Goal: Task Accomplishment & Management: Manage account settings

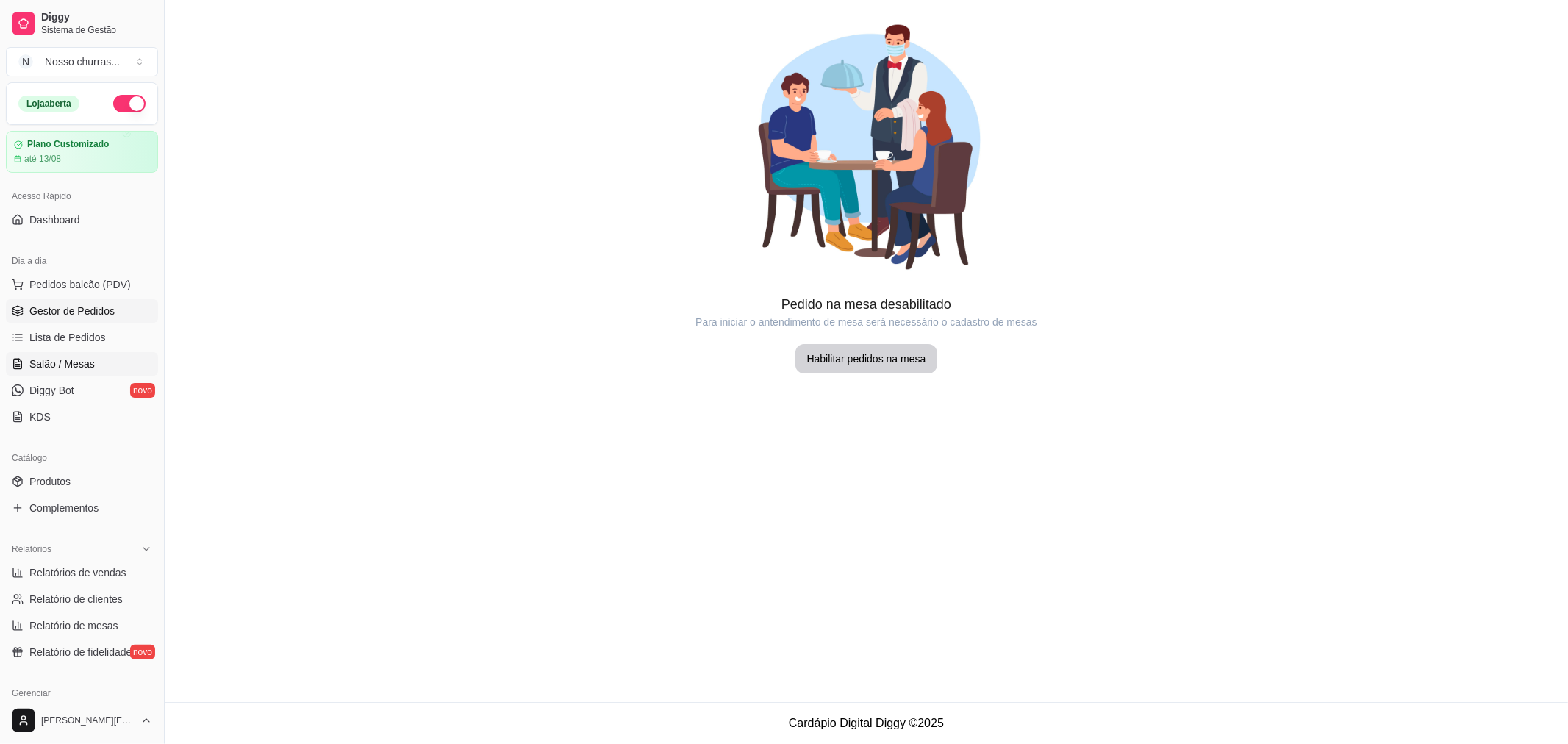
click at [68, 319] on link "Gestor de Pedidos" at bounding box center [81, 311] width 152 height 24
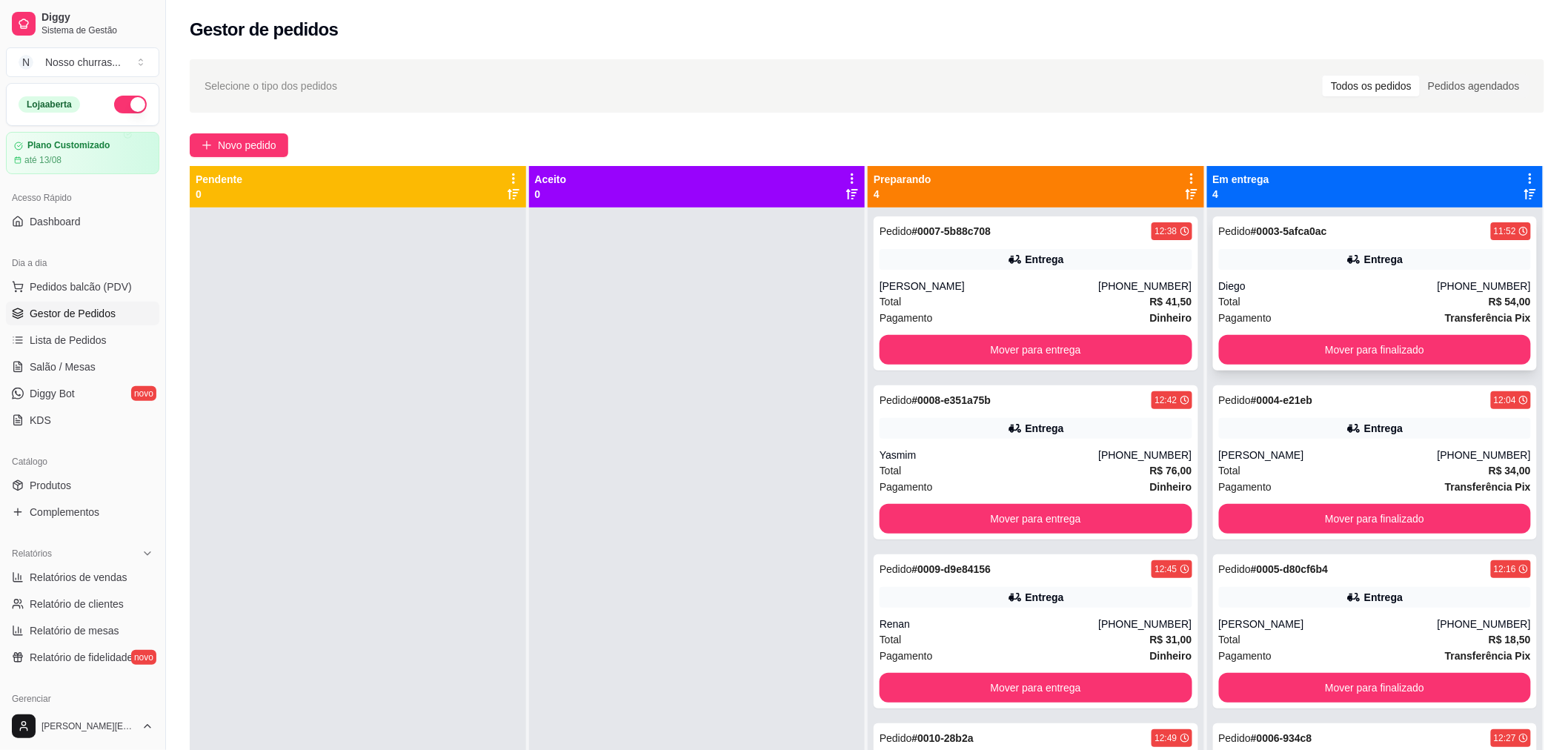
click at [1248, 334] on div "Pedido # 0003-5afca0ac 11:52 Entrega Diego [PHONE_NUMBER] Total R$ 54,00 Pagame…" at bounding box center [1375, 294] width 325 height 154
click at [1248, 341] on button "Mover para finalizado" at bounding box center [1375, 350] width 313 height 29
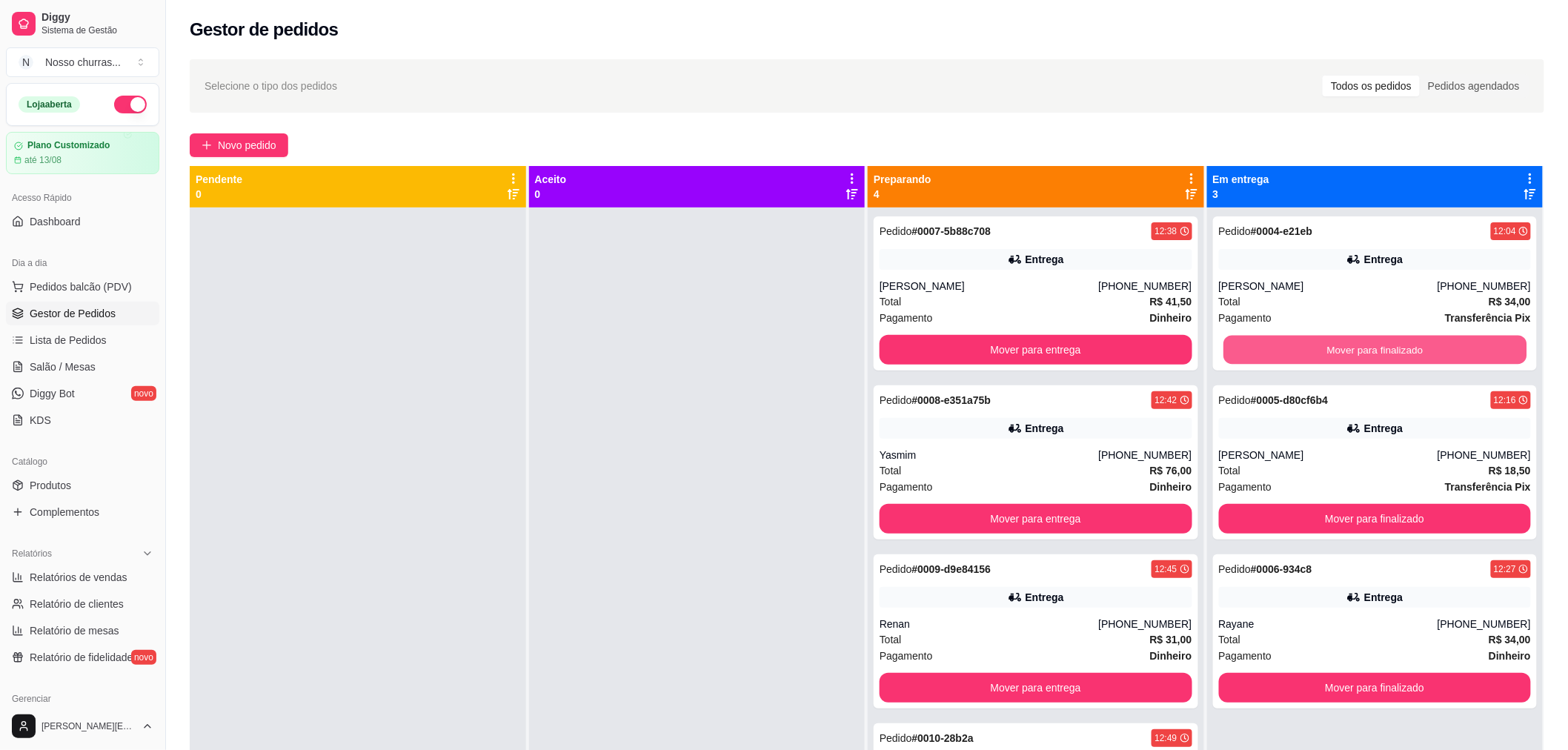
click at [1248, 341] on button "Mover para finalizado" at bounding box center [1374, 350] width 303 height 29
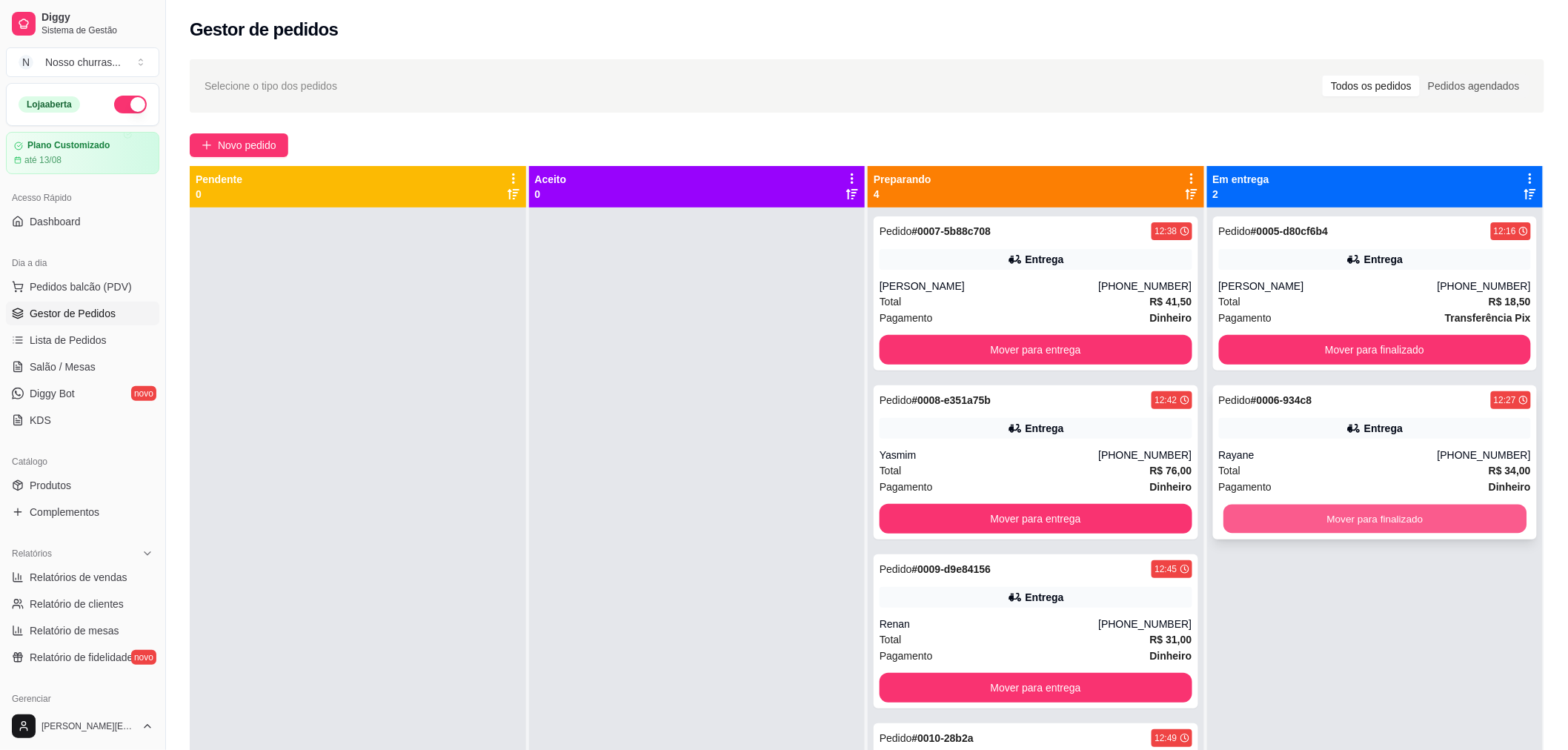
click at [1301, 525] on button "Mover para finalizado" at bounding box center [1374, 519] width 303 height 29
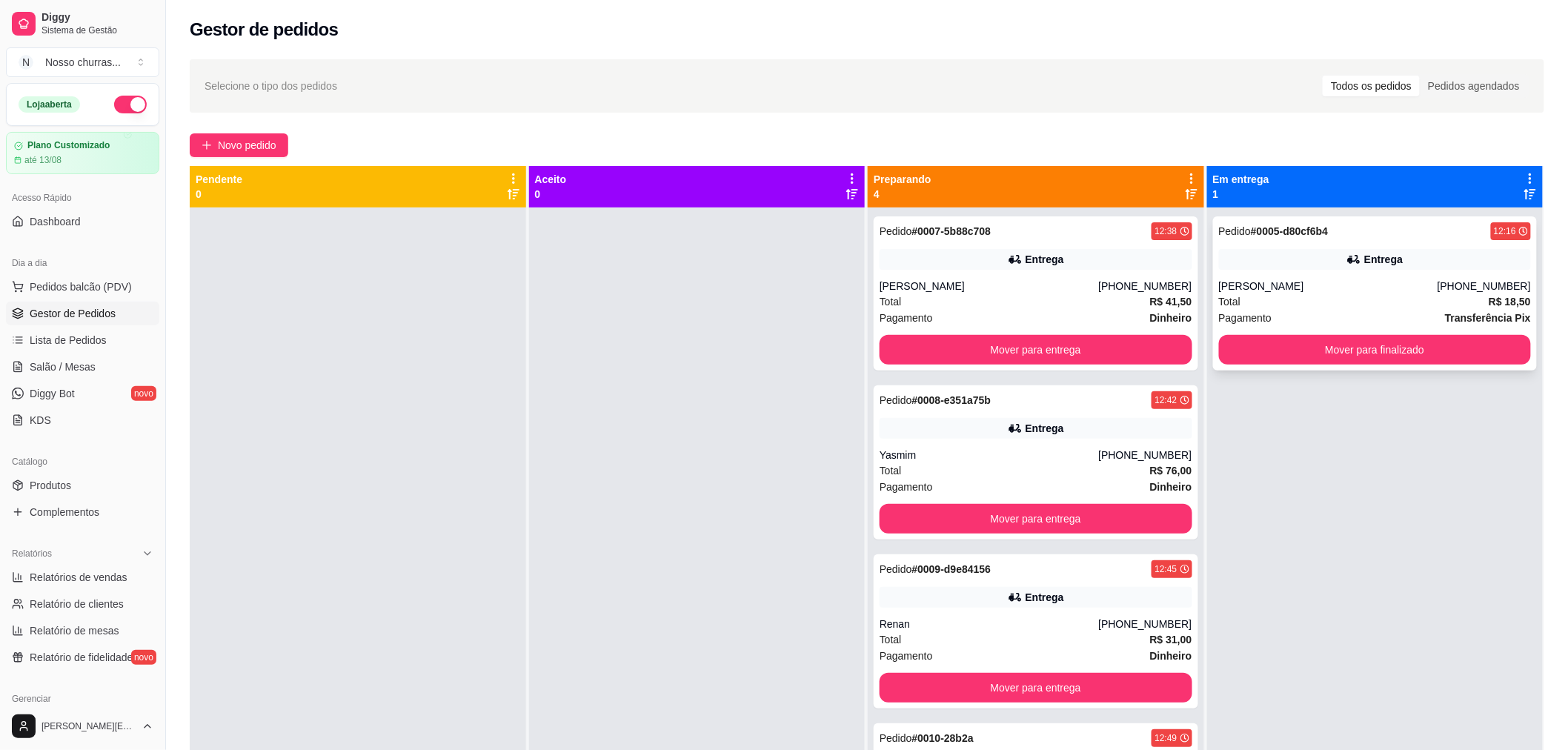
click at [1248, 287] on div "[PERSON_NAME]" at bounding box center [1328, 286] width 218 height 15
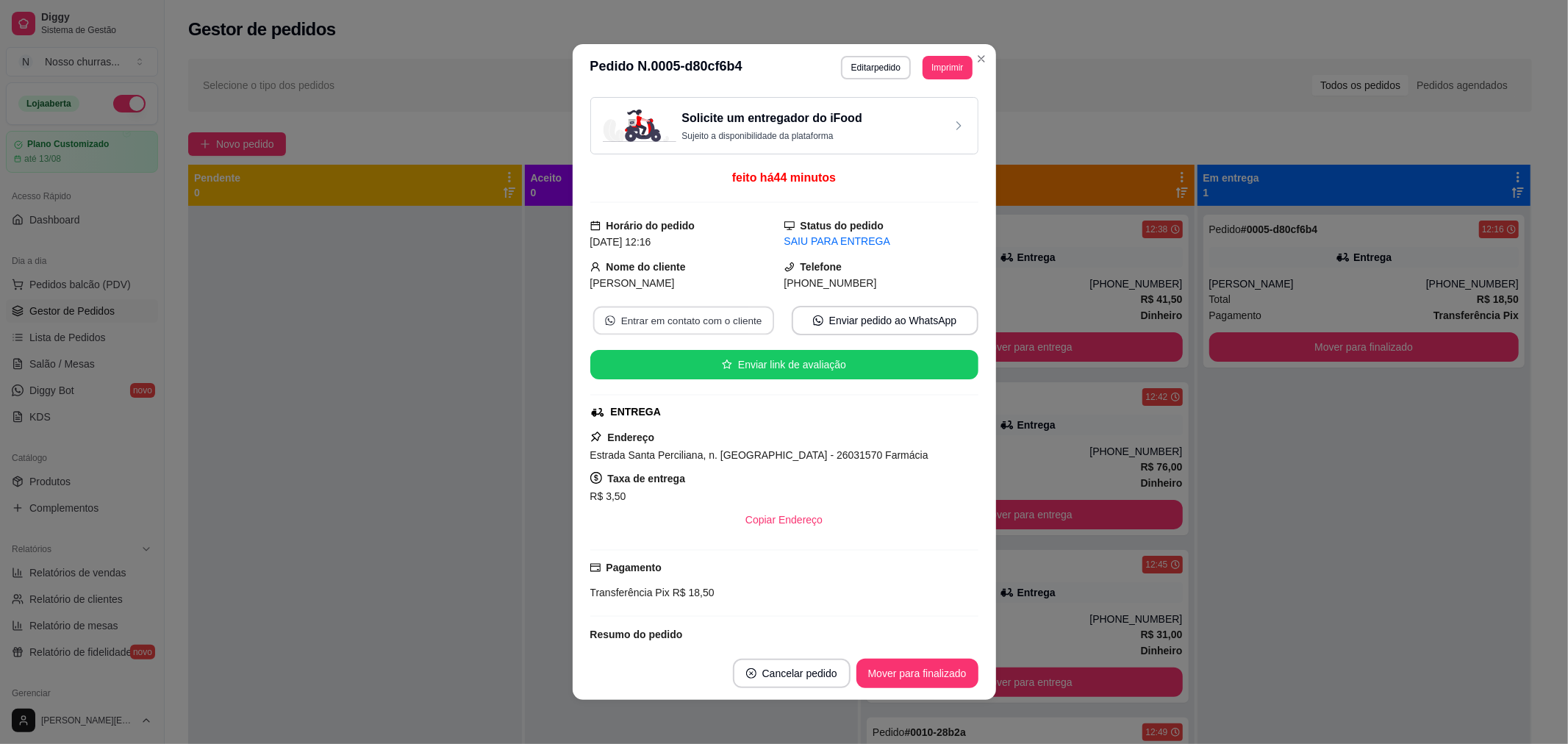
click at [724, 318] on button "Entrar em contato com o cliente" at bounding box center [682, 321] width 181 height 28
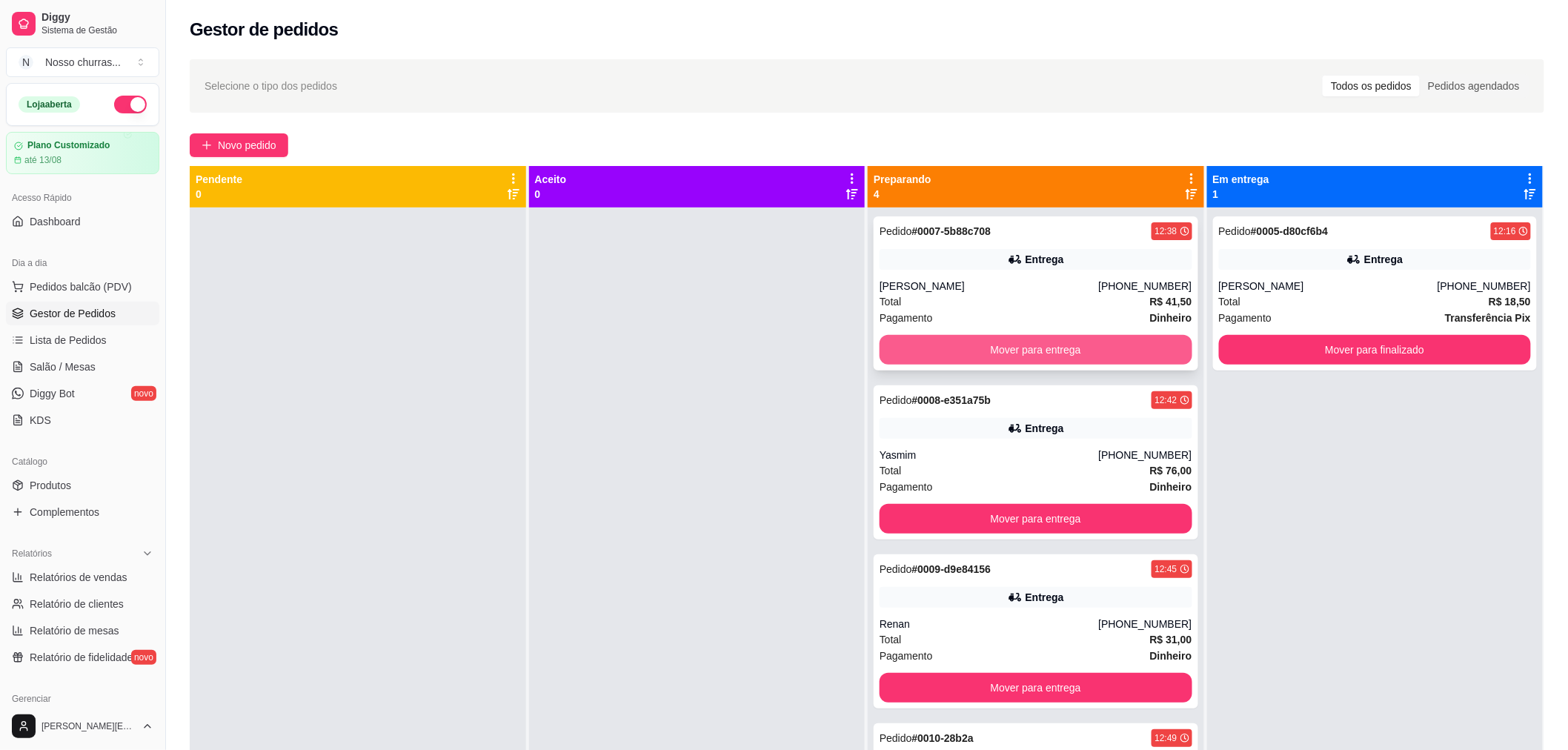
click at [936, 338] on button "Mover para entrega" at bounding box center [1035, 350] width 313 height 29
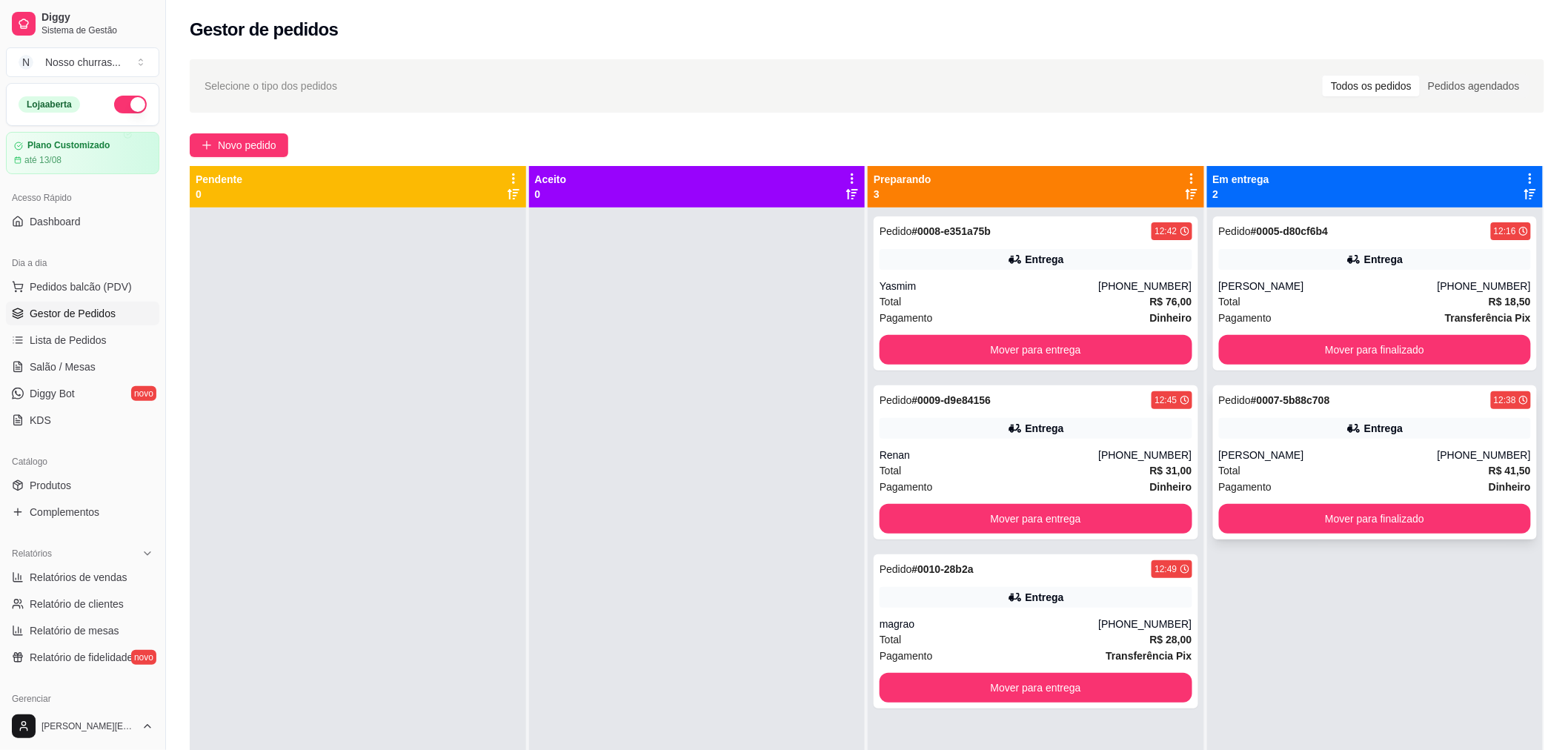
click at [1270, 439] on div "Pedido # 0007-5b88c708 12:38 Entrega Gabriel [PHONE_NUMBER] Total R$ 41,50 Paga…" at bounding box center [1375, 463] width 325 height 154
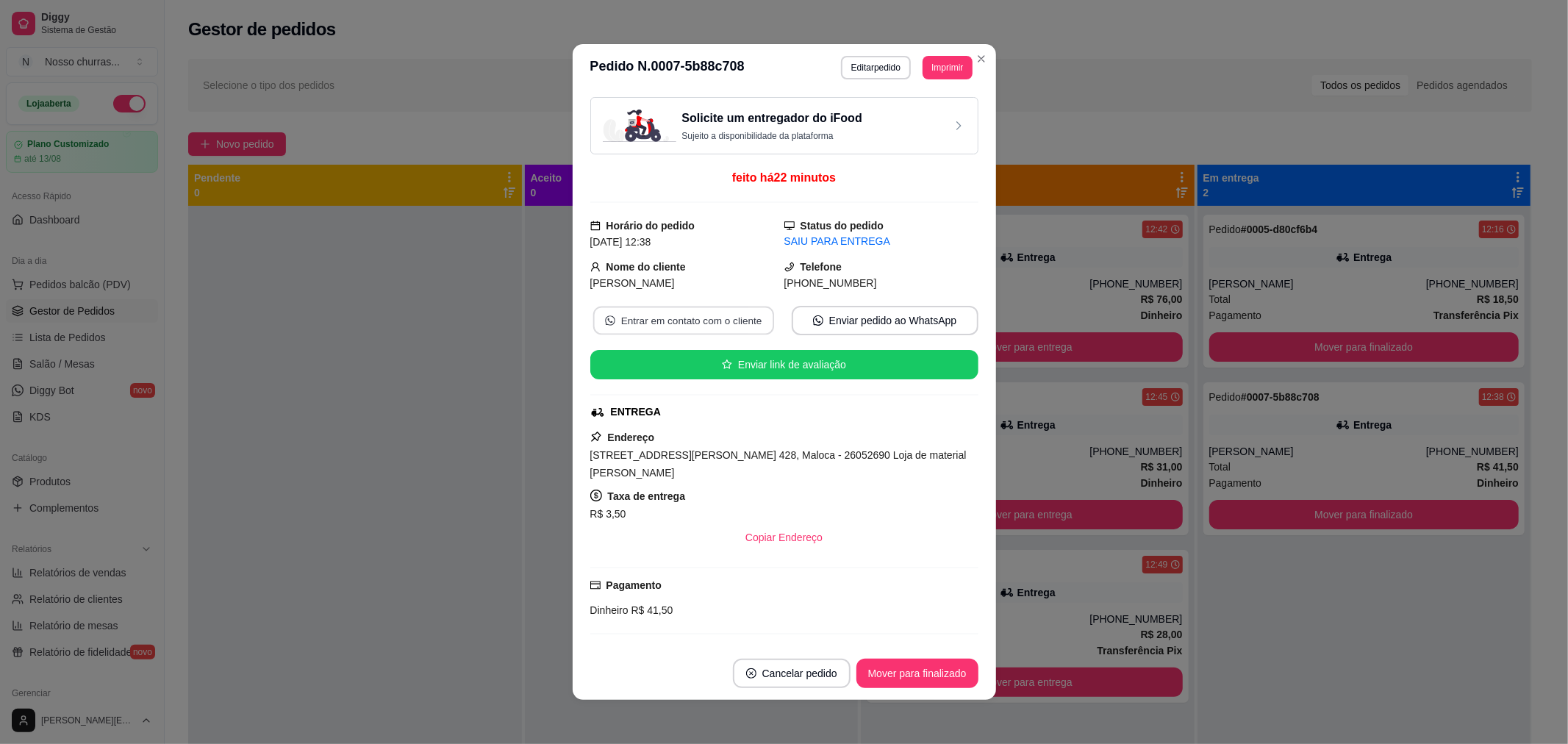
click at [676, 324] on button "Entrar em contato com o cliente" at bounding box center [682, 321] width 181 height 28
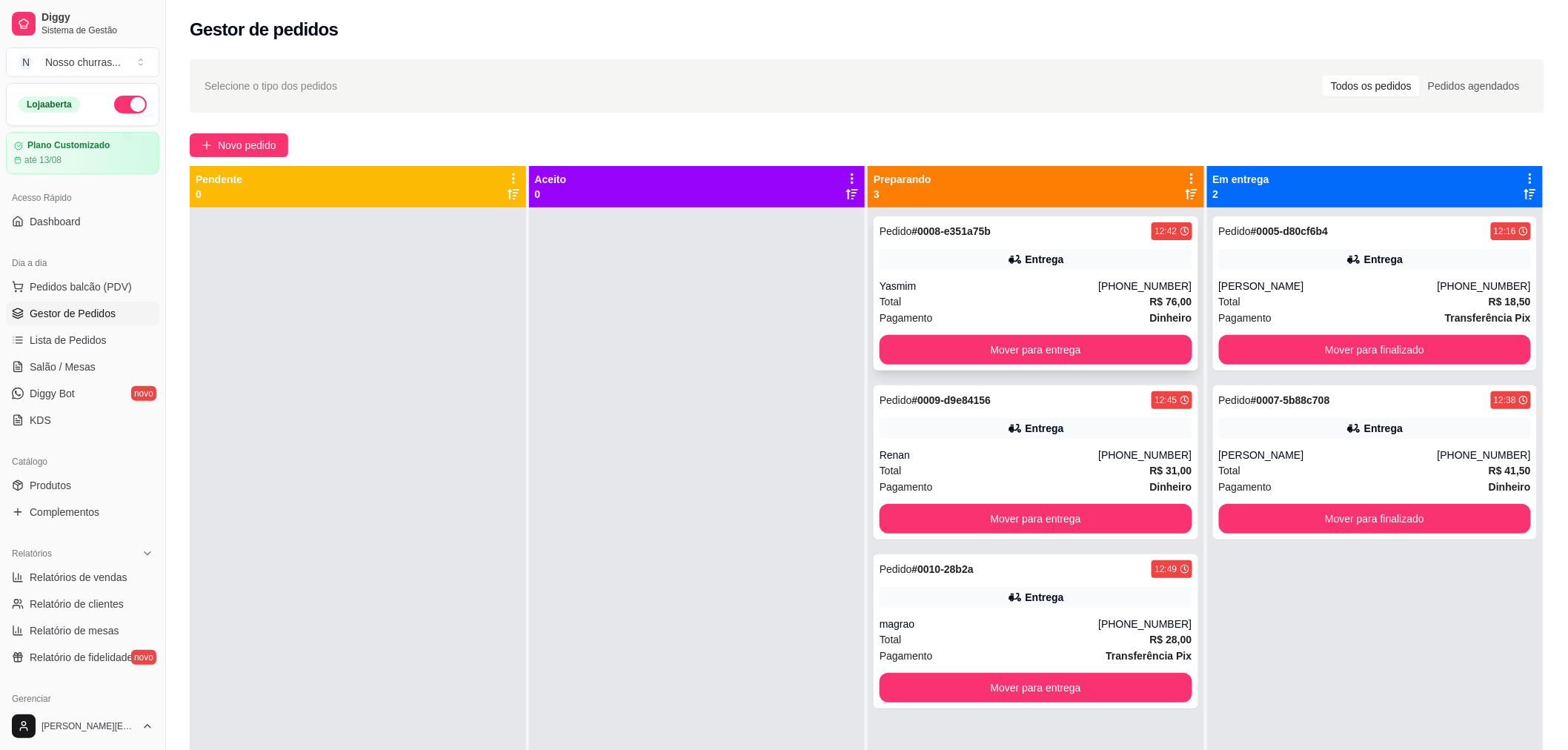
click at [923, 276] on div "Pedido # 0008-e351a75b 12:42 Entrega Yasmim [PHONE_NUMBER] Total R$ 76,00 Pagam…" at bounding box center [1036, 294] width 325 height 154
click at [99, 578] on span "Relatórios de vendas" at bounding box center [78, 576] width 98 height 15
select select "ALL"
select select "0"
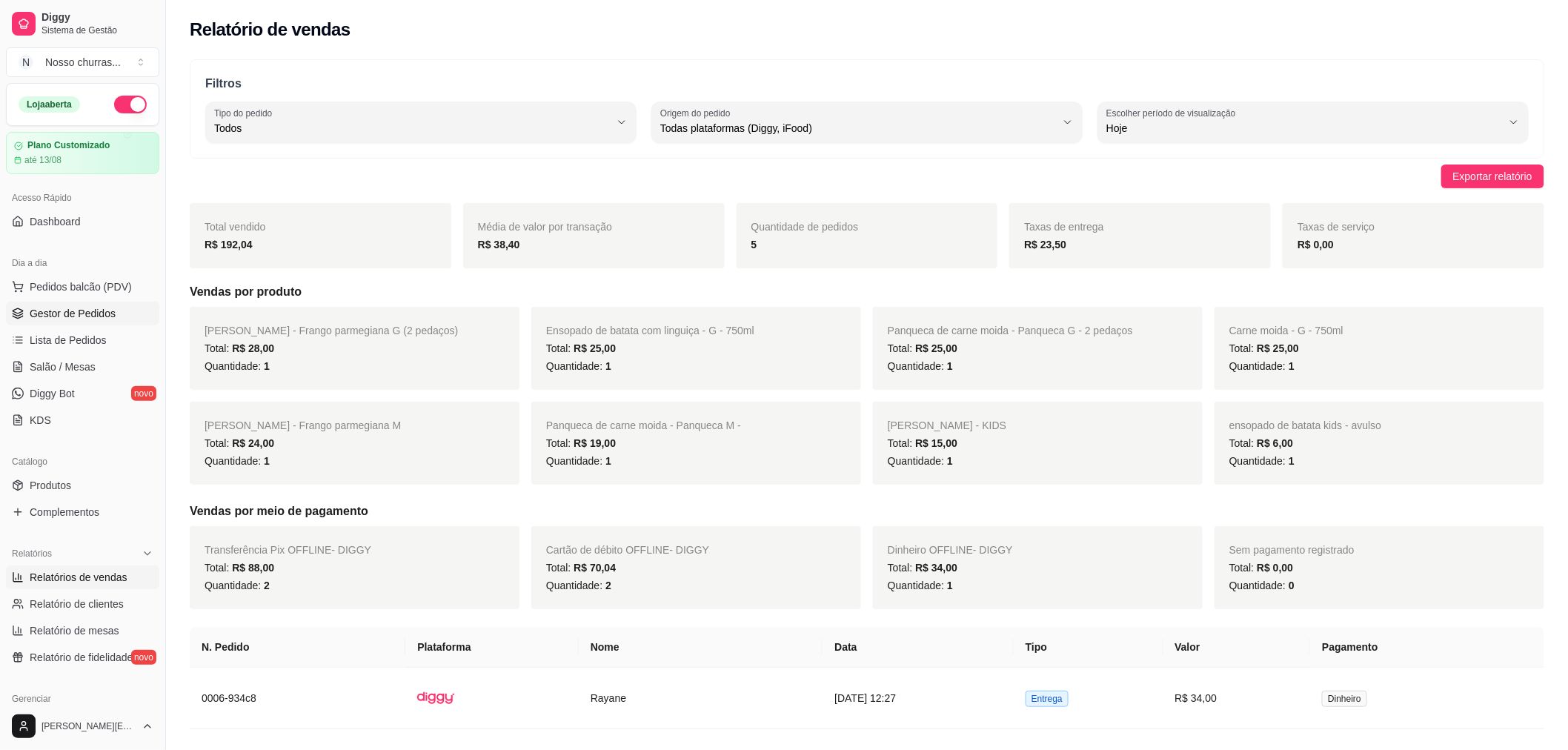
click at [60, 317] on span "Gestor de Pedidos" at bounding box center [72, 313] width 86 height 15
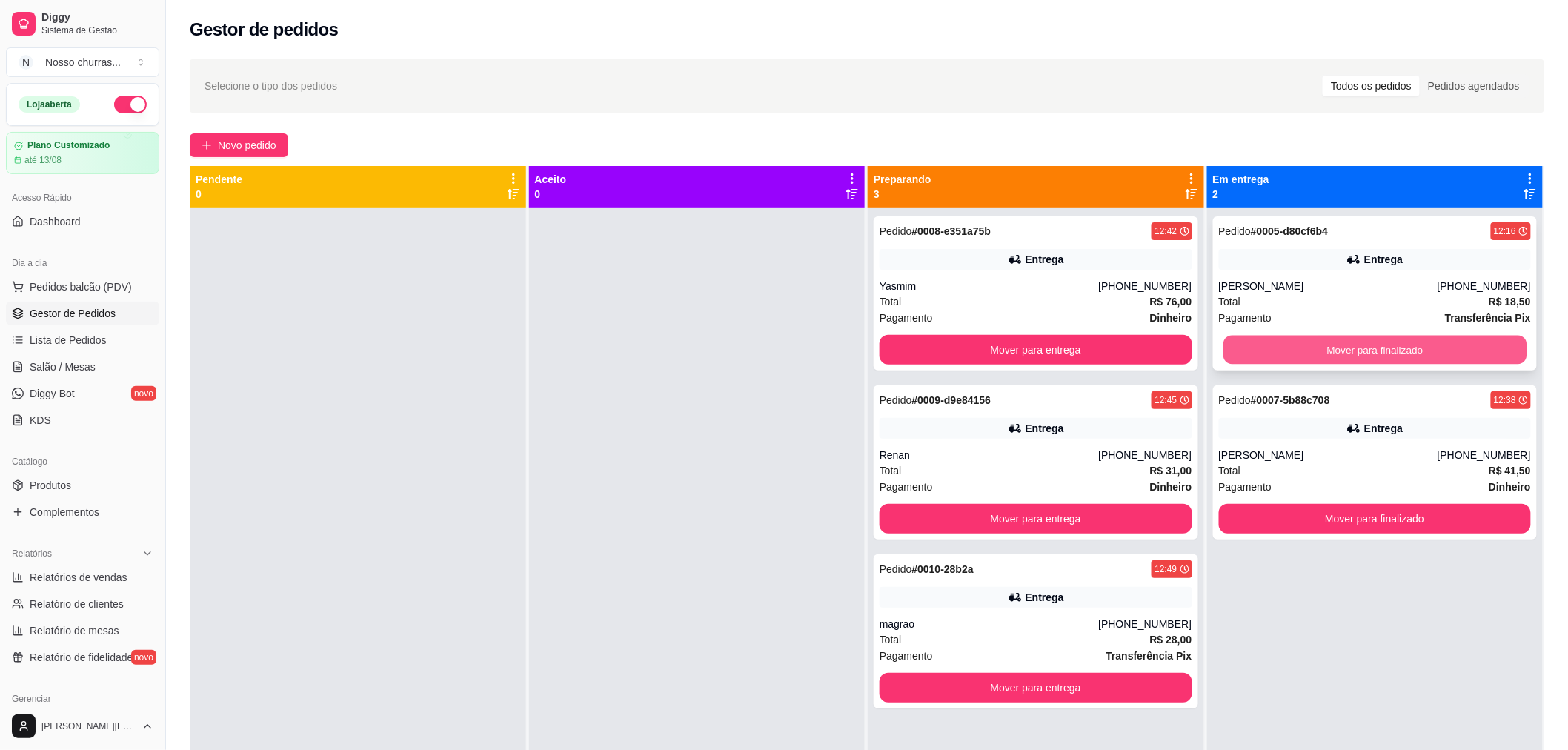
click at [1389, 349] on button "Mover para finalizado" at bounding box center [1374, 350] width 303 height 29
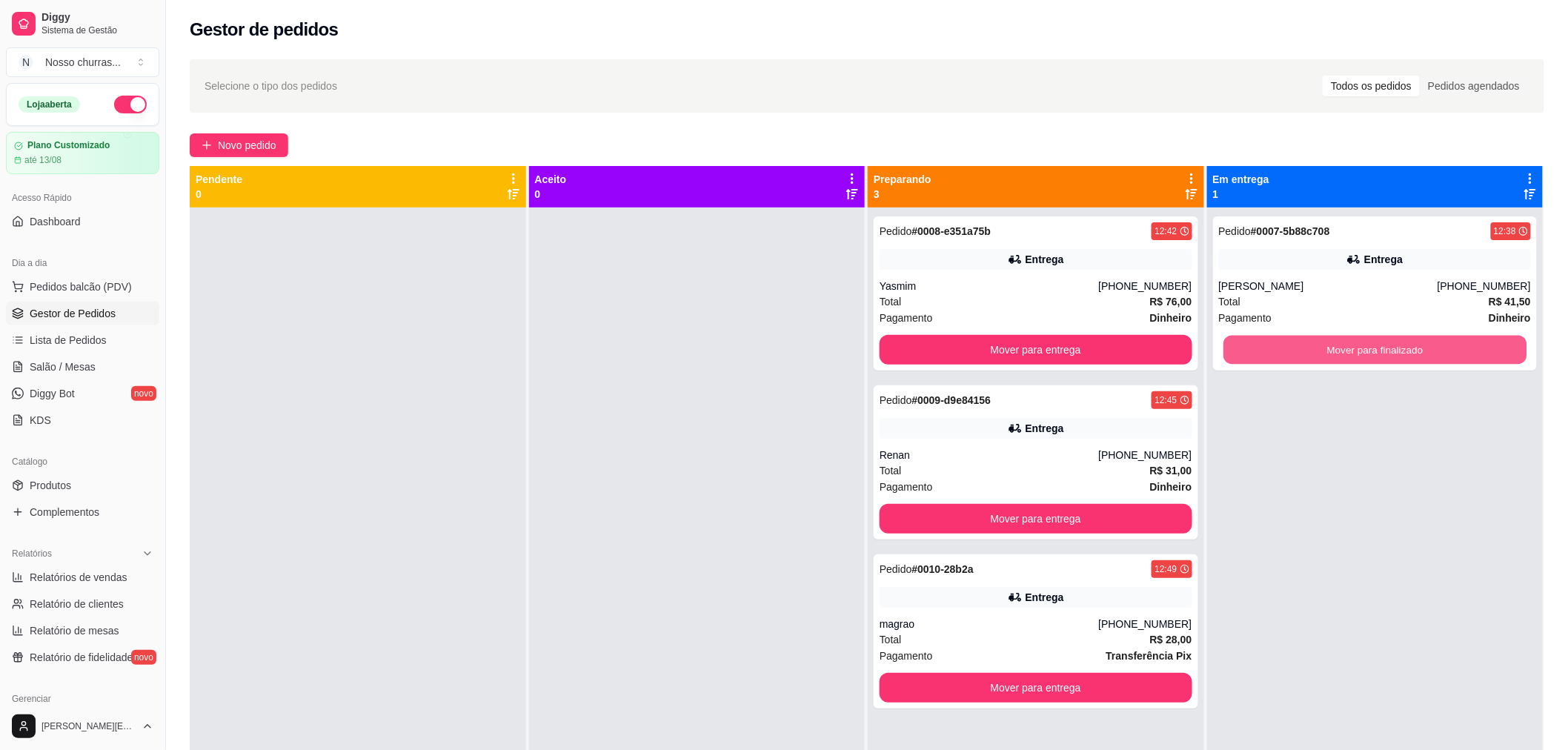
click at [1389, 349] on button "Mover para finalizado" at bounding box center [1374, 350] width 303 height 29
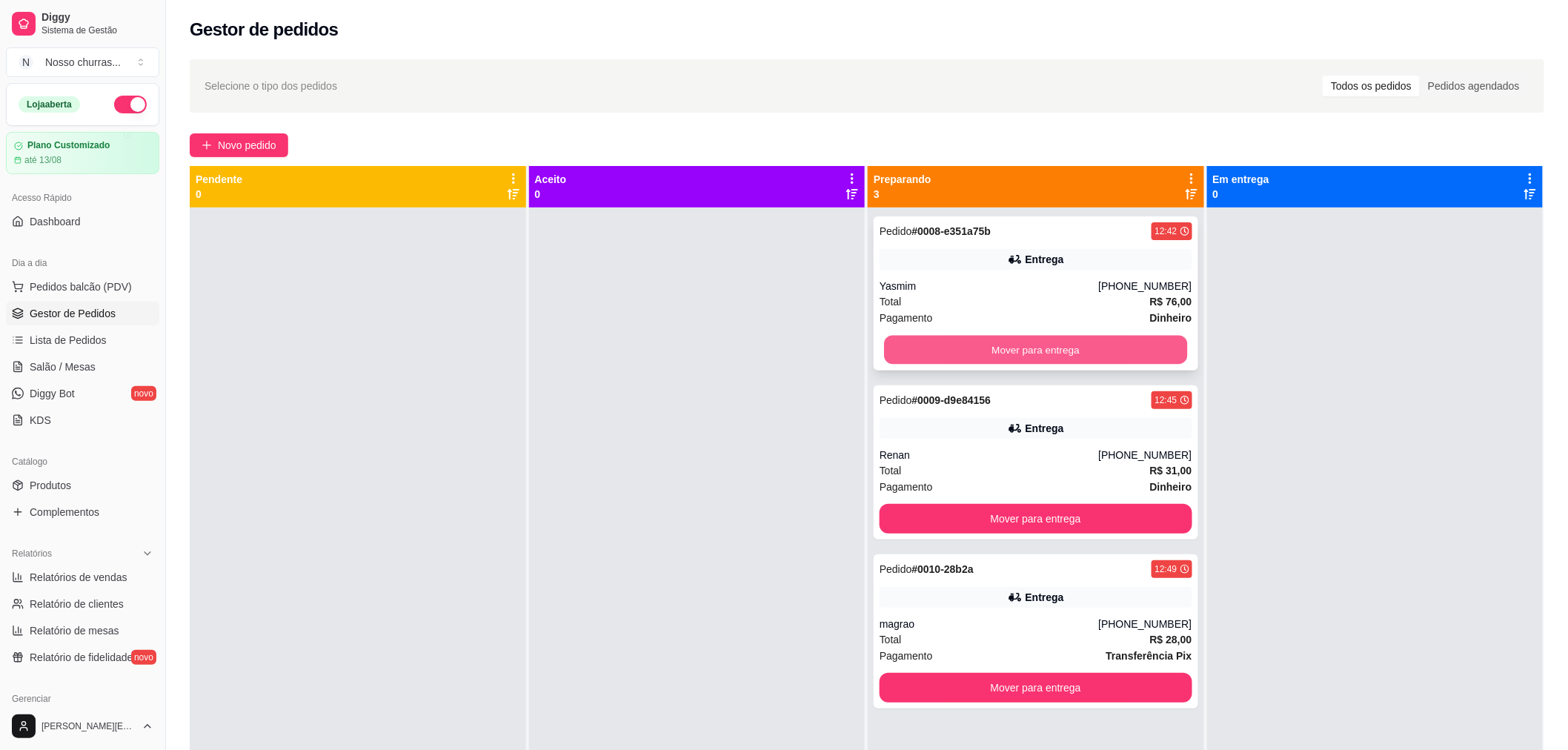
click at [1132, 345] on button "Mover para entrega" at bounding box center [1035, 350] width 303 height 29
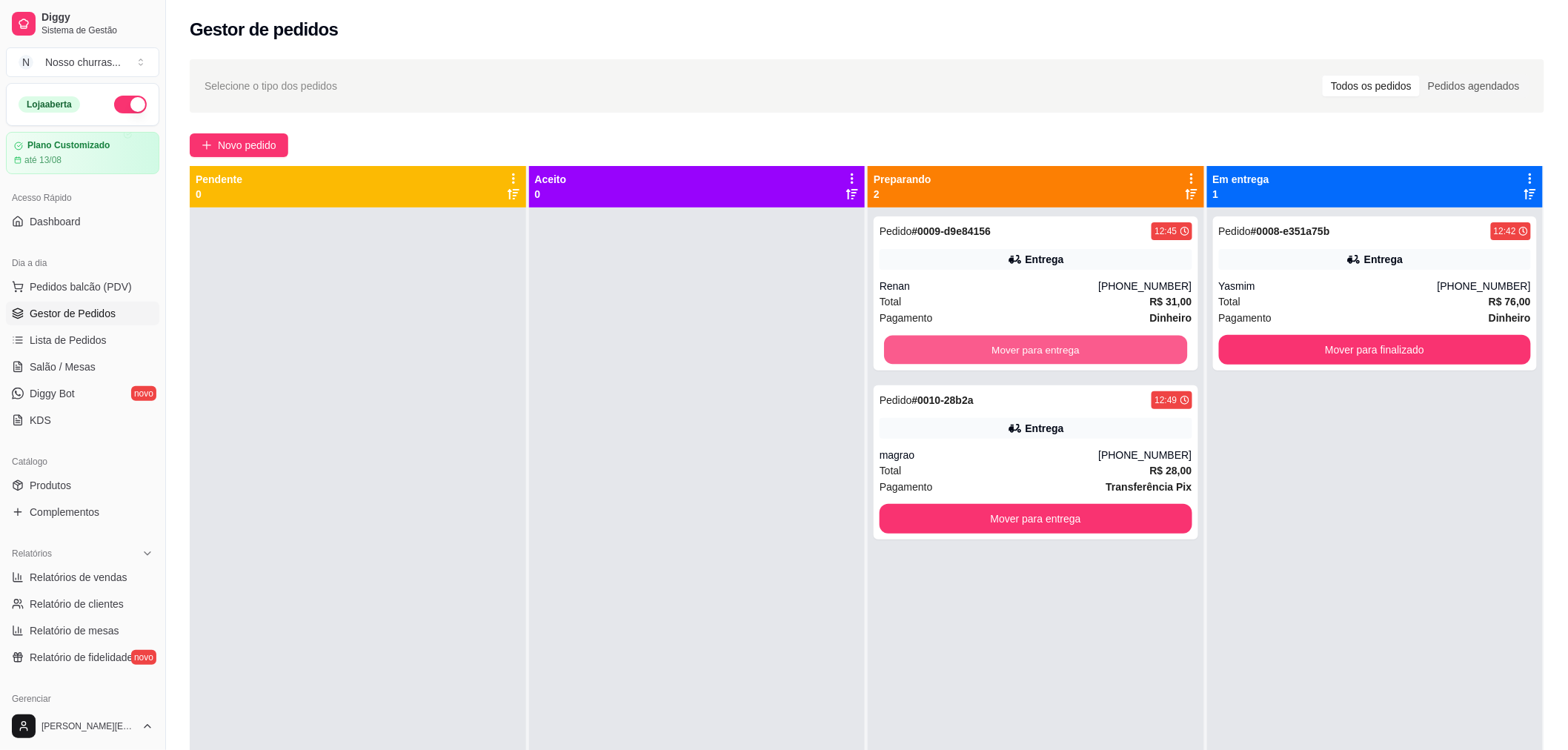
click at [1132, 345] on button "Mover para entrega" at bounding box center [1035, 350] width 303 height 29
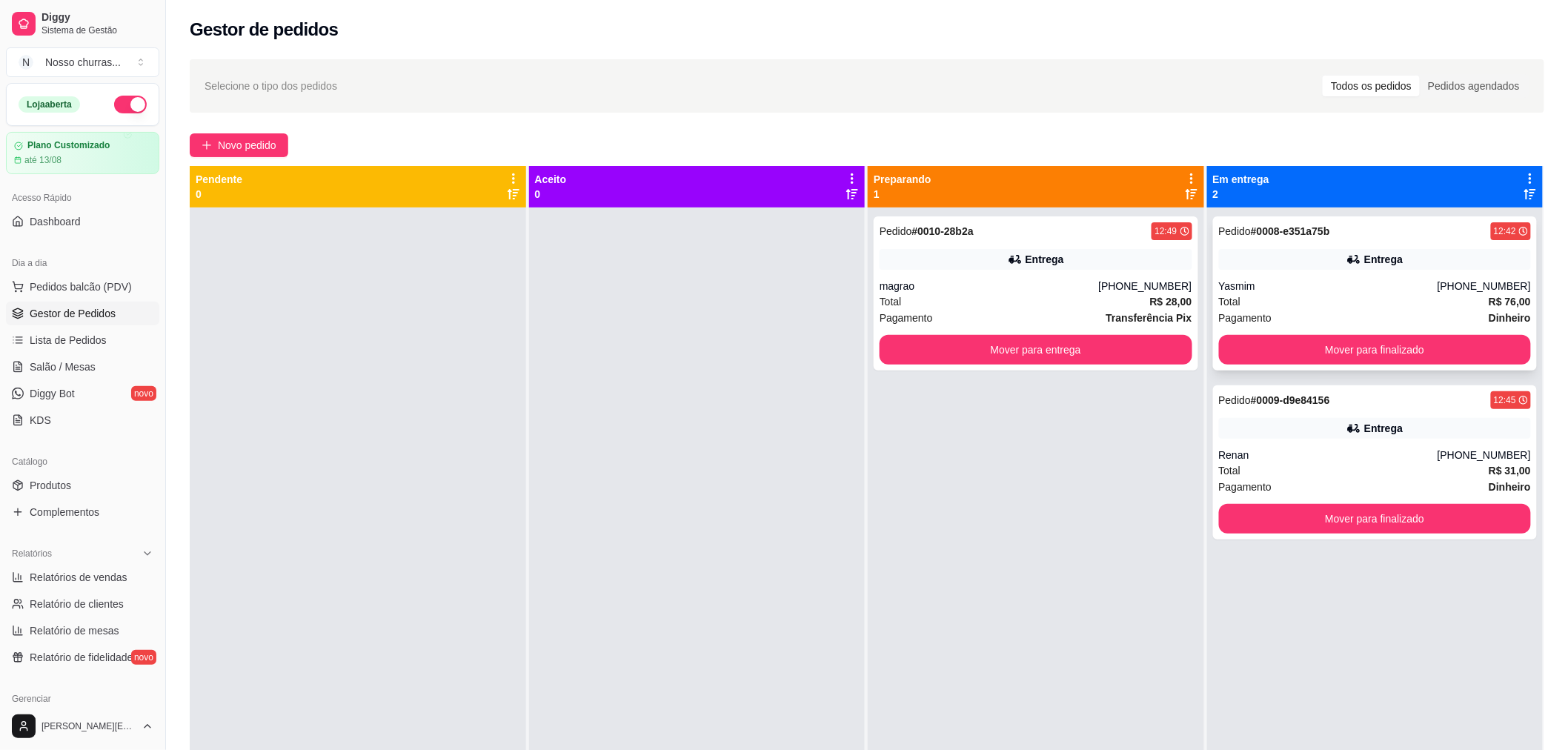
click at [1253, 279] on div "Yasmim" at bounding box center [1328, 286] width 218 height 15
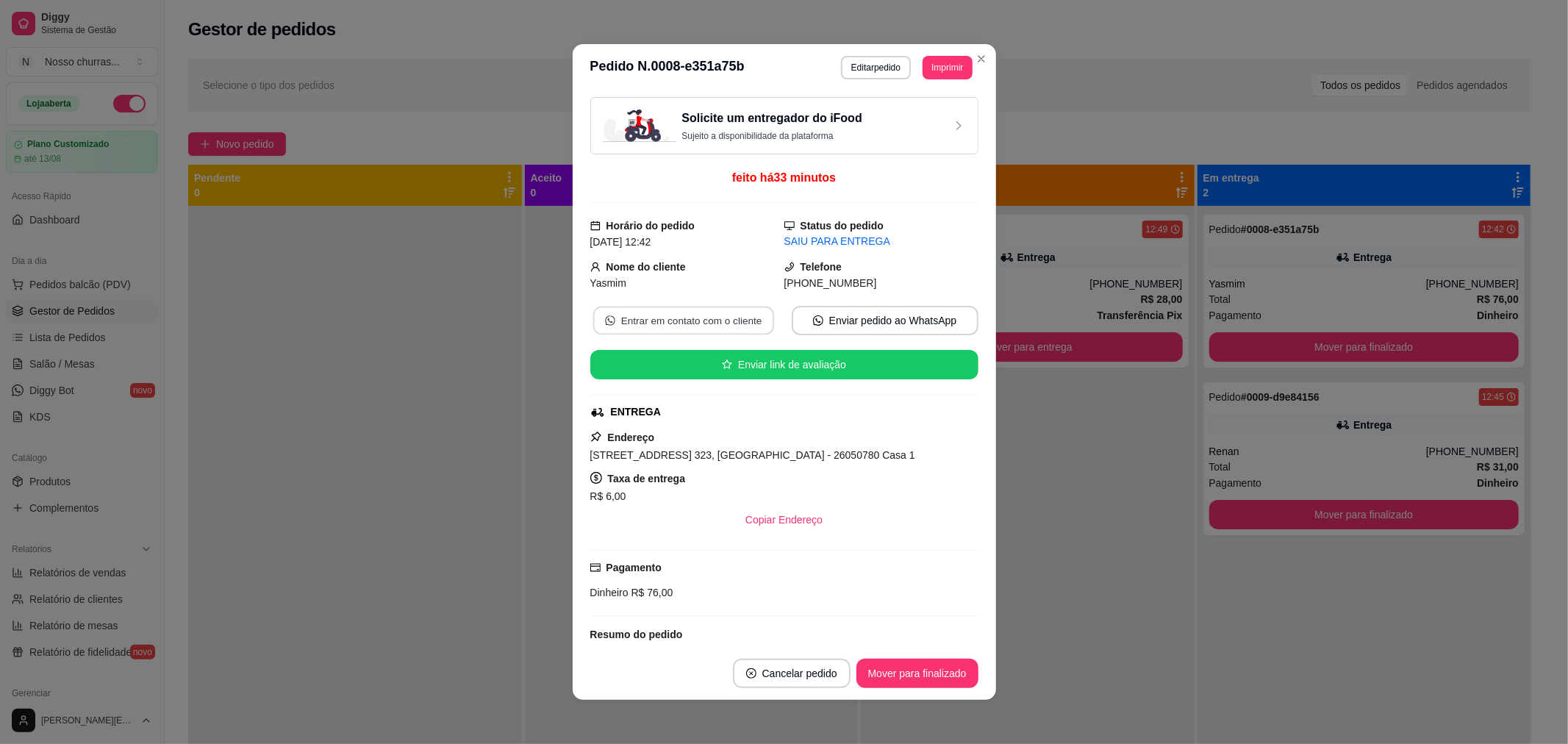
click at [663, 323] on button "Entrar em contato com o cliente" at bounding box center [682, 321] width 181 height 28
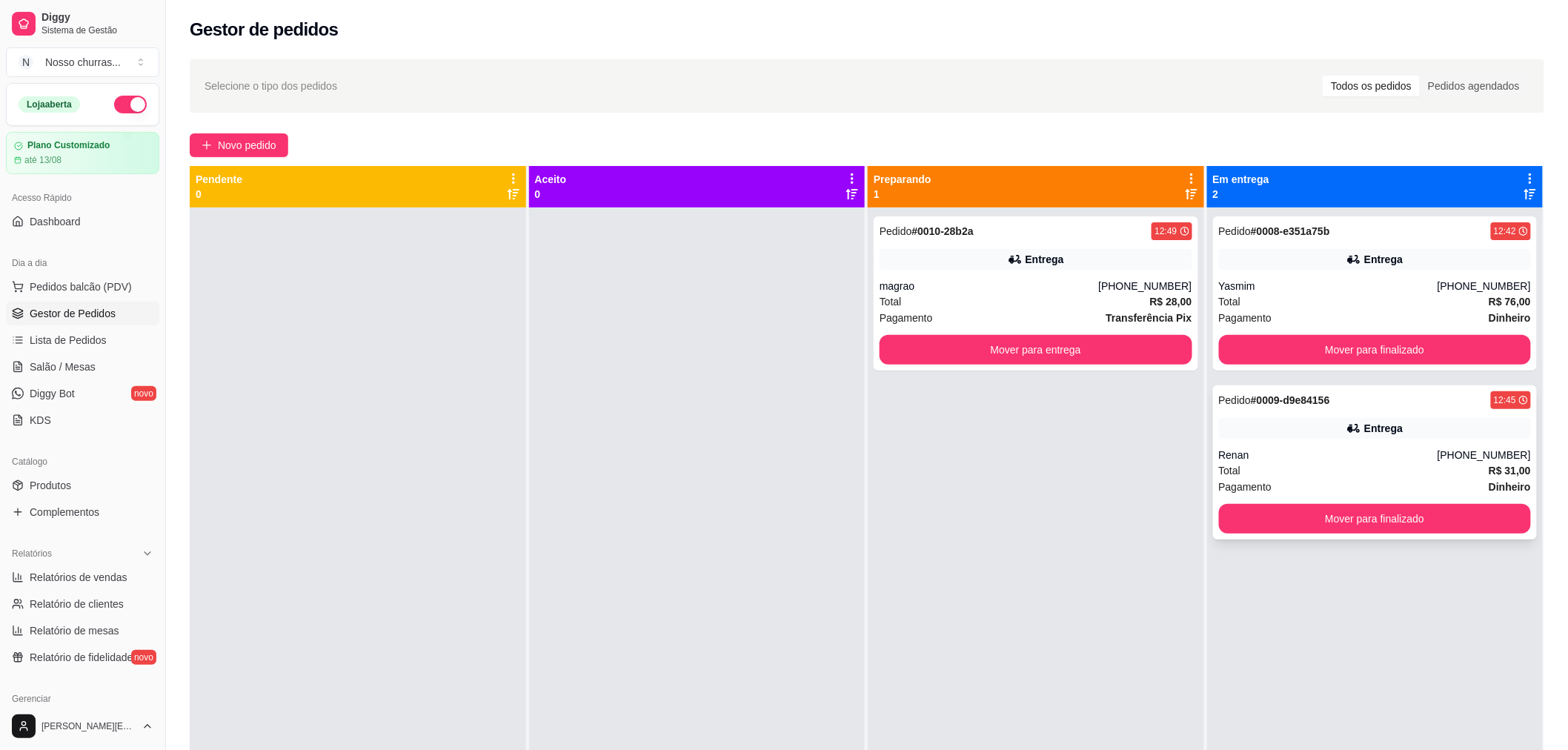
click at [1253, 448] on div "Renan" at bounding box center [1328, 455] width 218 height 15
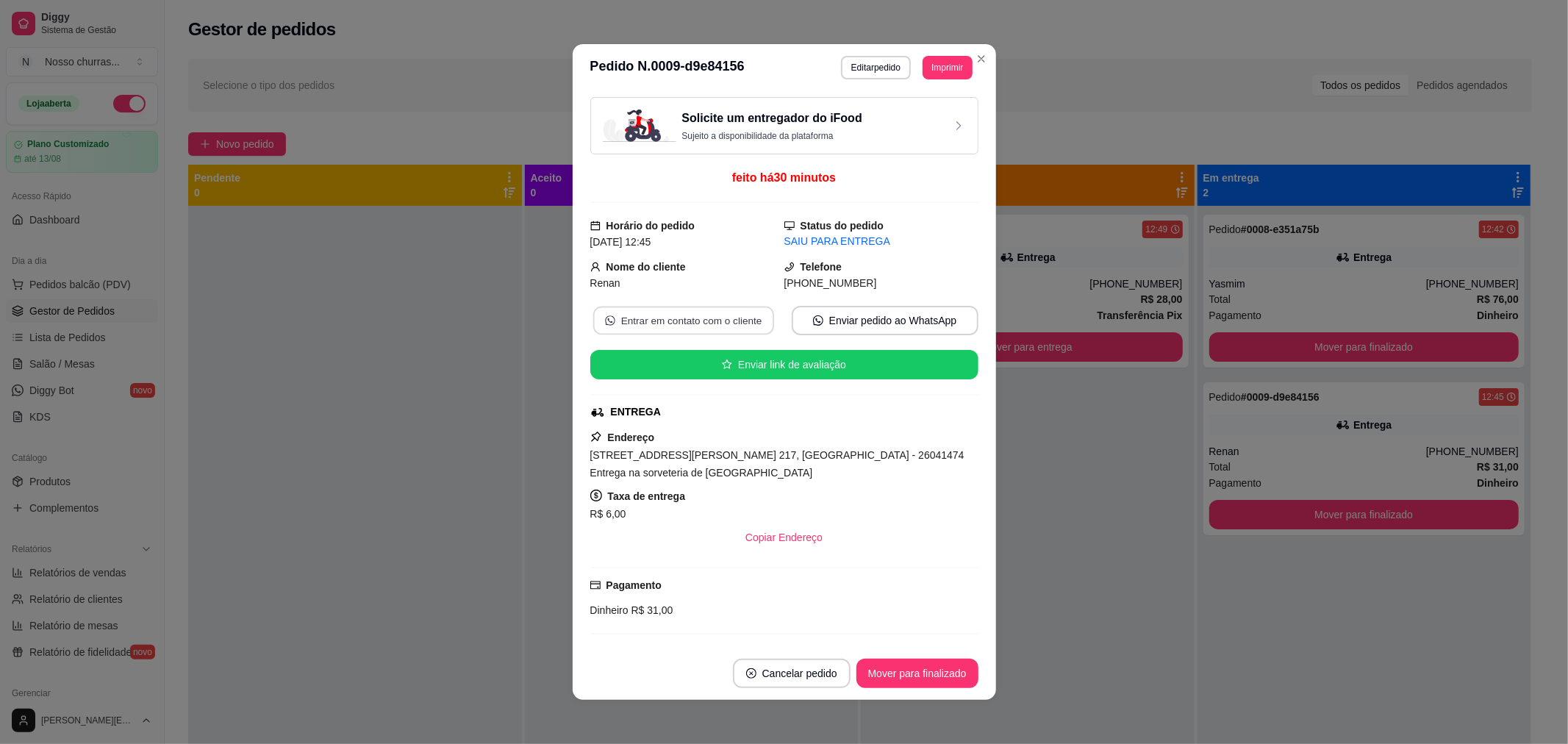
click at [734, 322] on button "Entrar em contato com o cliente" at bounding box center [682, 321] width 181 height 28
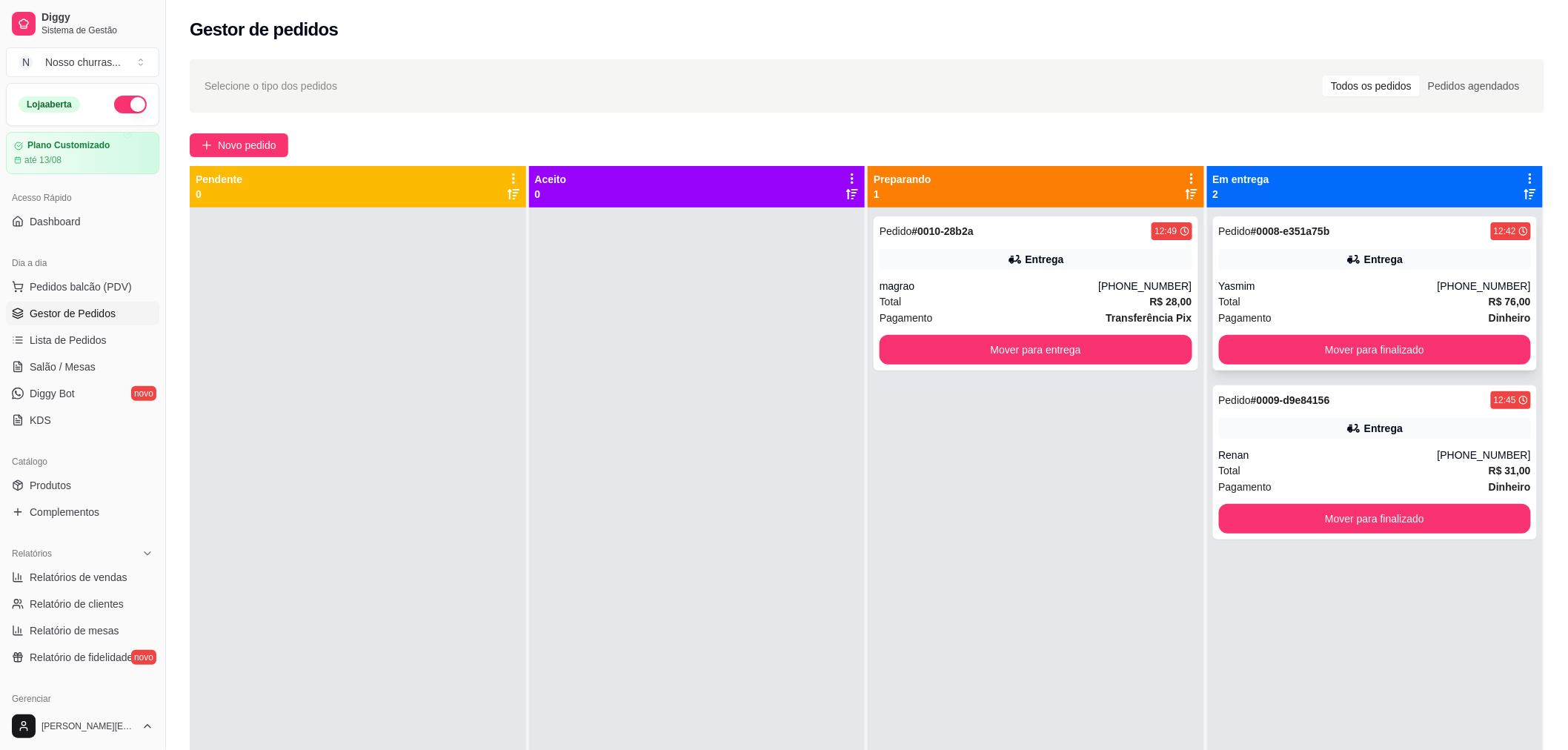
click at [1441, 300] on div "Total R$ 76,00" at bounding box center [1375, 301] width 313 height 16
click at [1374, 455] on div "Renan" at bounding box center [1328, 455] width 218 height 15
click at [1095, 297] on div "Total R$ 28,00" at bounding box center [1035, 301] width 313 height 16
click at [1179, 608] on div "Pedido # 0010-28b2a 12:49 Entrega magrao [PHONE_NUMBER] Total R$ 28,00 Pagament…" at bounding box center [1036, 583] width 336 height 750
click at [75, 515] on span "Complementos" at bounding box center [64, 512] width 69 height 15
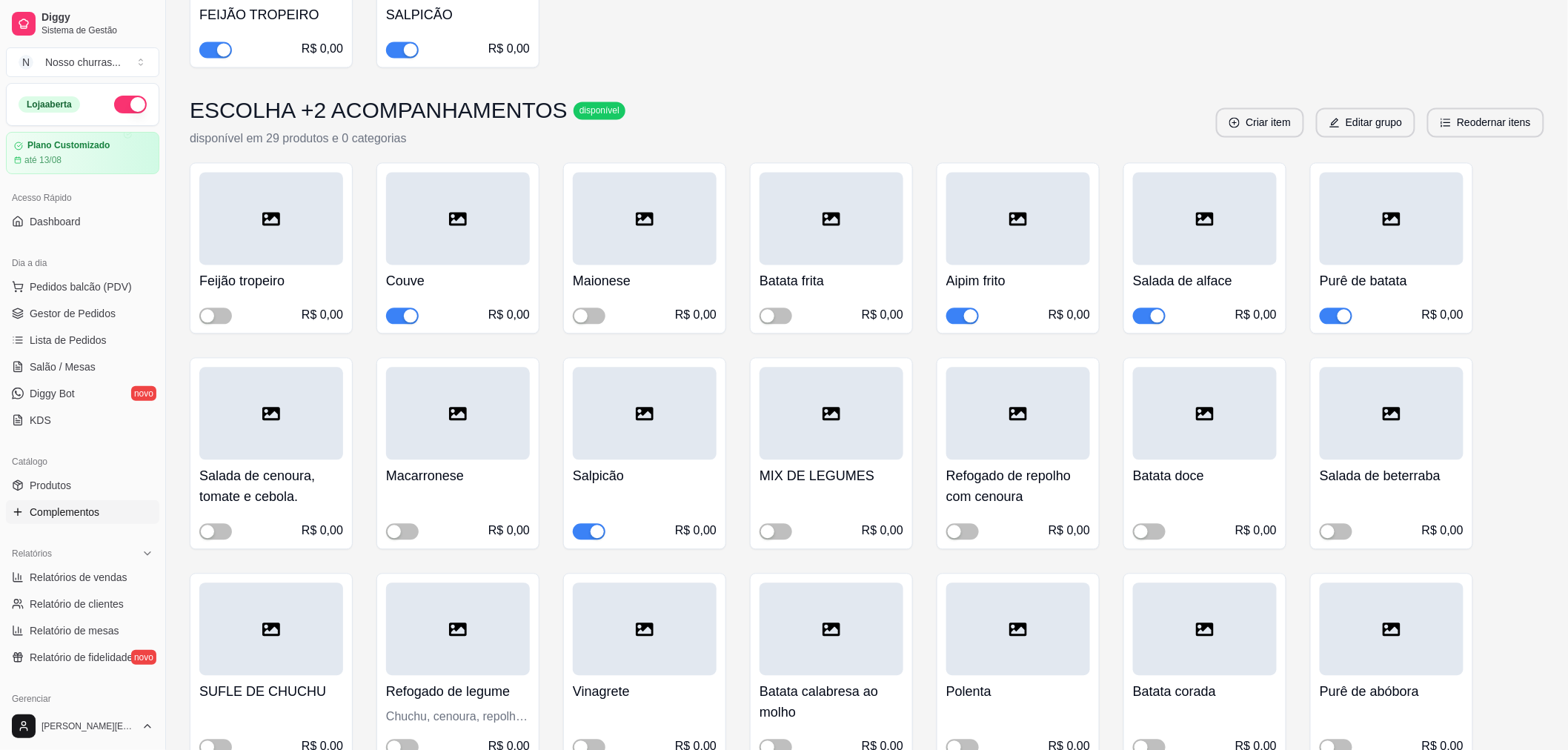
scroll to position [3567, 0]
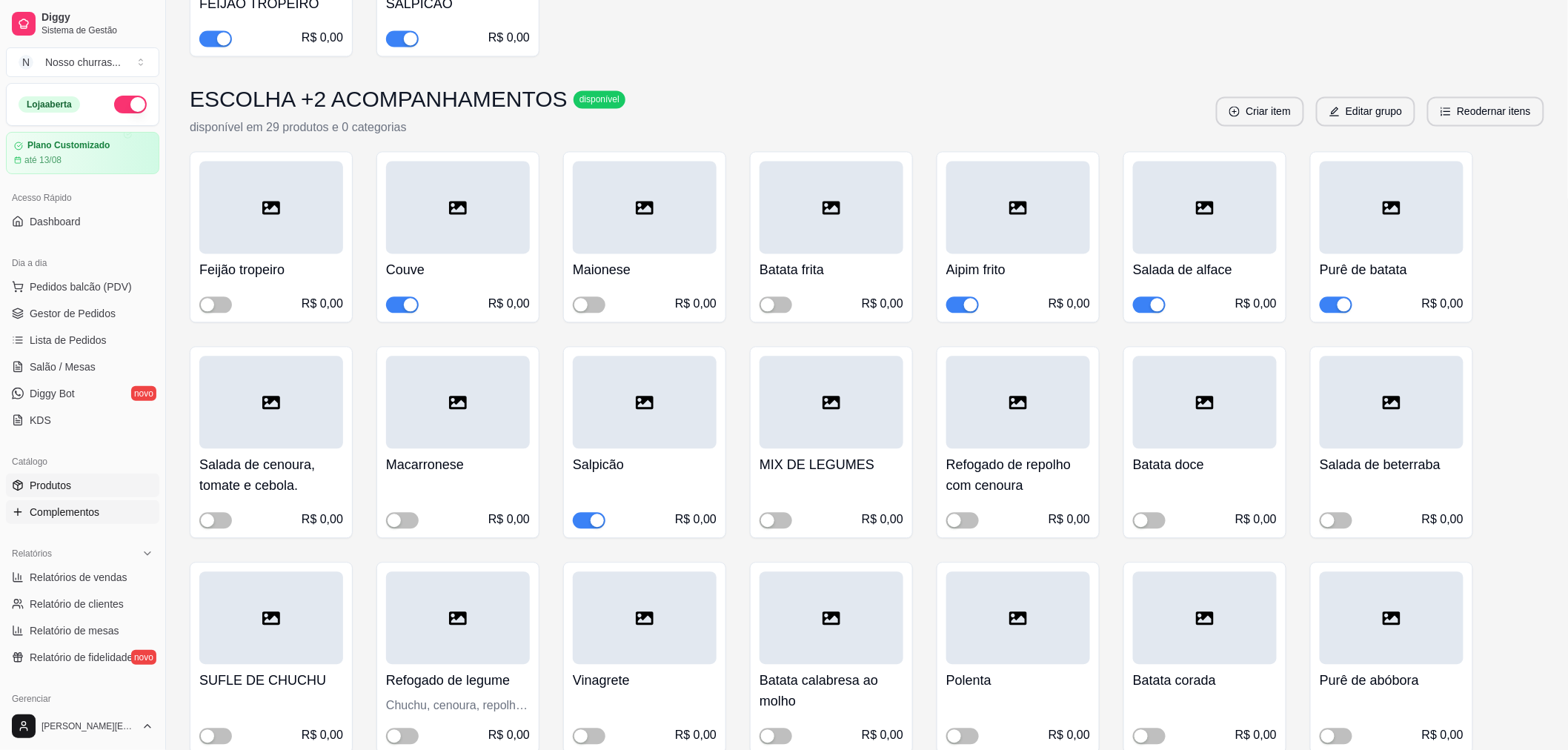
click at [16, 484] on icon at bounding box center [18, 485] width 12 height 12
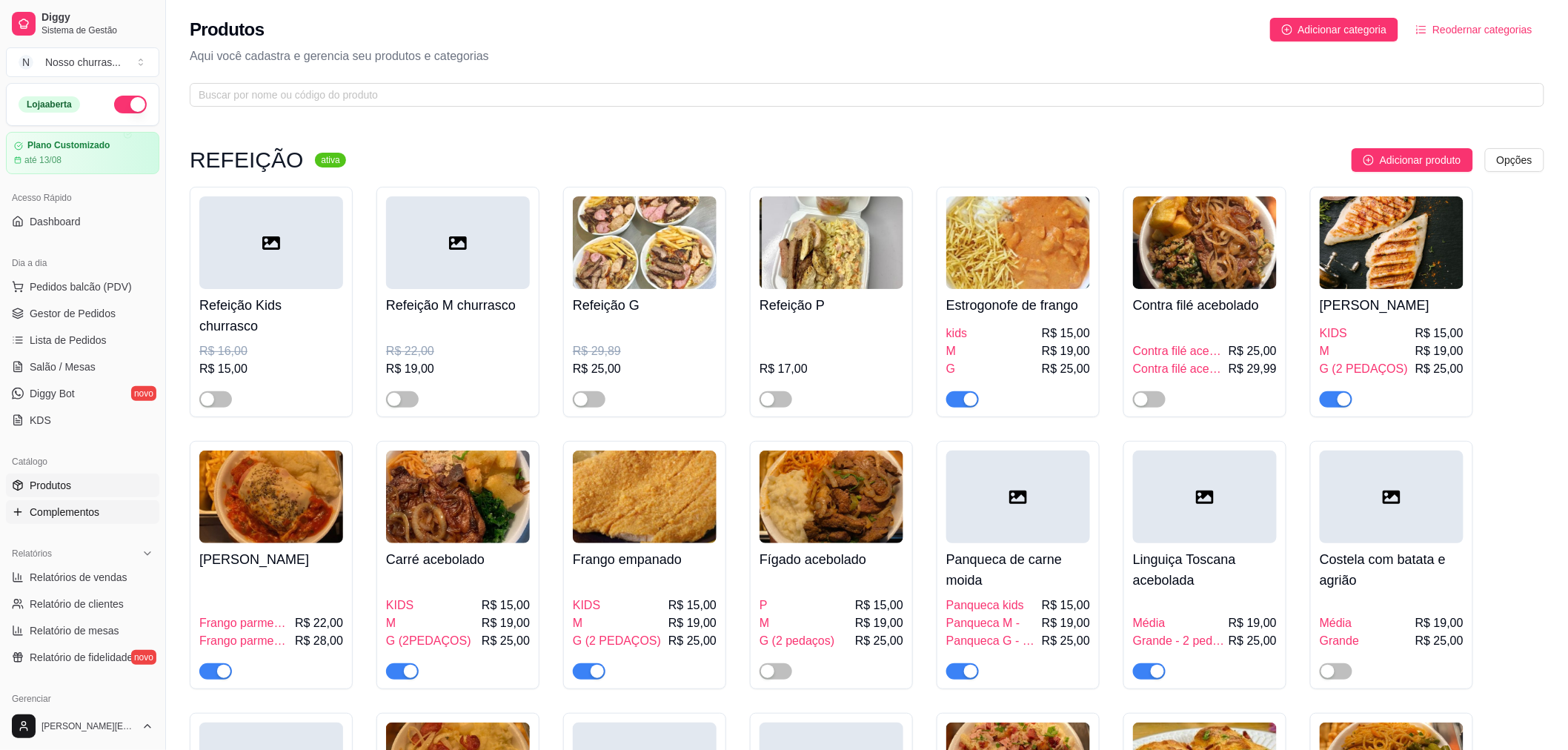
click at [68, 515] on span "Complementos" at bounding box center [64, 512] width 69 height 15
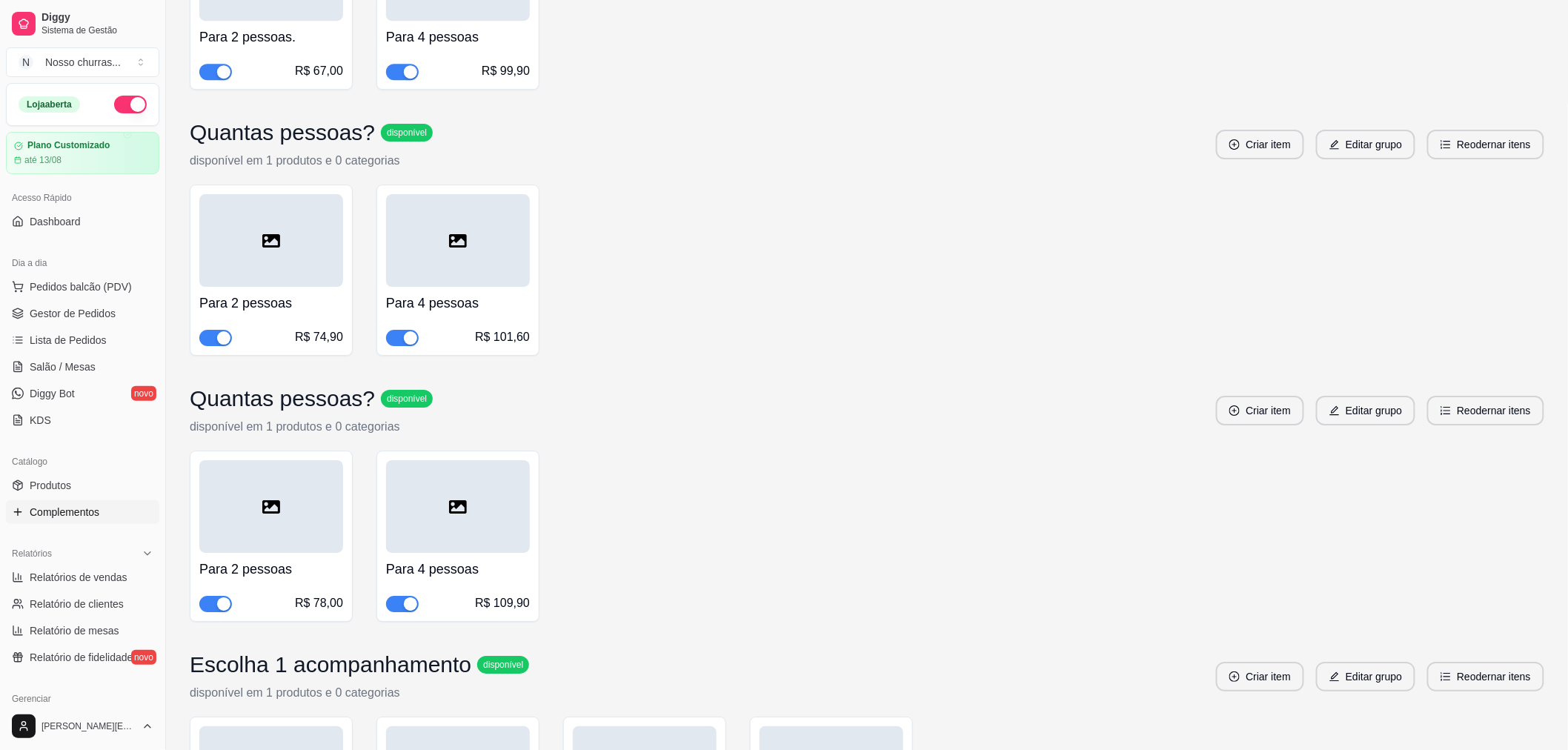
scroll to position [3931, 0]
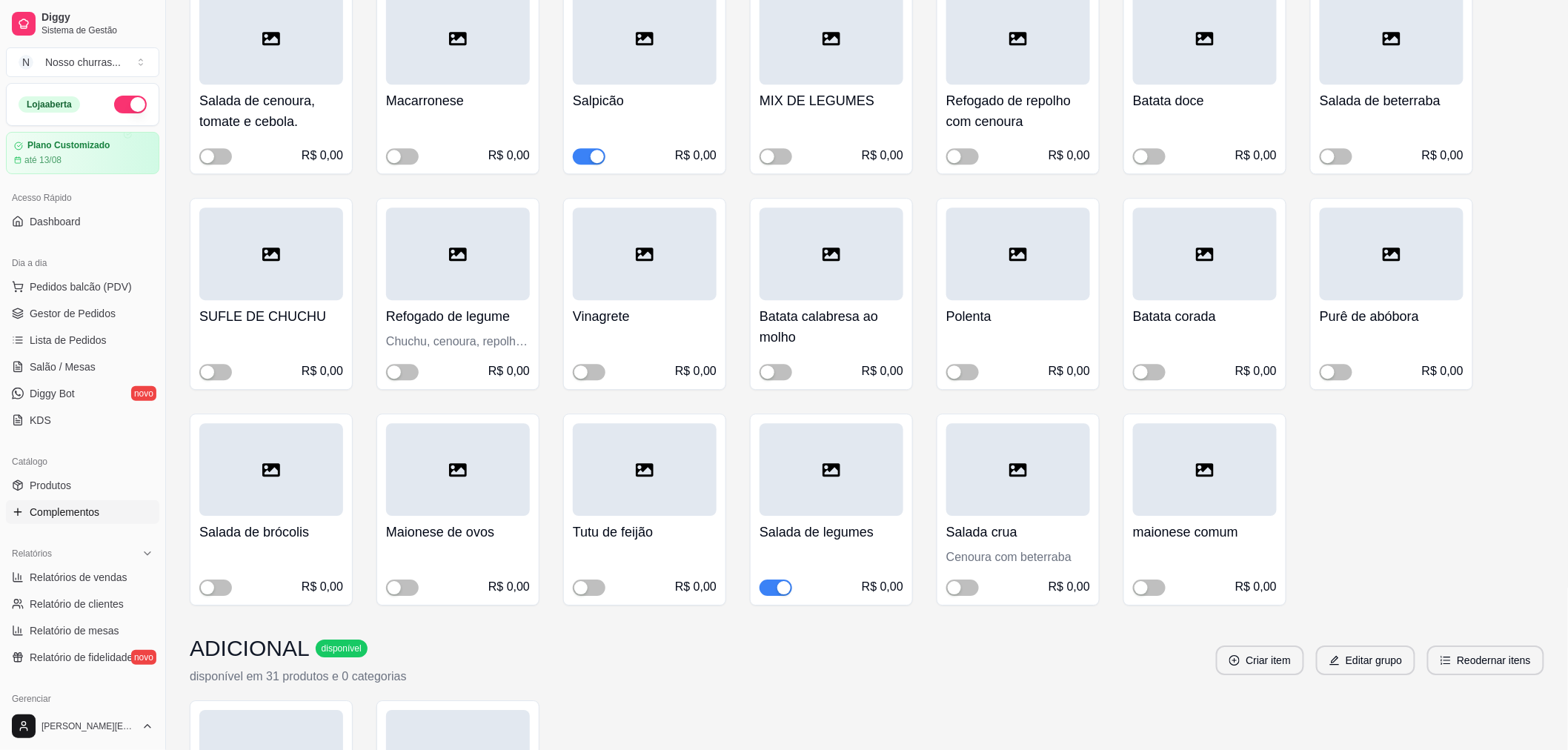
click at [592, 150] on div "button" at bounding box center [597, 156] width 14 height 14
click at [27, 310] on link "Gestor de Pedidos" at bounding box center [82, 314] width 154 height 24
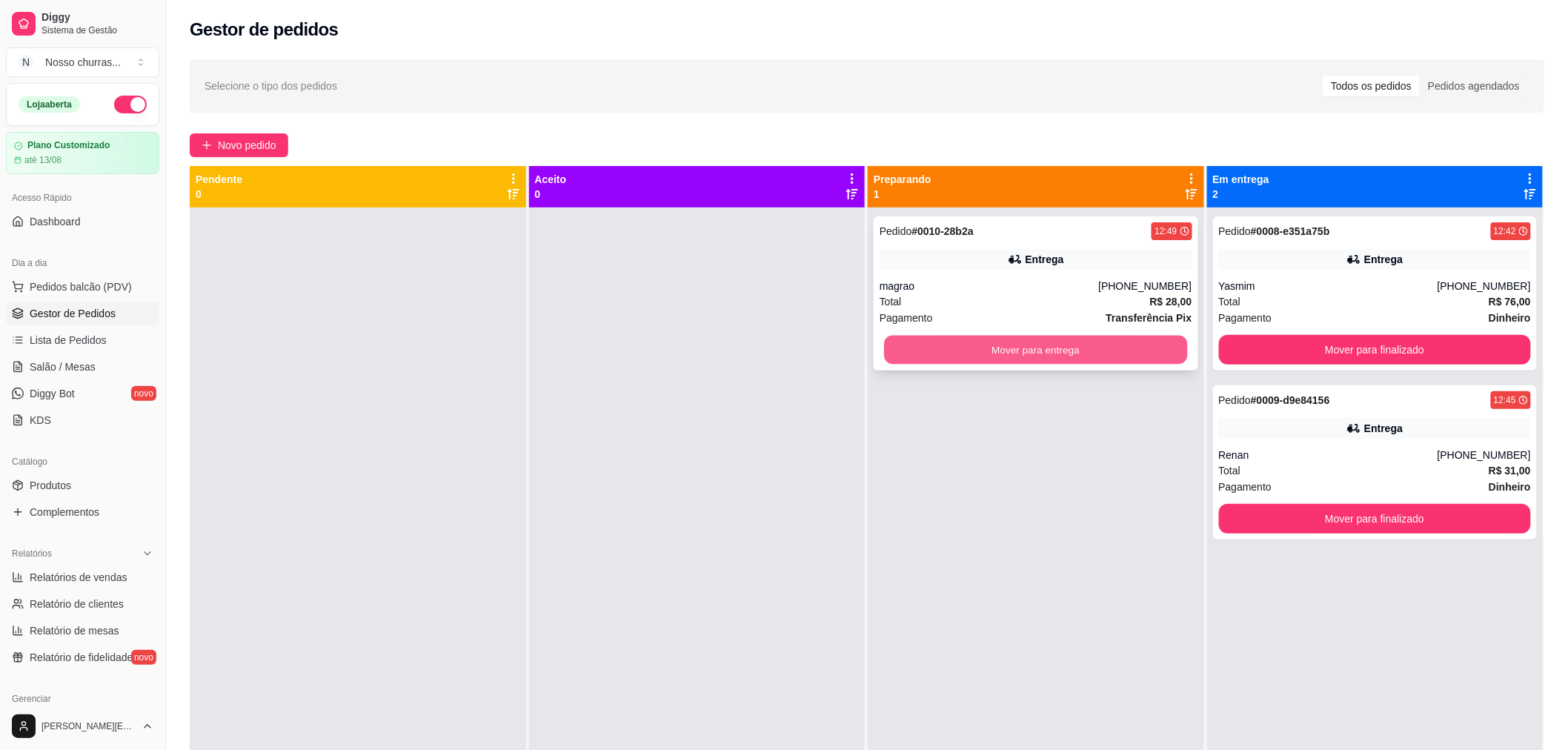
click at [889, 342] on button "Mover para entrega" at bounding box center [1035, 350] width 303 height 29
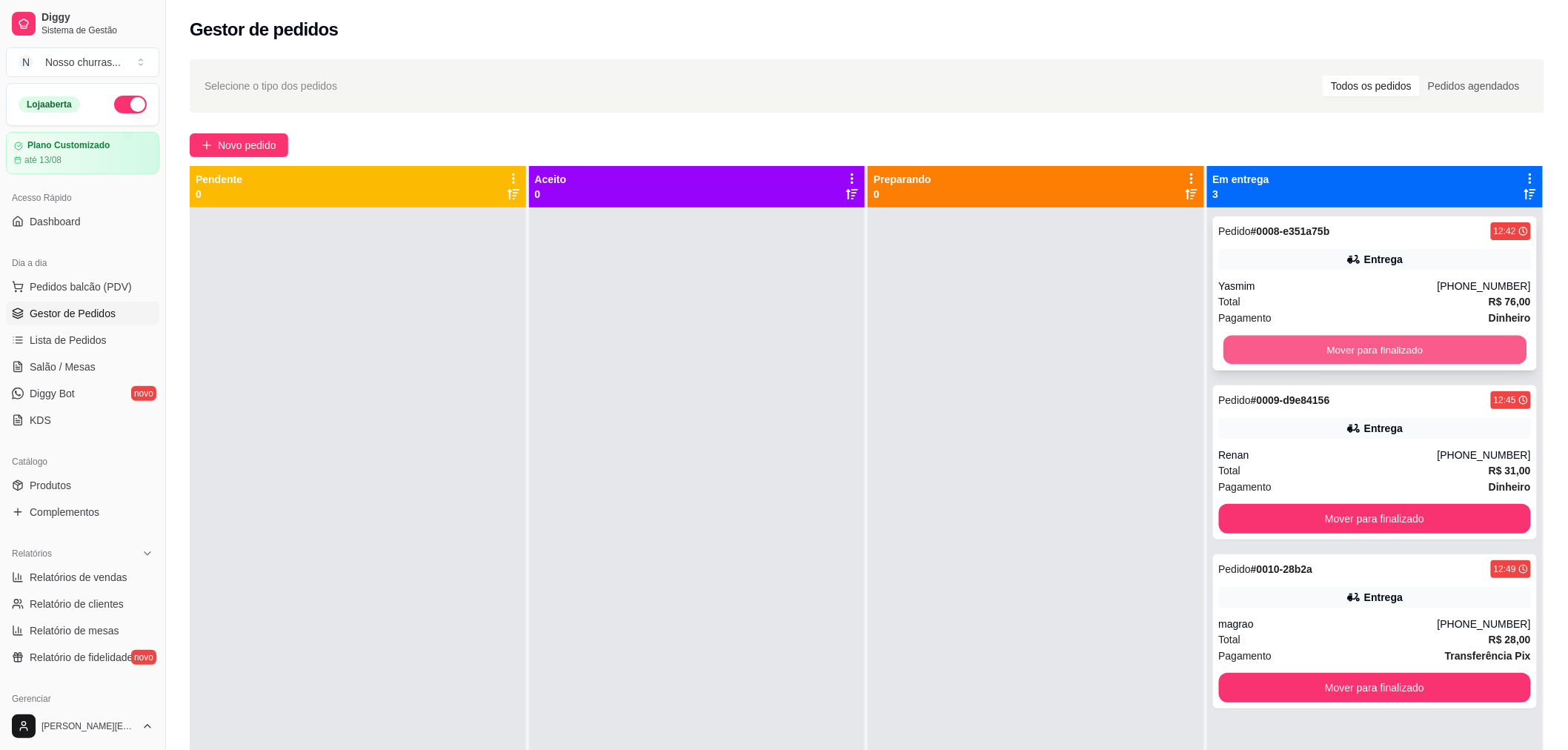
click at [1236, 344] on button "Mover para finalizado" at bounding box center [1374, 350] width 303 height 29
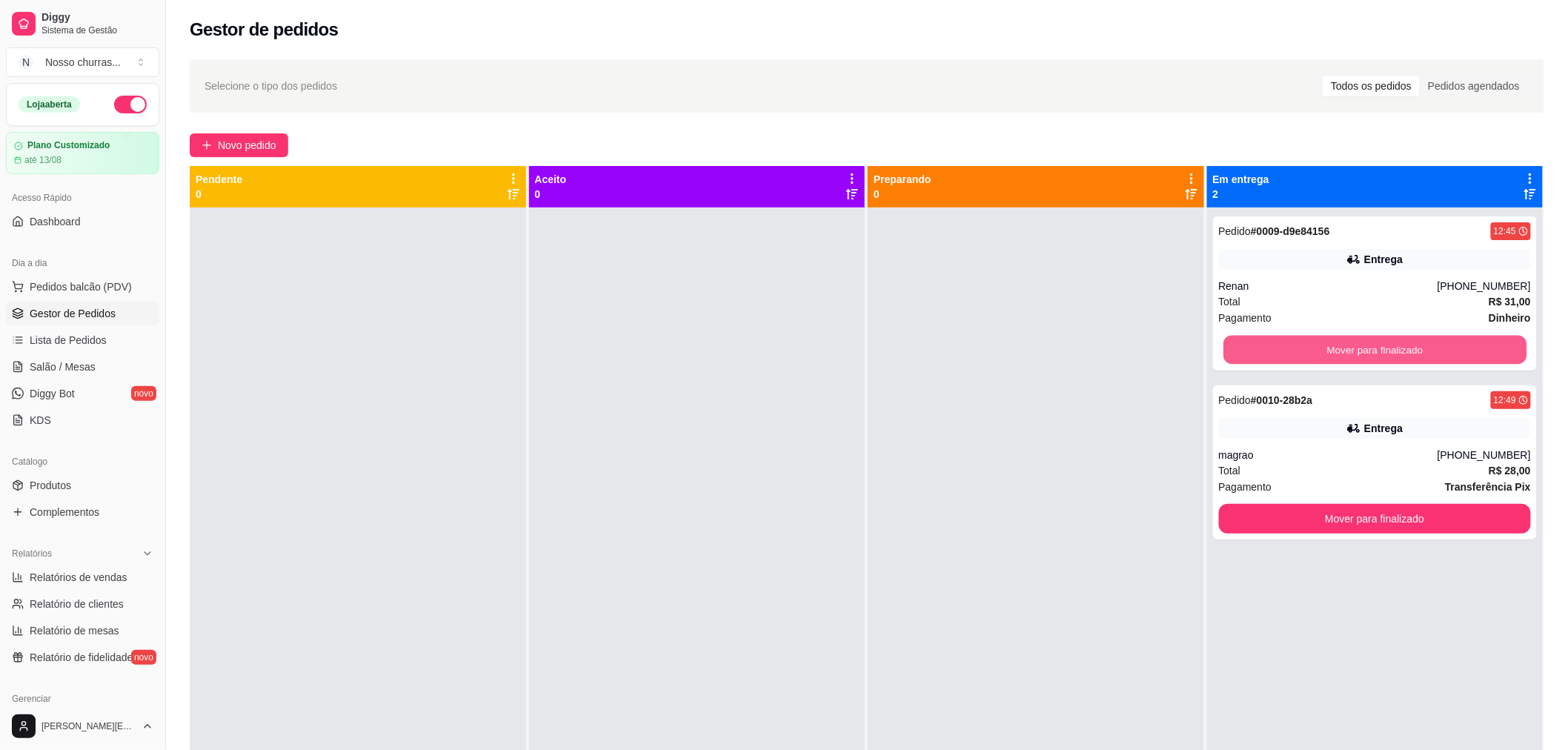
click at [1236, 344] on button "Mover para finalizado" at bounding box center [1374, 350] width 303 height 29
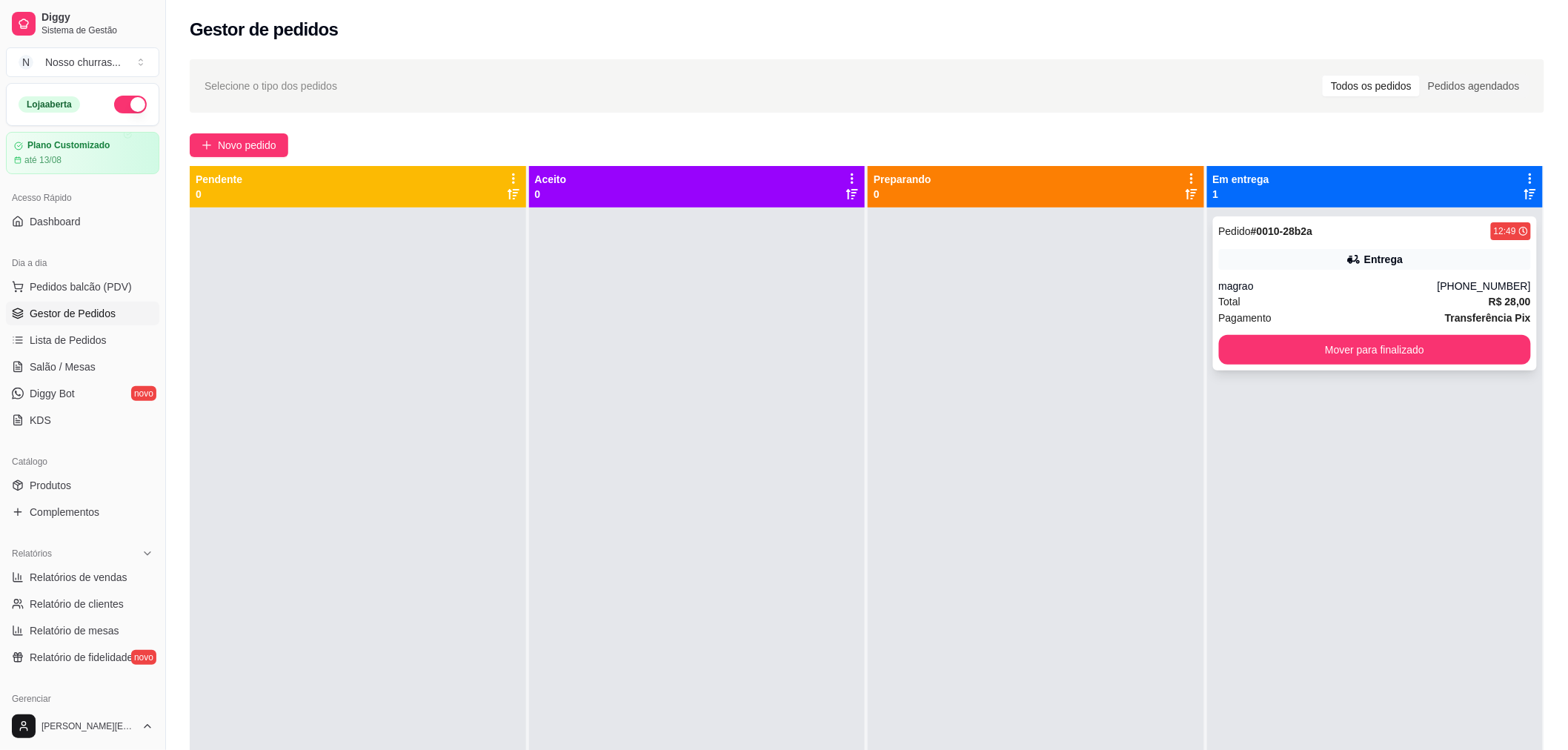
click at [1247, 267] on div "Entrega" at bounding box center [1375, 260] width 313 height 21
click at [25, 576] on link "Relatórios de vendas" at bounding box center [82, 577] width 154 height 24
select select "ALL"
select select "0"
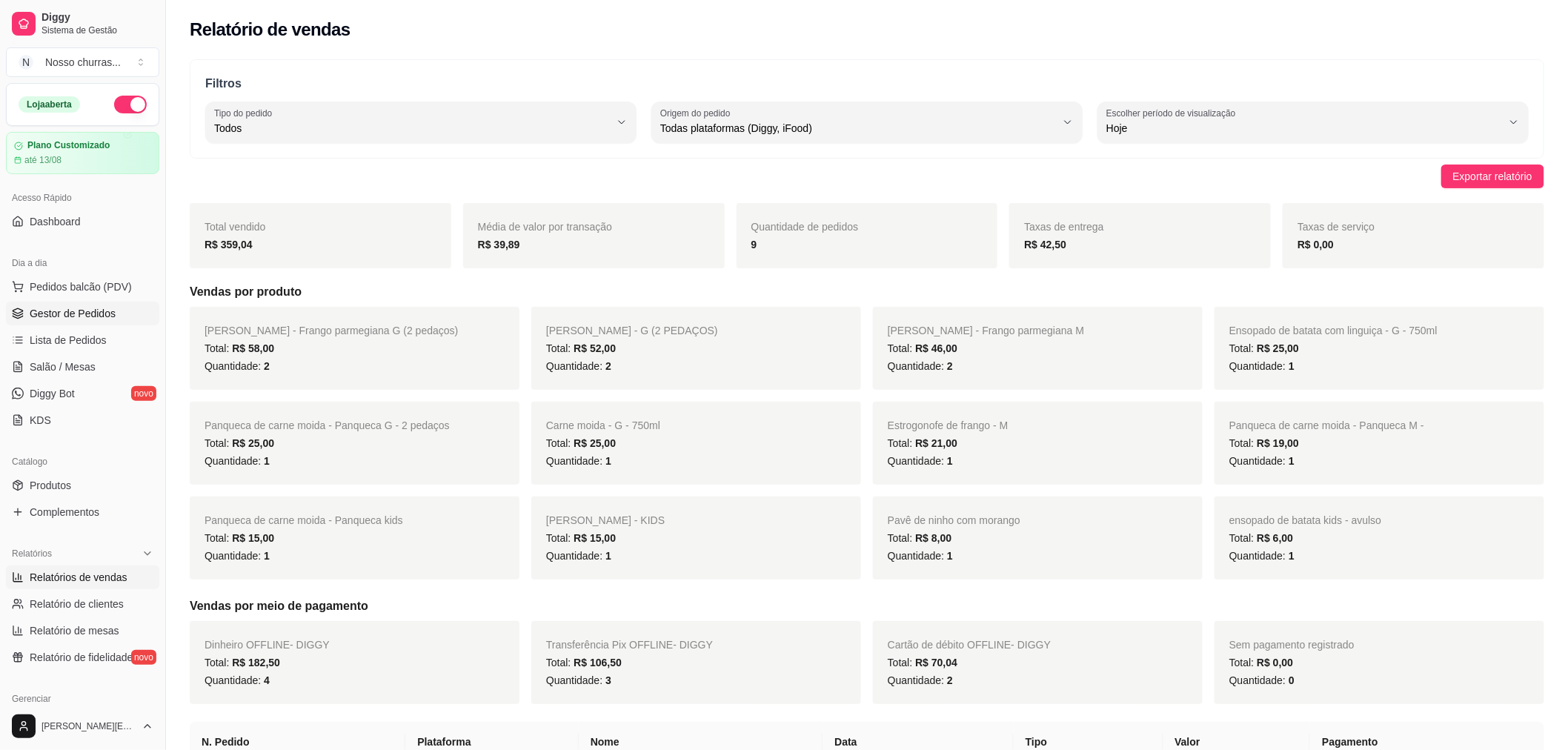
click at [85, 306] on span "Gestor de Pedidos" at bounding box center [72, 313] width 86 height 15
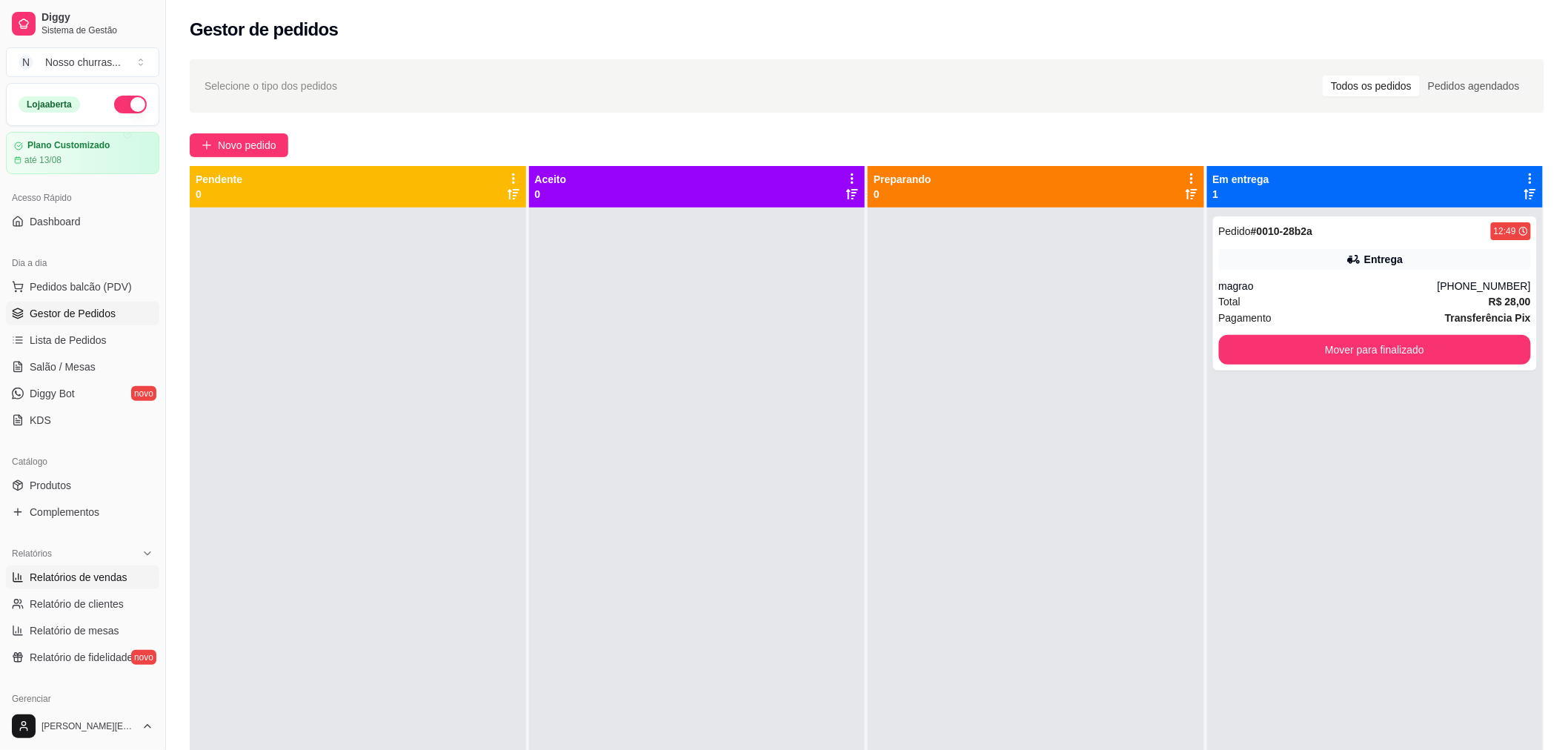
click at [62, 574] on span "Relatórios de vendas" at bounding box center [78, 576] width 98 height 15
select select "ALL"
select select "0"
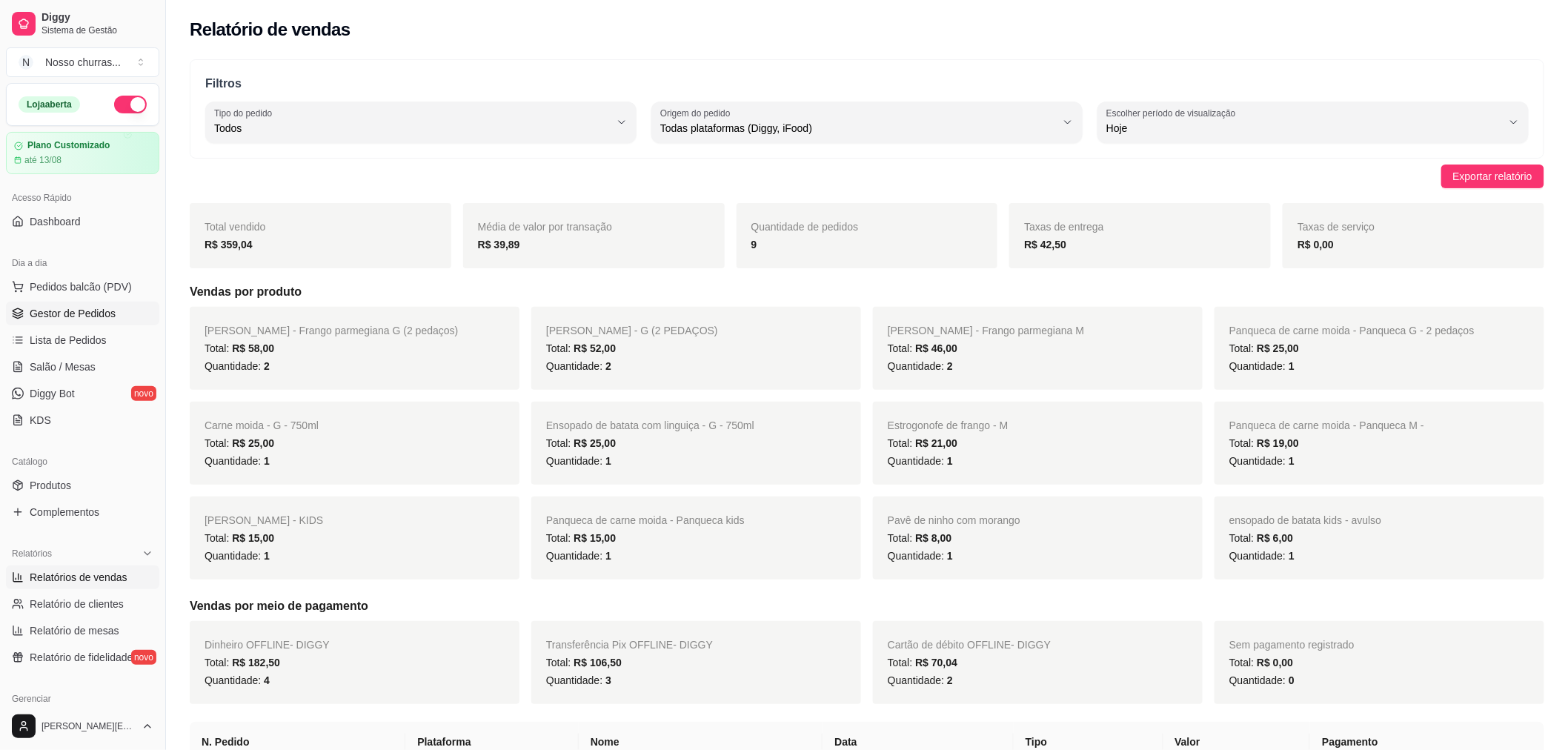
click at [46, 317] on span "Gestor de Pedidos" at bounding box center [72, 313] width 86 height 15
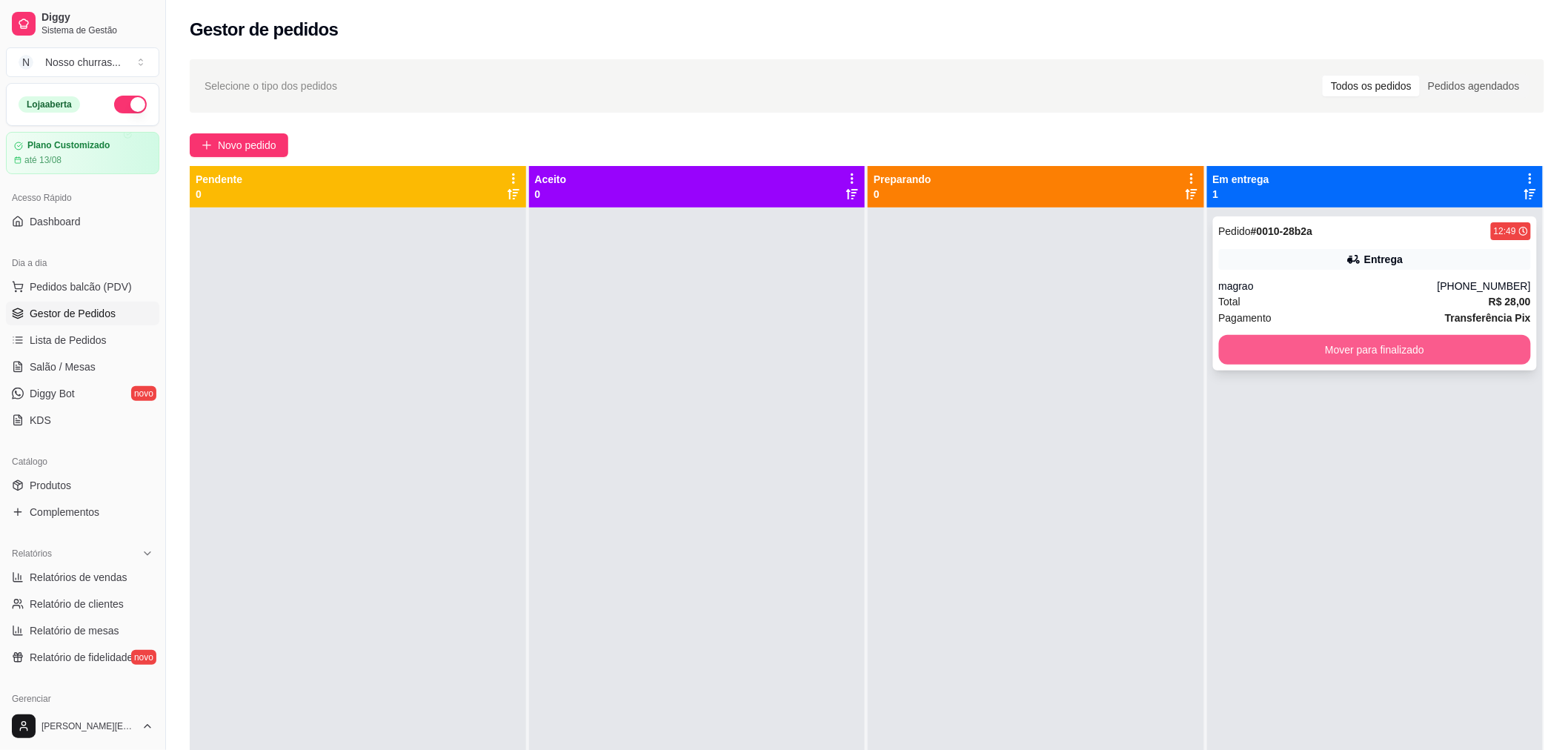
click at [1249, 344] on button "Mover para finalizado" at bounding box center [1375, 350] width 313 height 29
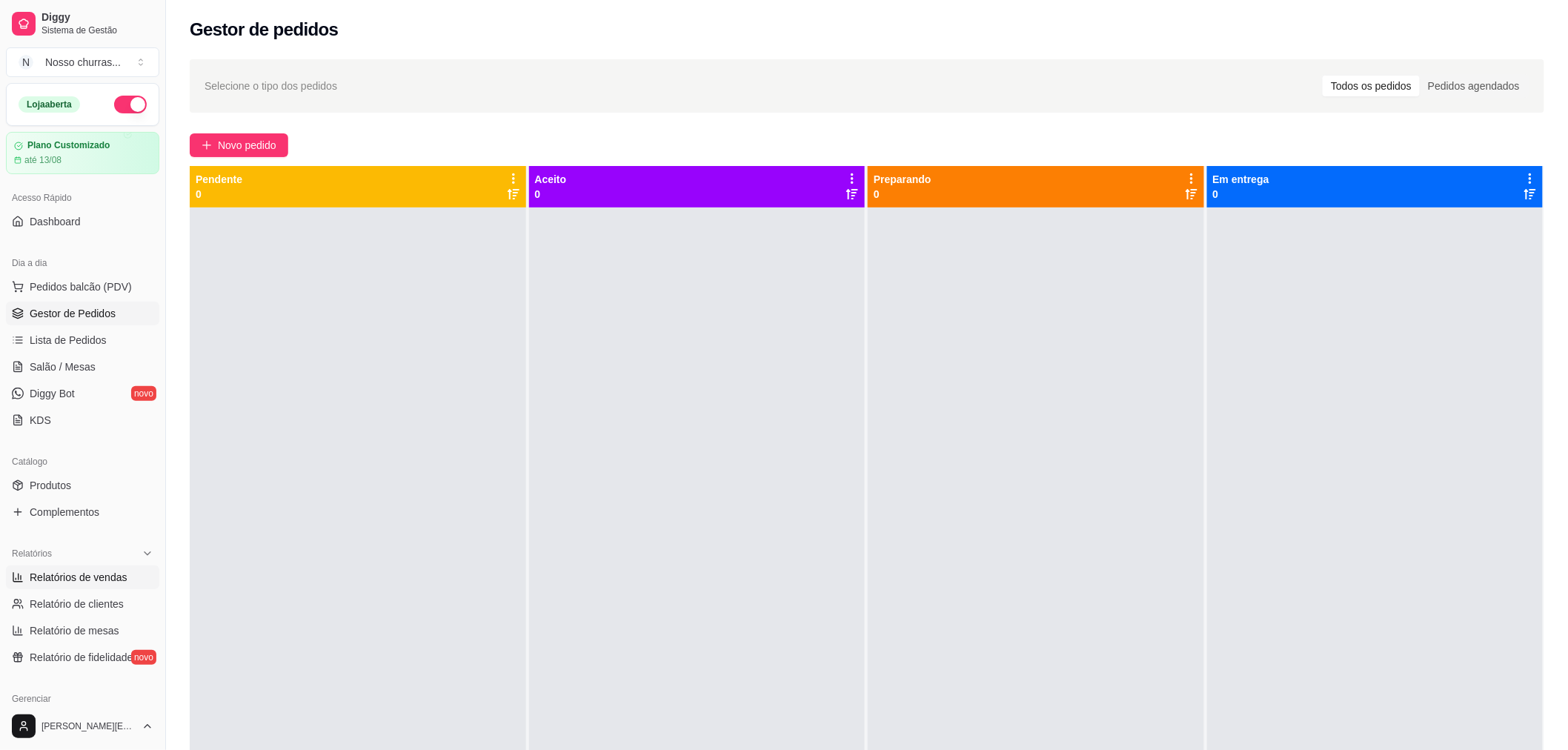
click at [117, 580] on span "Relatórios de vendas" at bounding box center [78, 576] width 98 height 15
select select "ALL"
select select "0"
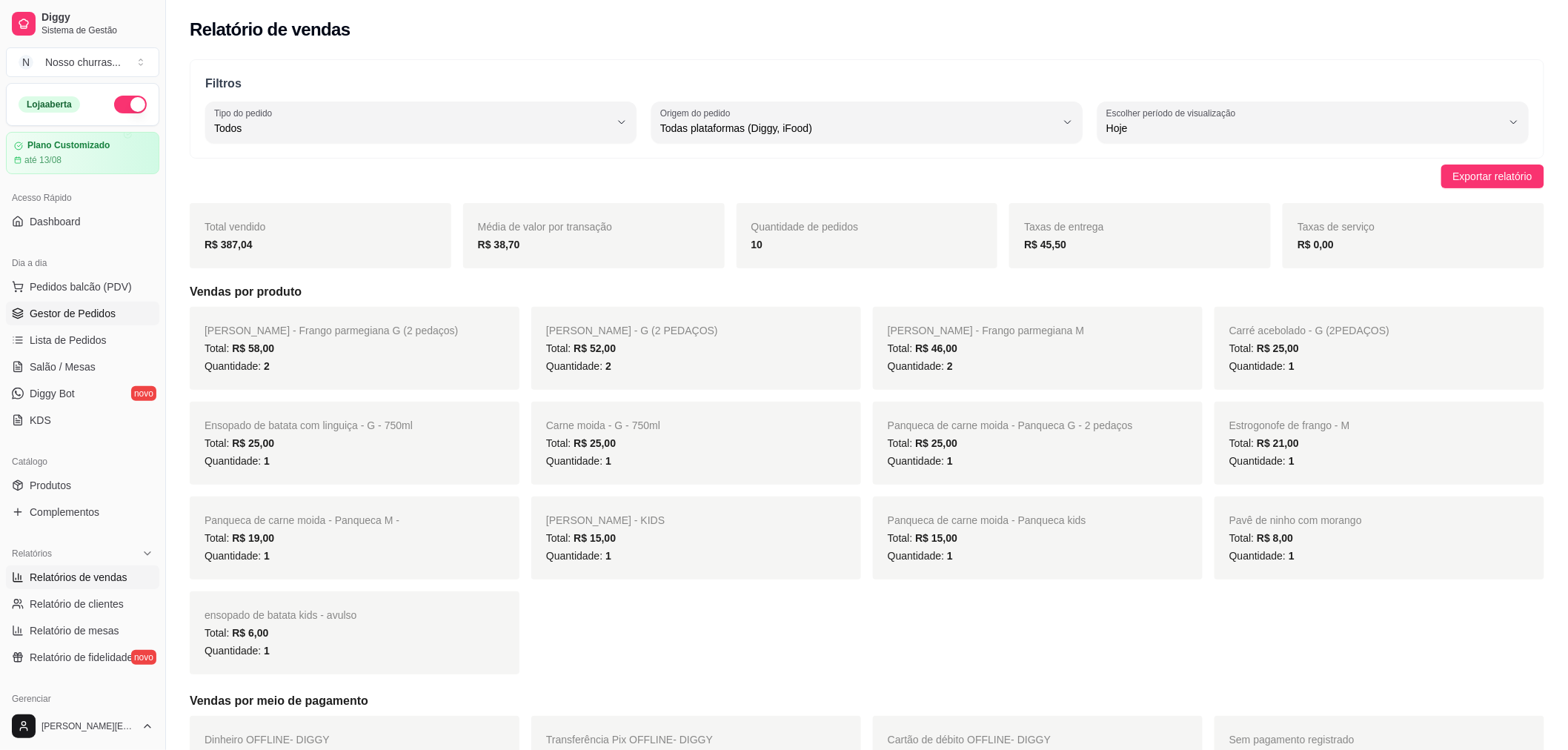
click at [68, 303] on link "Gestor de Pedidos" at bounding box center [82, 314] width 154 height 24
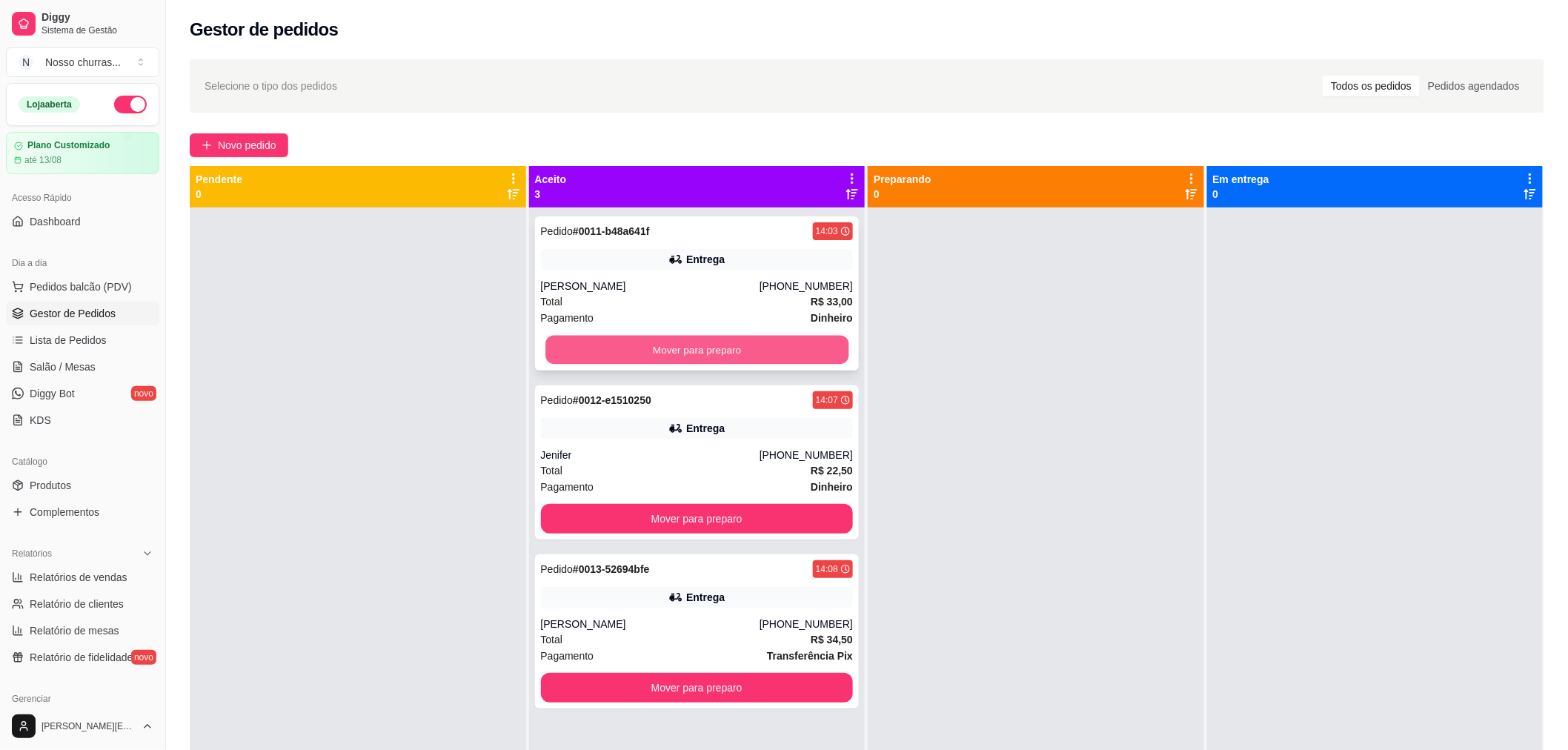
click at [546, 360] on button "Mover para preparo" at bounding box center [697, 350] width 303 height 29
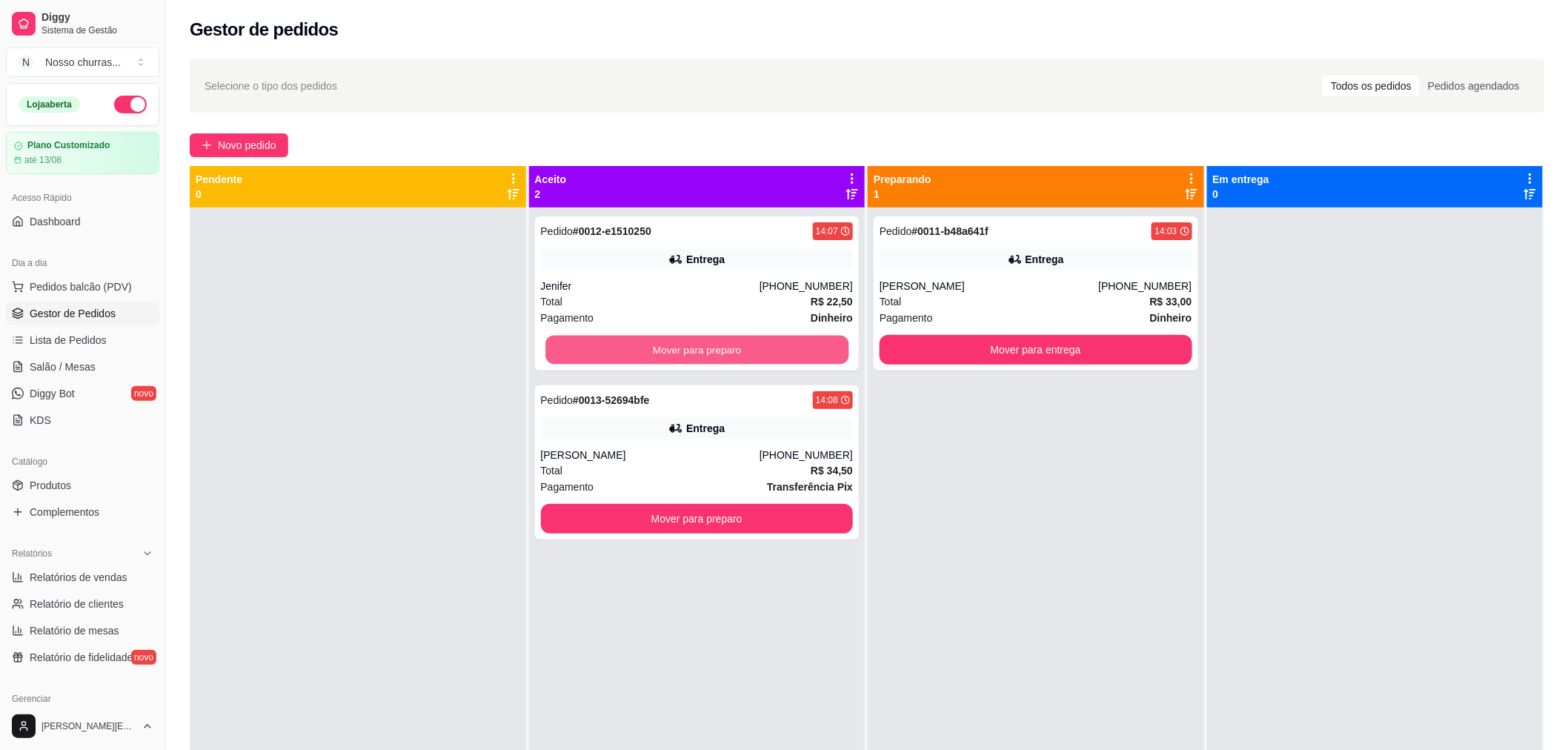
click at [546, 360] on button "Mover para preparo" at bounding box center [697, 350] width 303 height 29
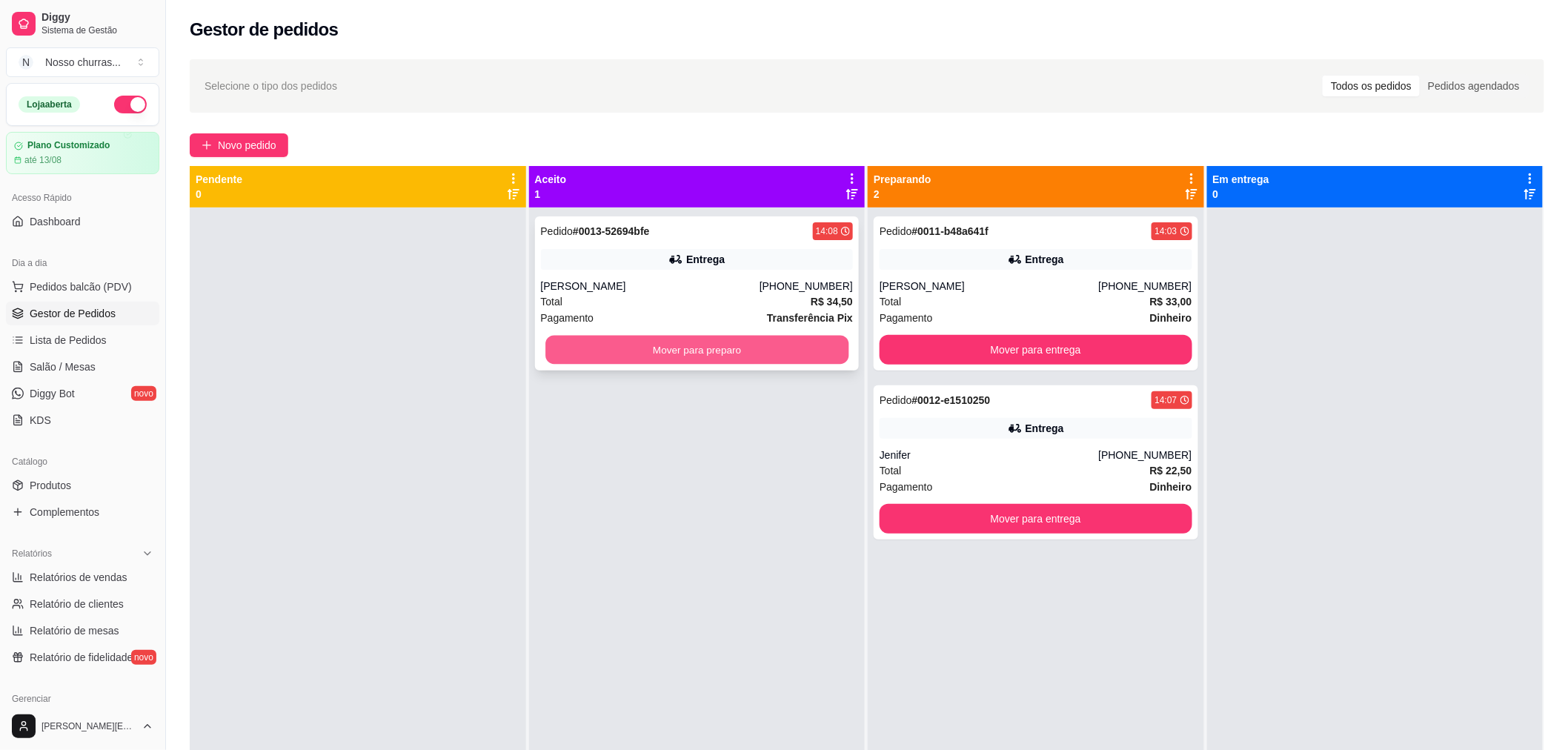
click at [567, 356] on button "Mover para preparo" at bounding box center [697, 350] width 303 height 29
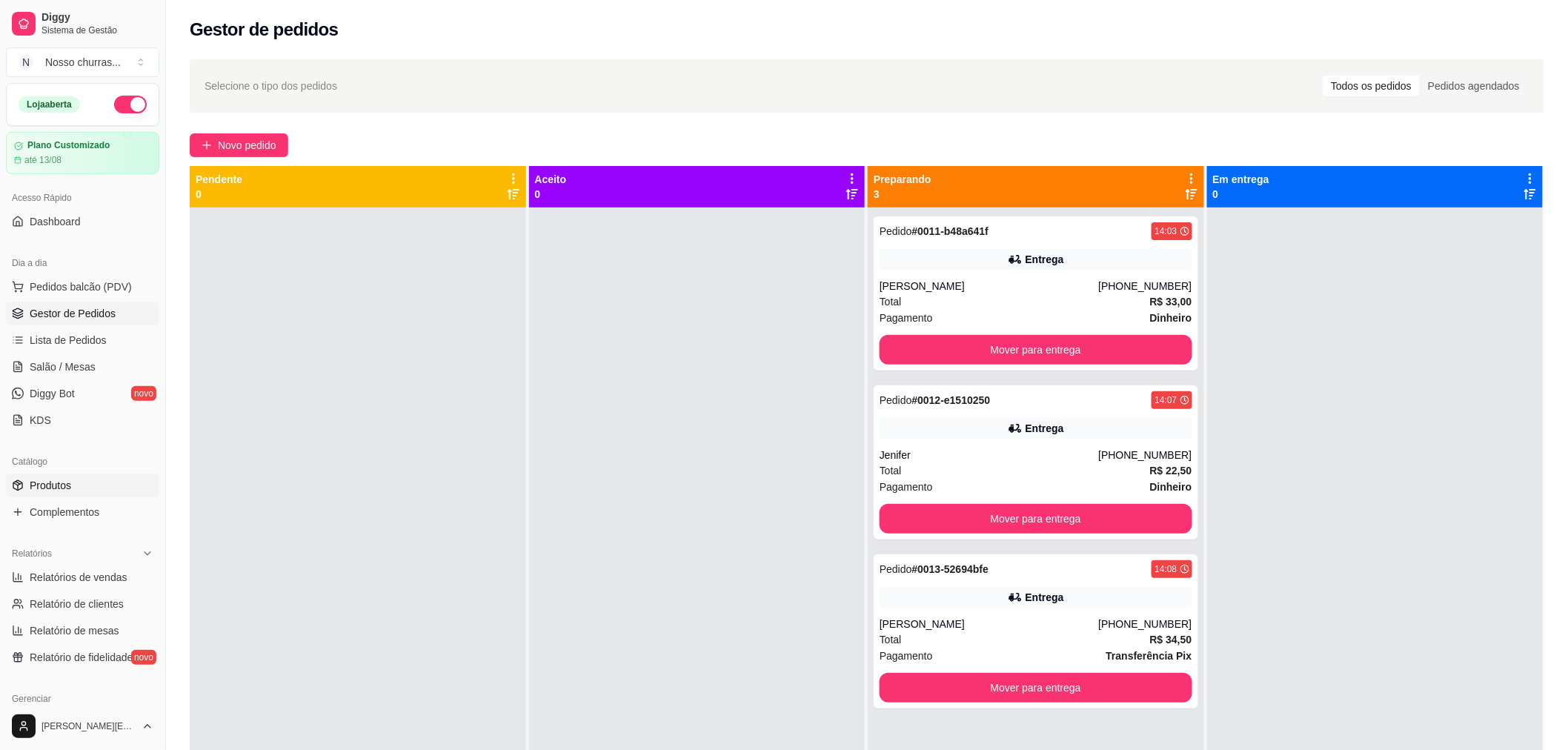
click at [63, 486] on span "Produtos" at bounding box center [50, 485] width 41 height 15
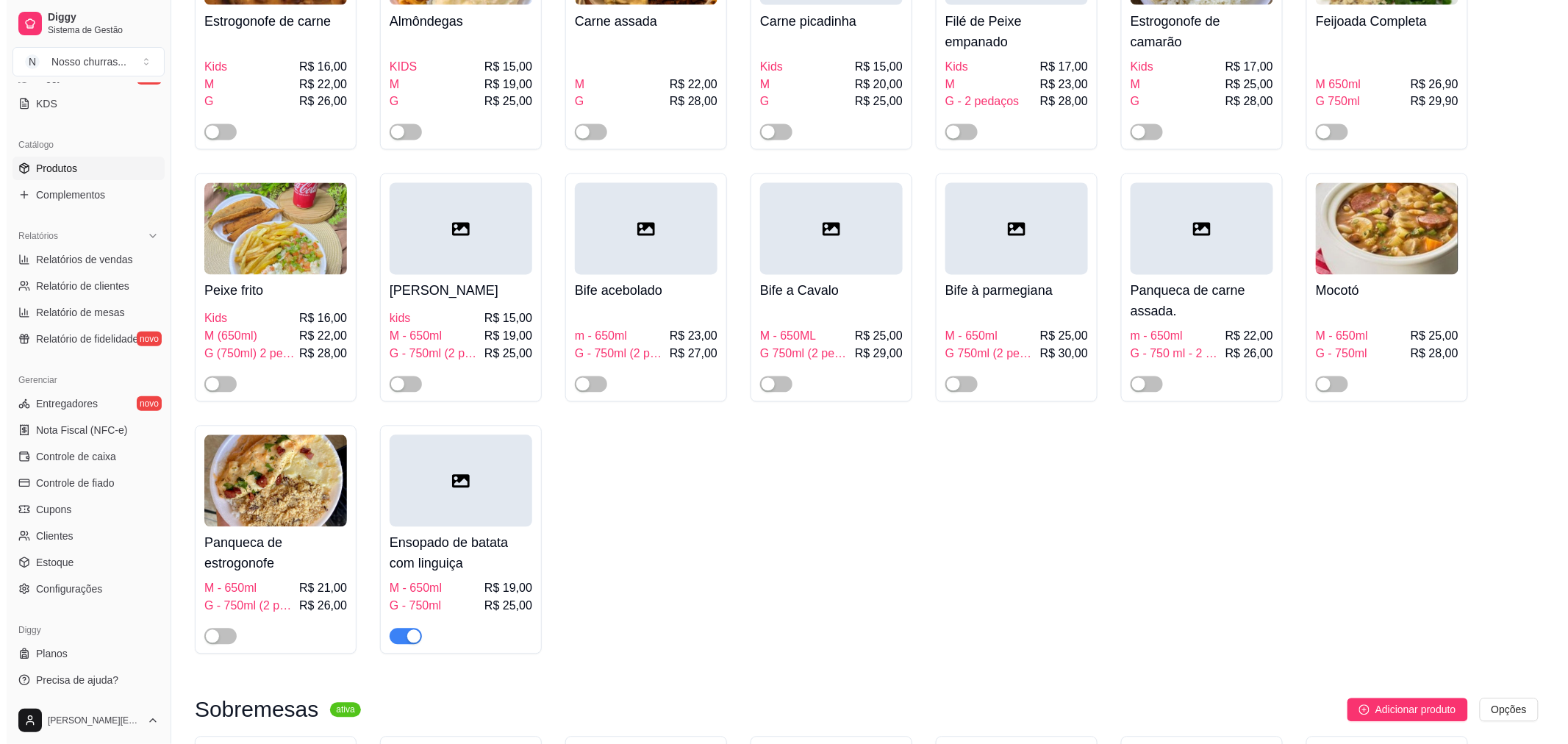
scroll to position [1077, 0]
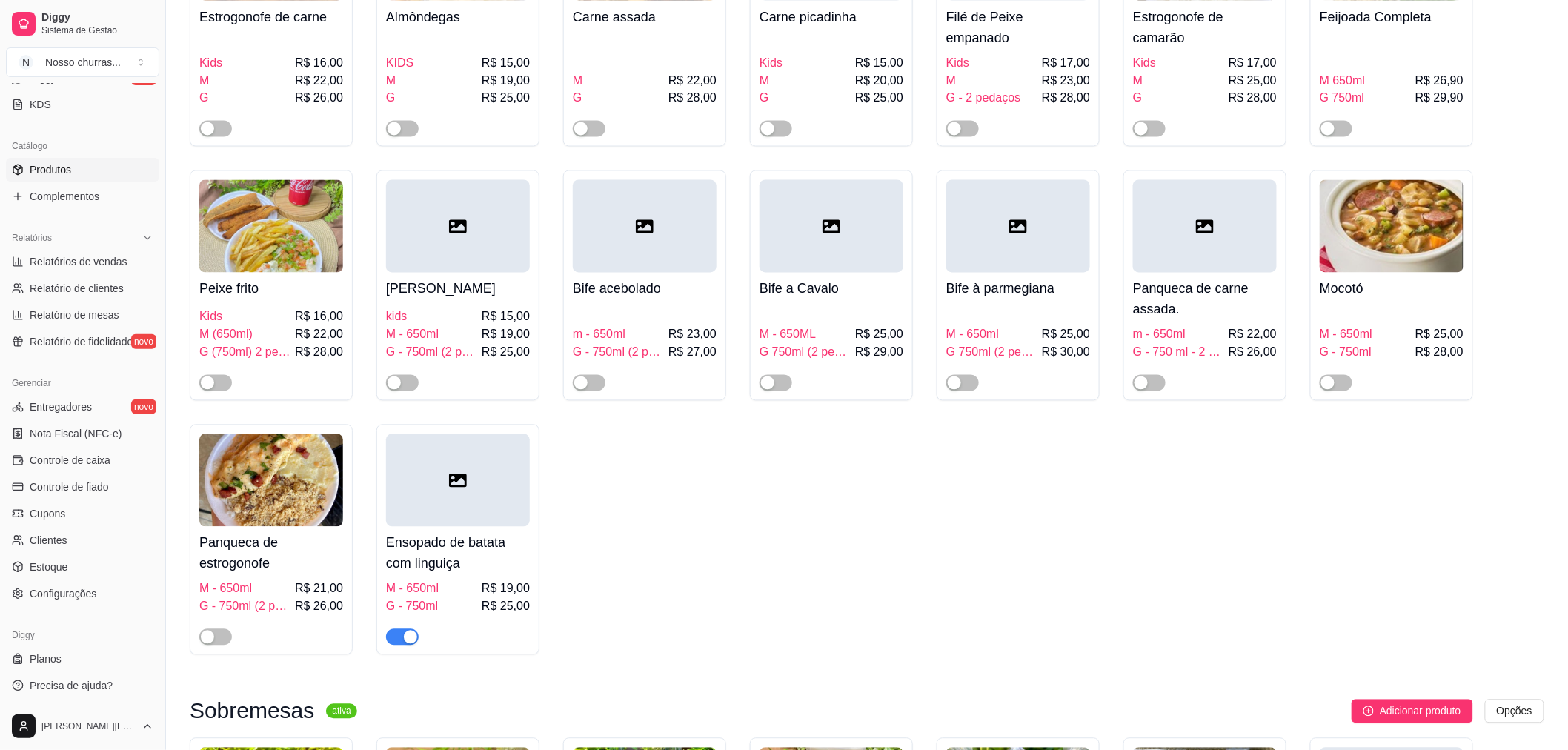
click at [408, 639] on div "button" at bounding box center [410, 637] width 14 height 14
click at [238, 569] on h4 "Panqueca de estrogonofe" at bounding box center [271, 553] width 144 height 41
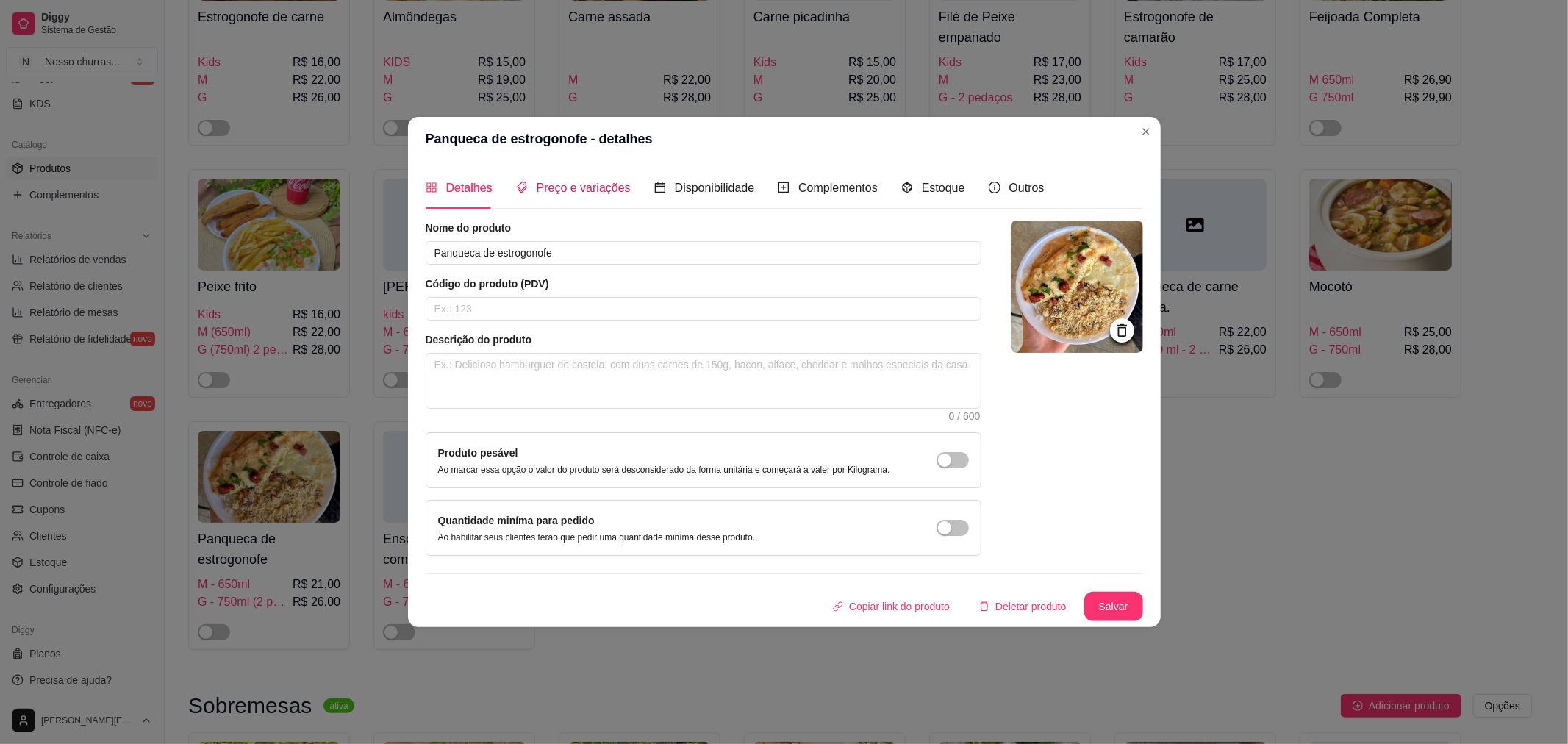
click at [577, 182] on span "Preço e variações" at bounding box center [583, 188] width 94 height 13
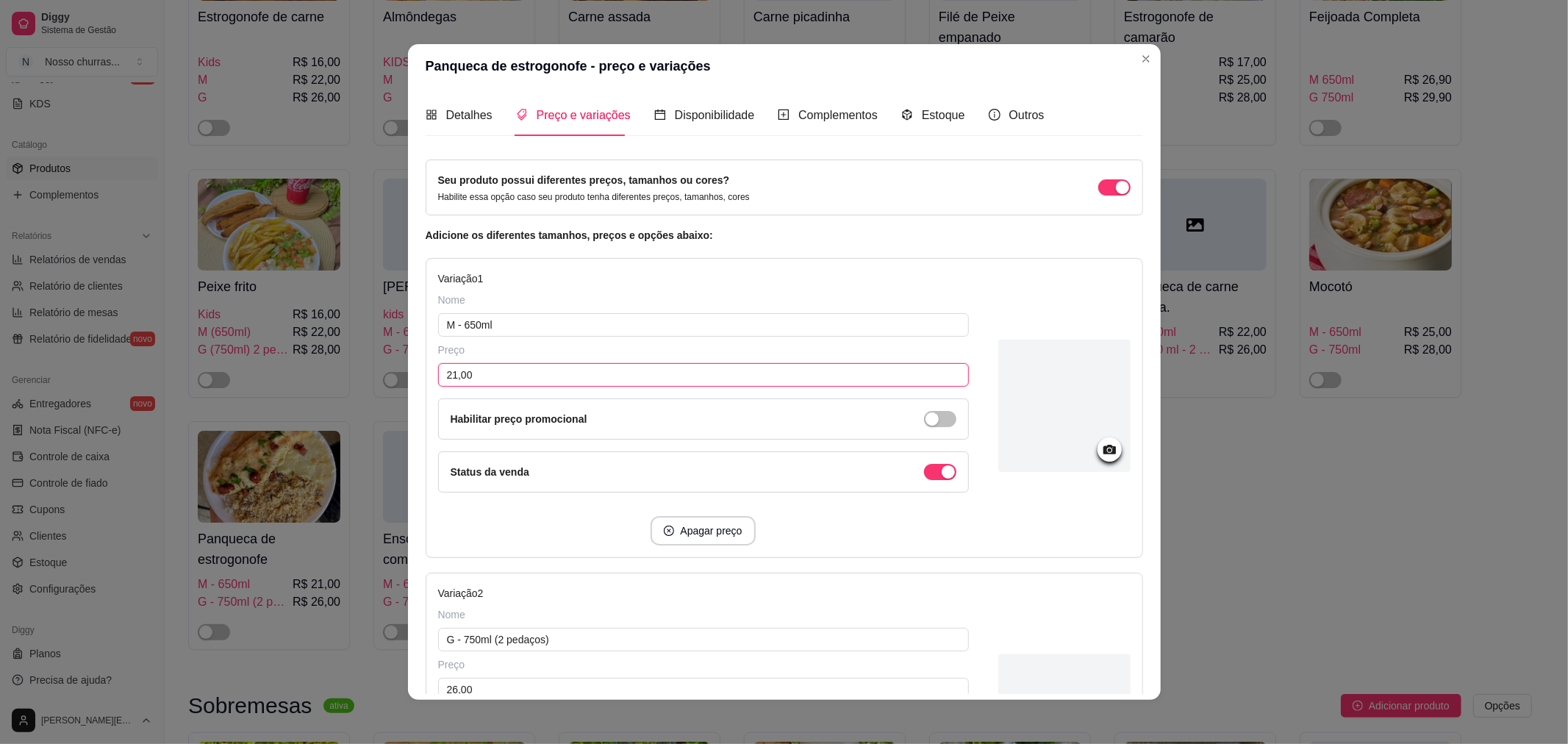
click at [451, 370] on input "21,00" at bounding box center [704, 375] width 531 height 24
type input "19,00"
click at [472, 689] on input "26,00" at bounding box center [704, 690] width 531 height 24
type input "25,00"
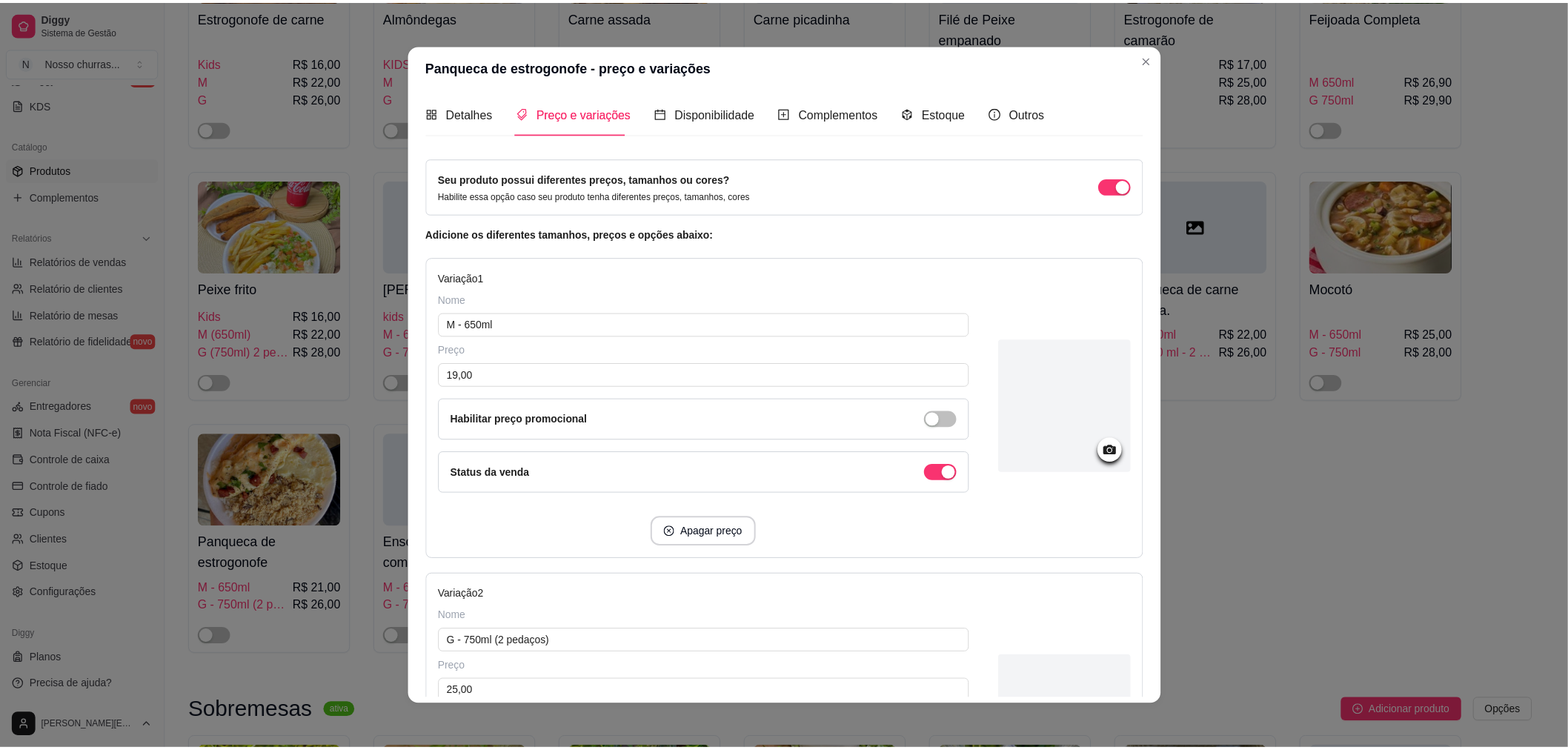
scroll to position [287, 0]
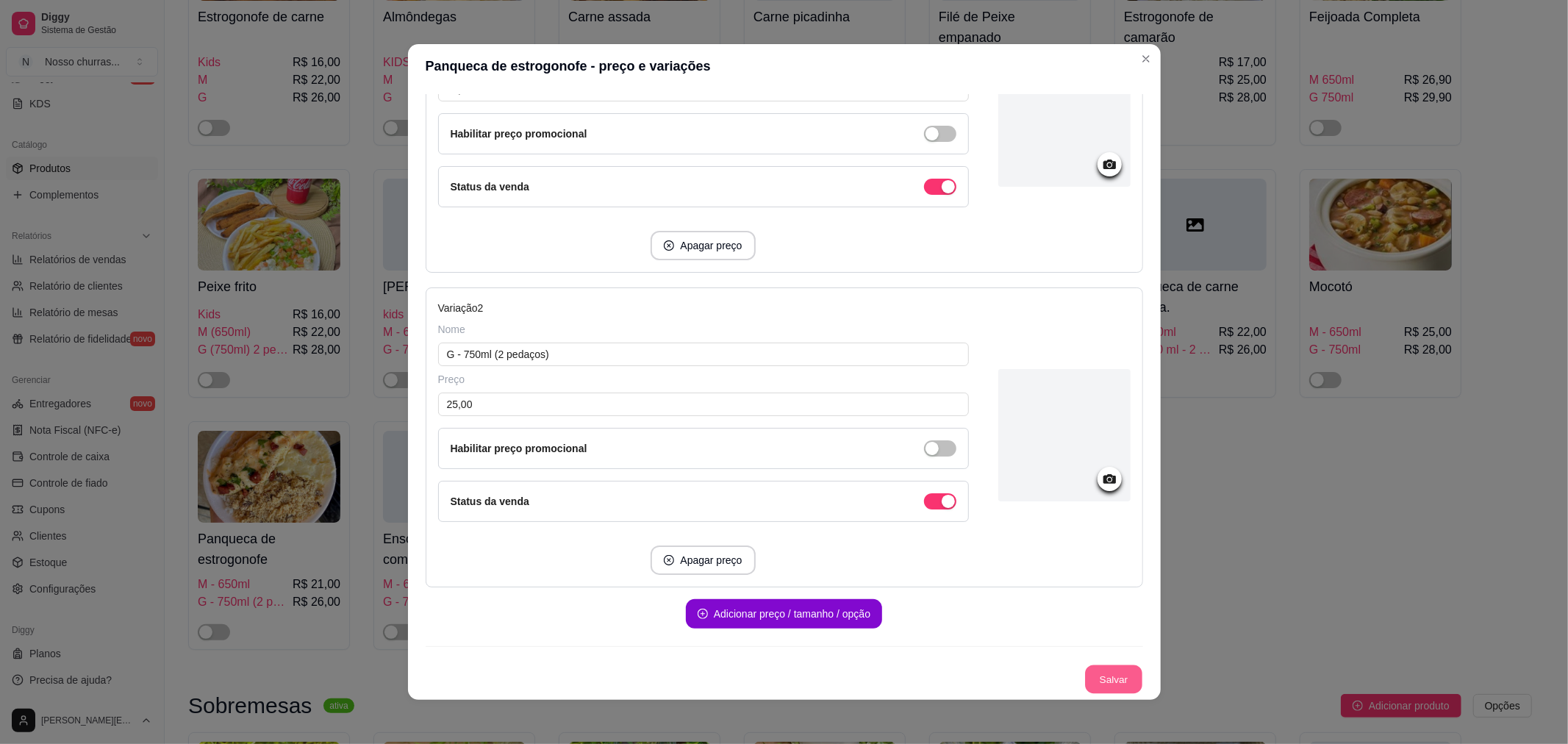
click at [1111, 683] on button "Salvar" at bounding box center [1113, 679] width 58 height 28
click at [1093, 671] on button "Salvar" at bounding box center [1113, 679] width 58 height 28
click at [1082, 666] on div "Seu produto possui diferentes preços, tamanhos ou cores? Habilite essa opção ca…" at bounding box center [784, 284] width 717 height 819
click at [1085, 666] on button "Salvar" at bounding box center [1113, 679] width 58 height 28
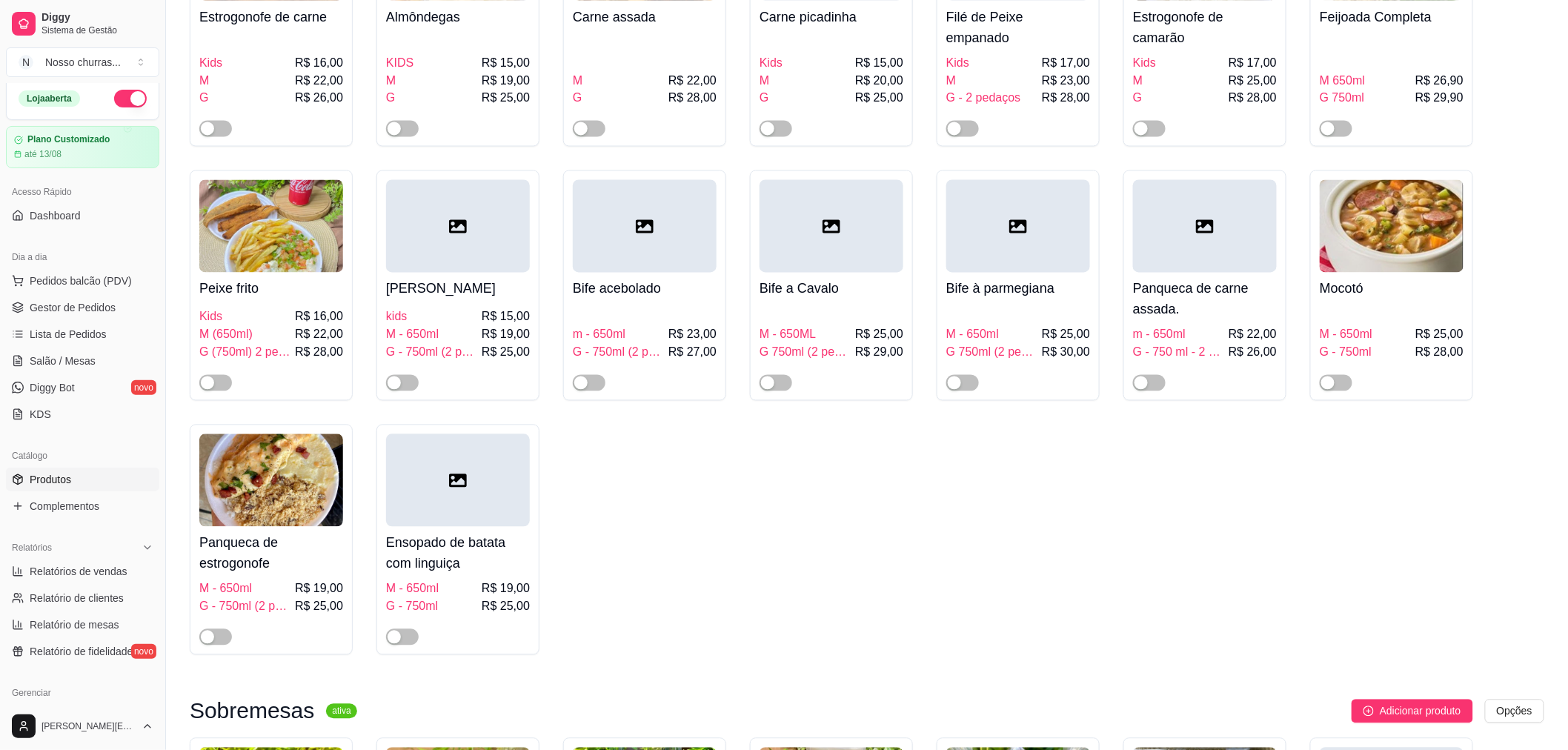
scroll to position [0, 0]
click at [105, 307] on span "Gestor de Pedidos" at bounding box center [72, 313] width 86 height 15
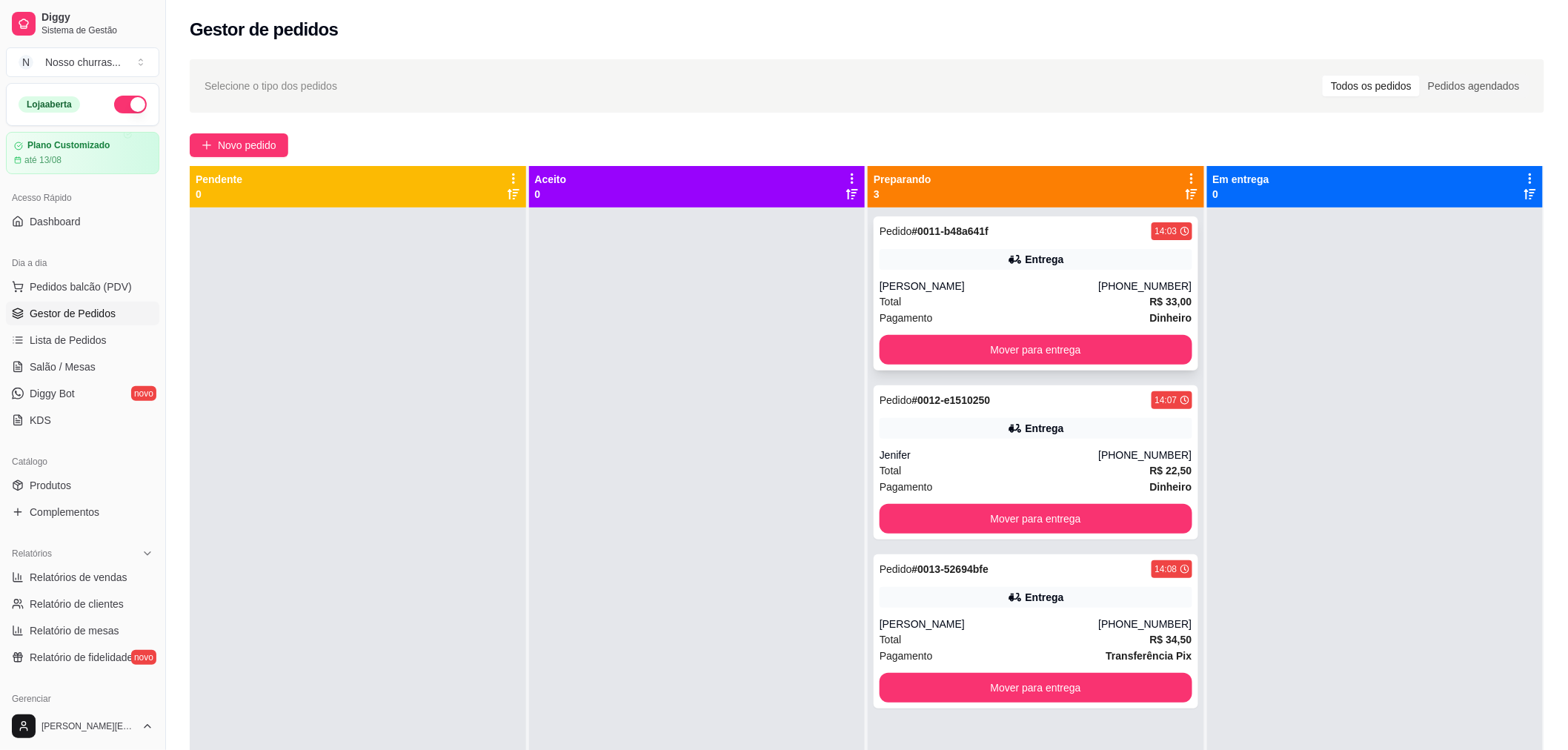
click at [944, 310] on div "Pagamento Dinheiro" at bounding box center [1035, 318] width 313 height 16
click at [1070, 350] on button "Mover para entrega" at bounding box center [1035, 350] width 303 height 29
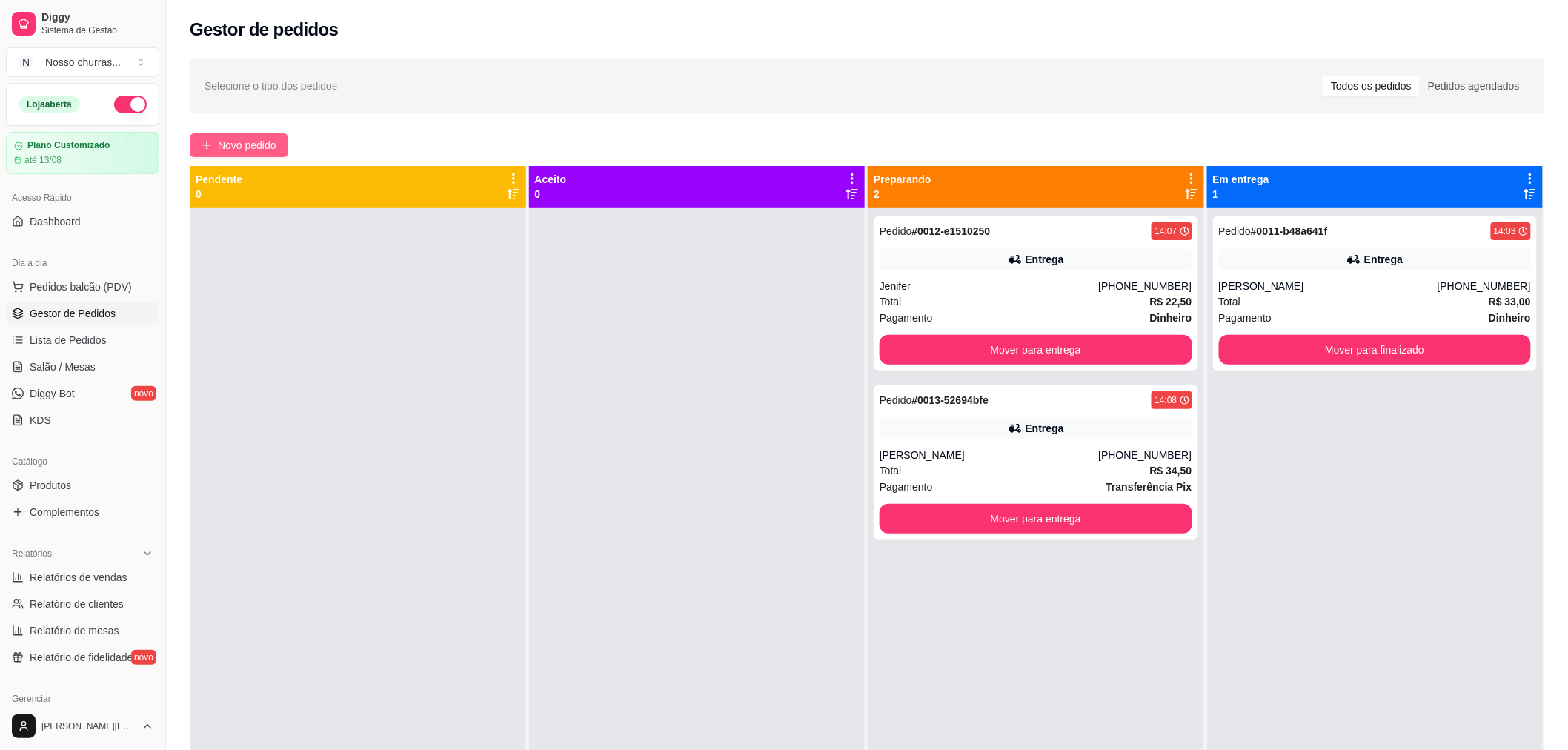
click at [255, 150] on span "Novo pedido" at bounding box center [248, 145] width 59 height 16
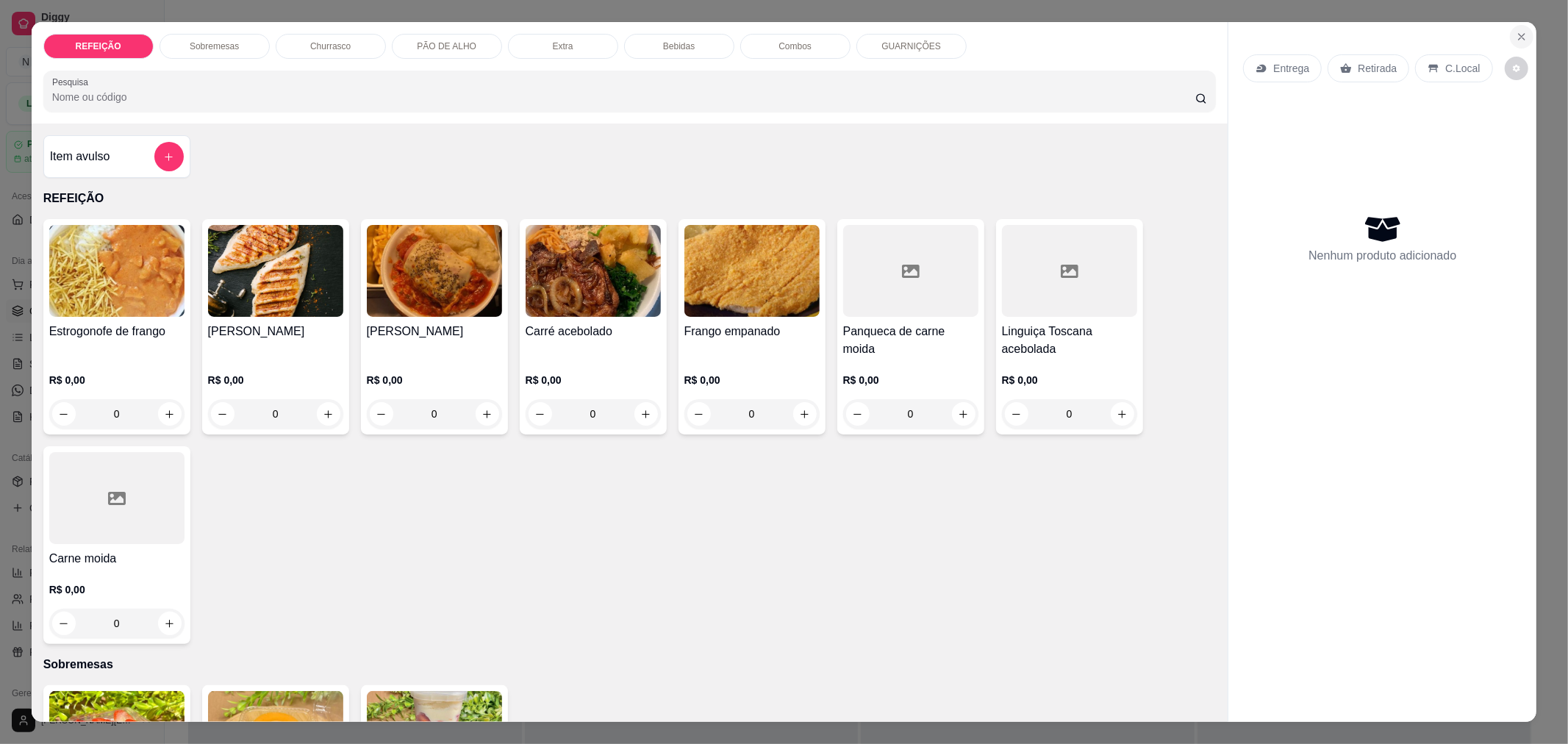
click at [1516, 32] on icon "Close" at bounding box center [1521, 36] width 12 height 12
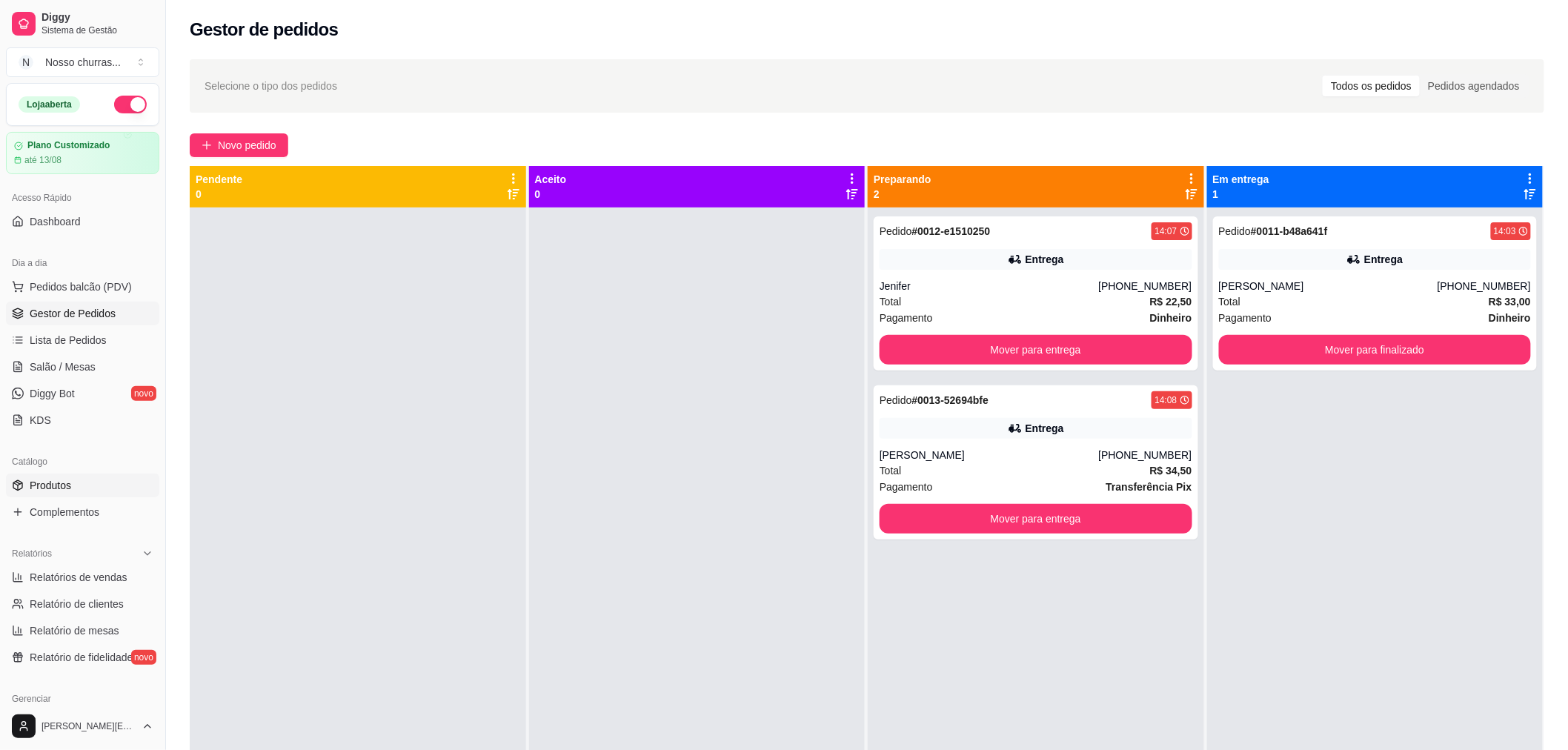
click at [75, 487] on link "Produtos" at bounding box center [82, 486] width 154 height 24
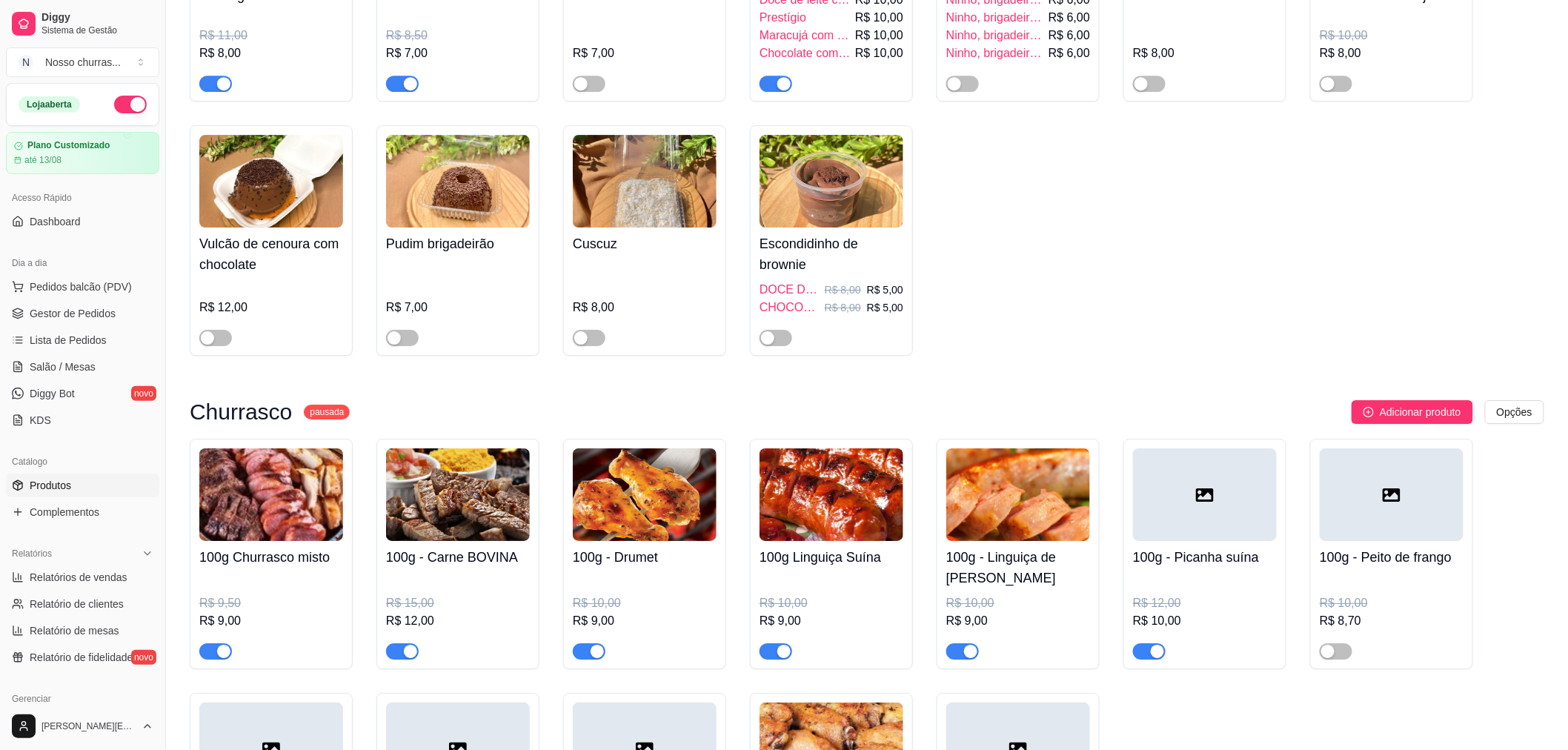
scroll to position [1312, 0]
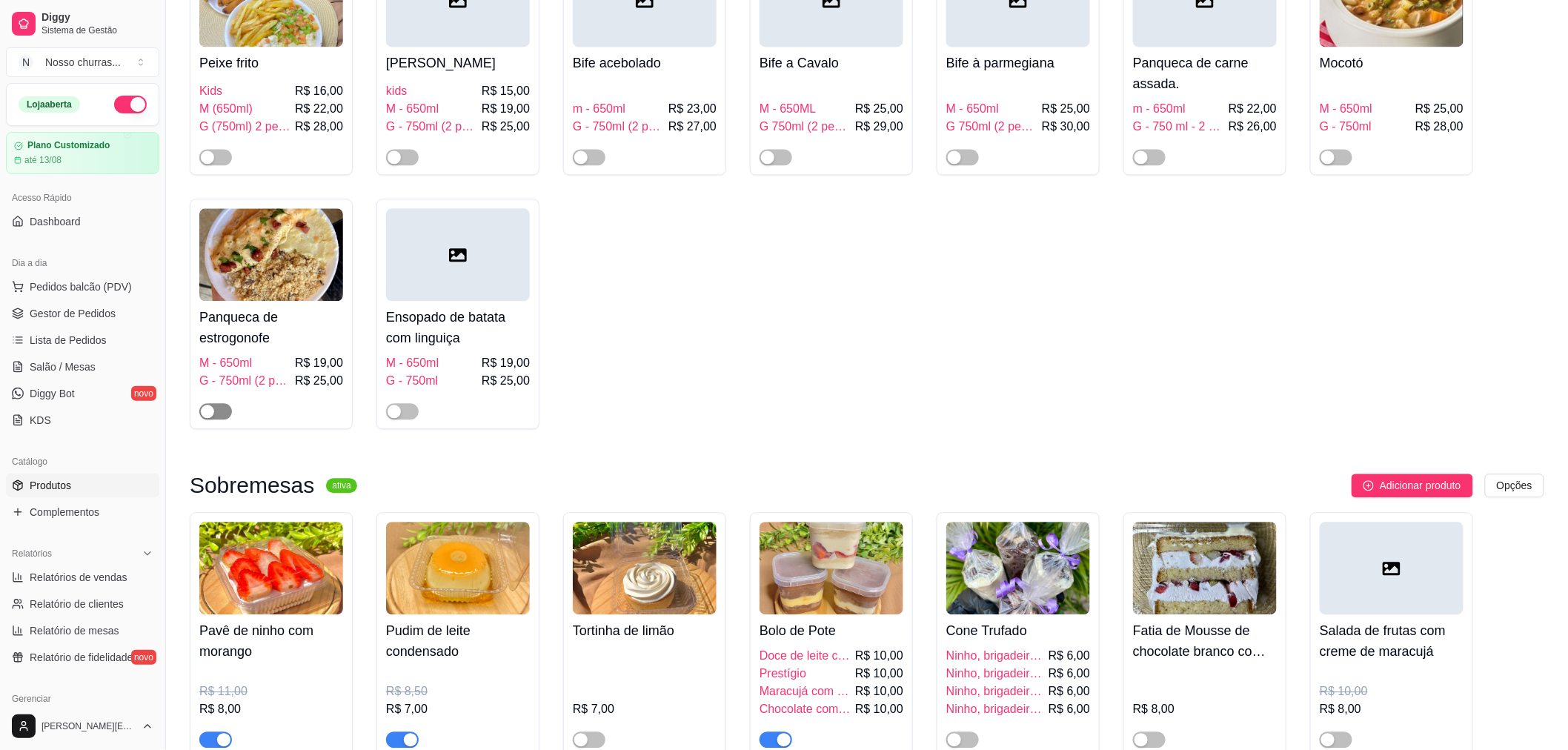
click at [213, 418] on div "button" at bounding box center [207, 411] width 14 height 14
click at [70, 302] on link "Gestor de Pedidos" at bounding box center [82, 314] width 154 height 24
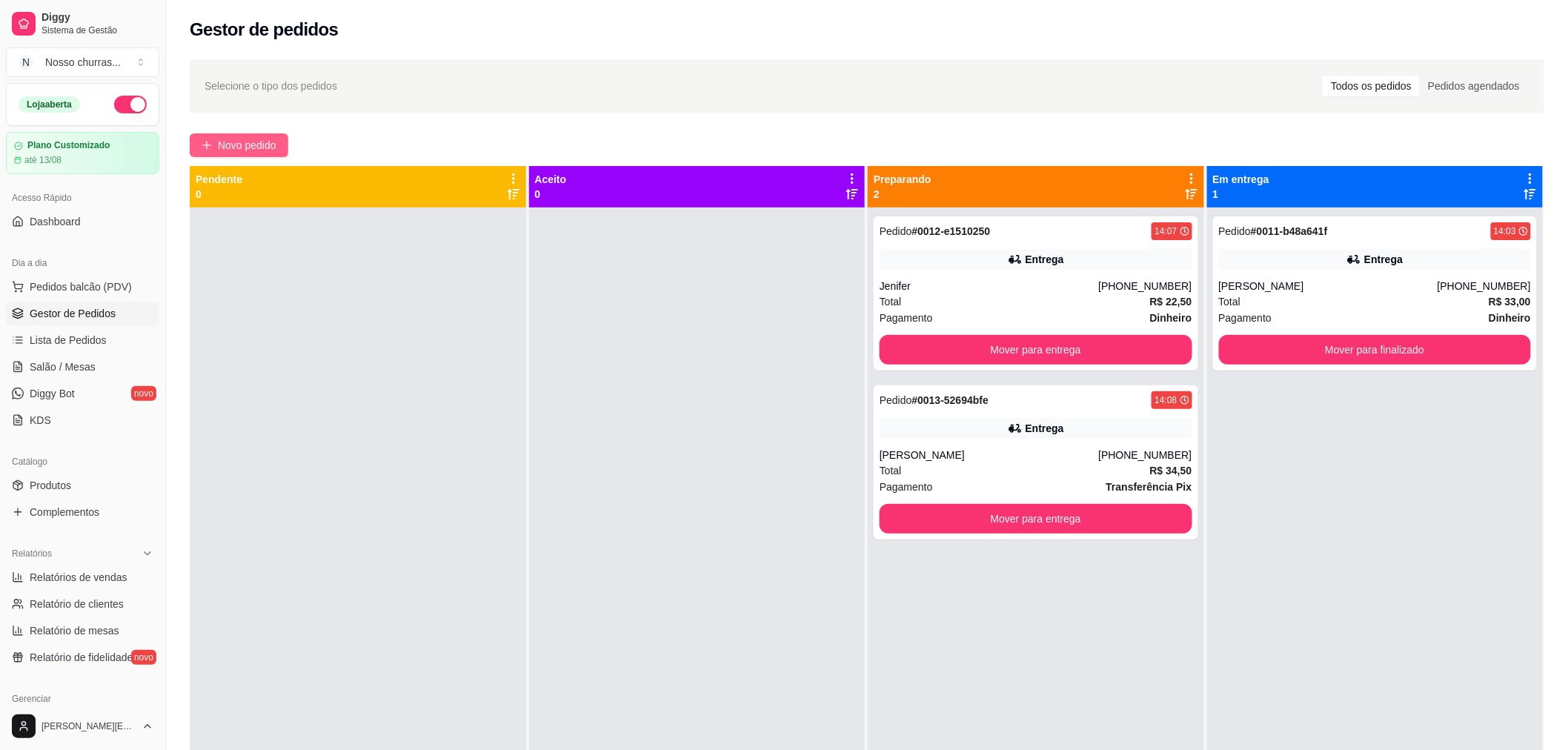
click at [231, 139] on span "Novo pedido" at bounding box center [248, 145] width 59 height 16
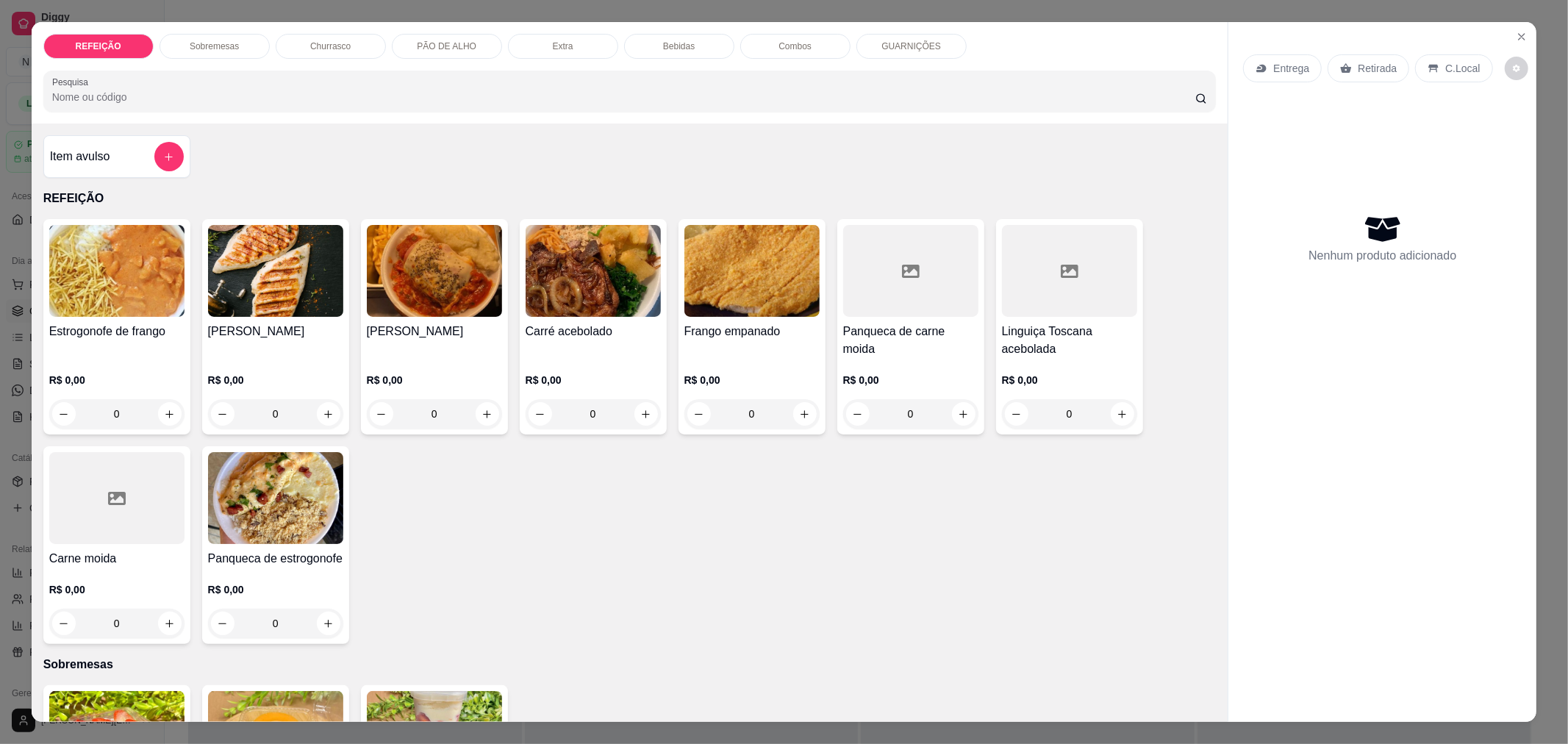
click at [327, 618] on div "0" at bounding box center [275, 622] width 135 height 29
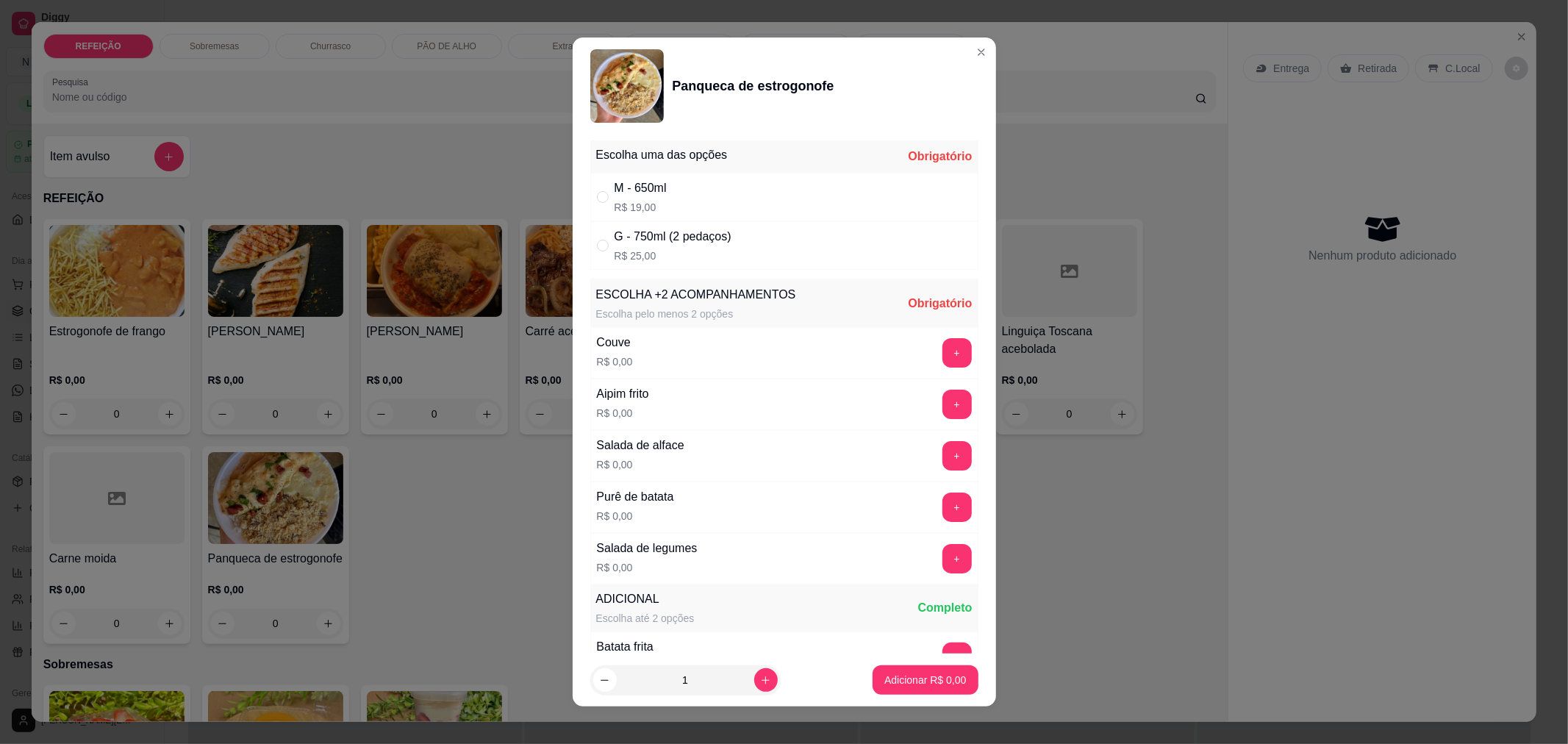
click at [798, 241] on div "G - 750ml (2 pedaços) R$ 25,00" at bounding box center [784, 245] width 388 height 48
radio input "true"
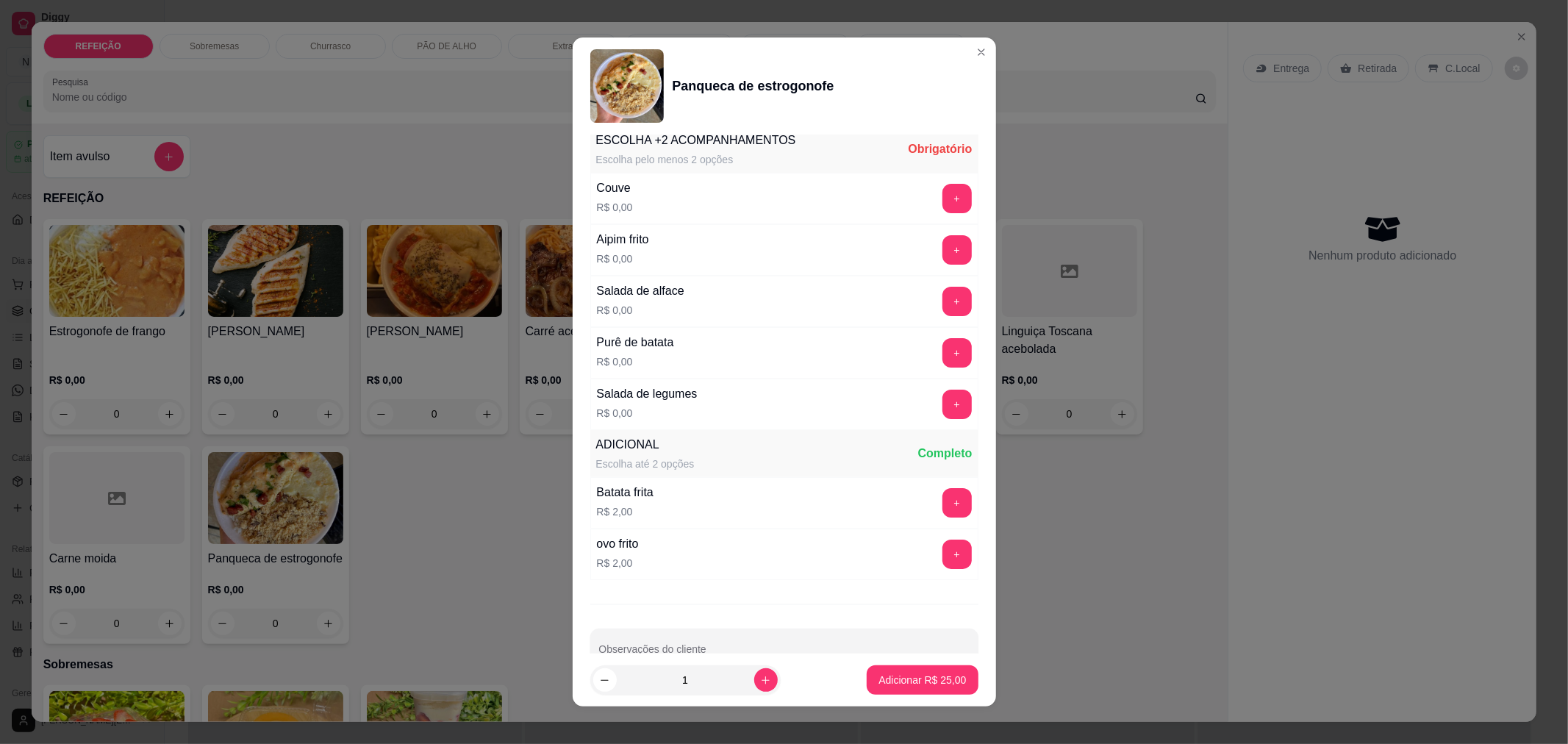
scroll to position [192, 0]
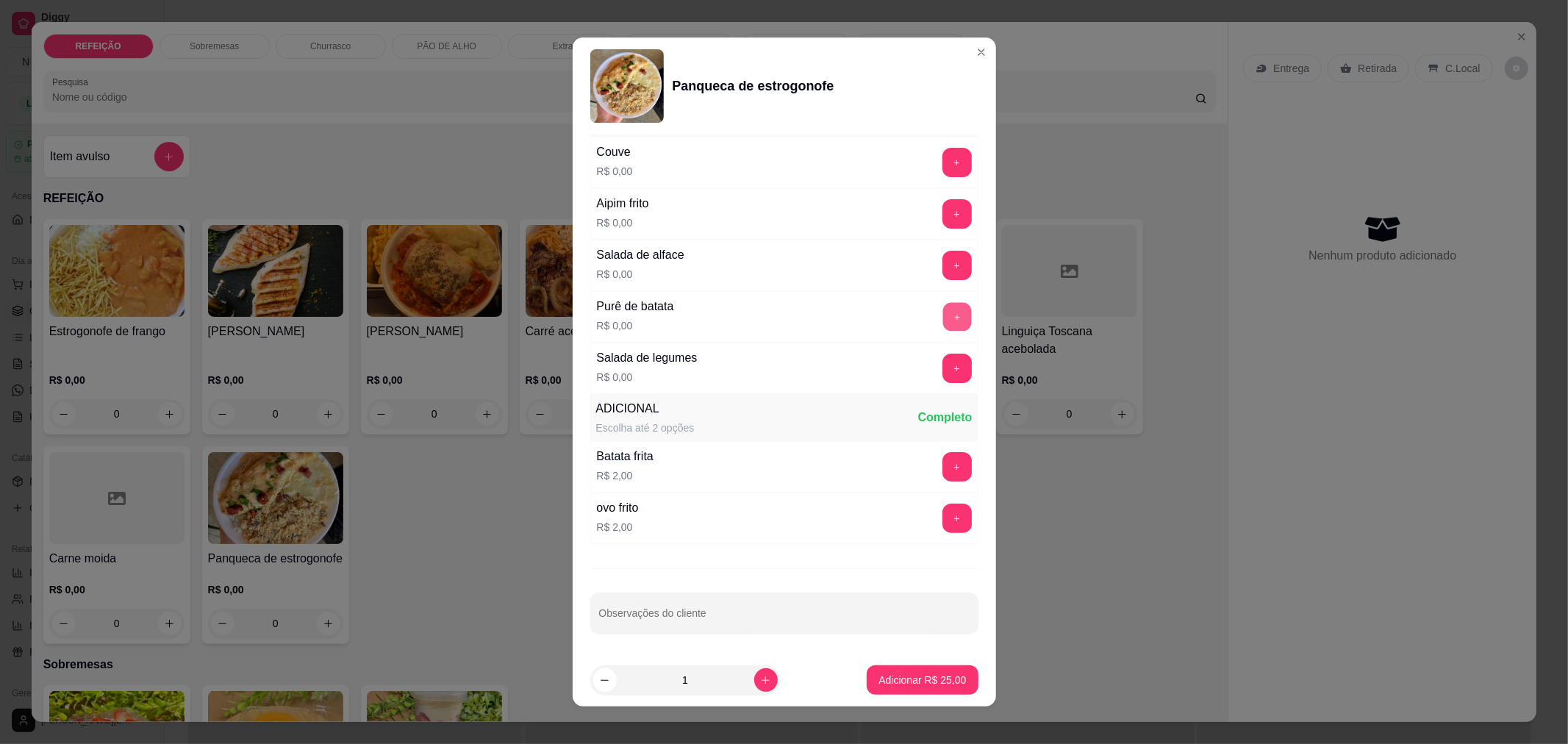
click at [942, 313] on button "+" at bounding box center [957, 316] width 28 height 28
click at [942, 219] on button "+" at bounding box center [957, 213] width 28 height 28
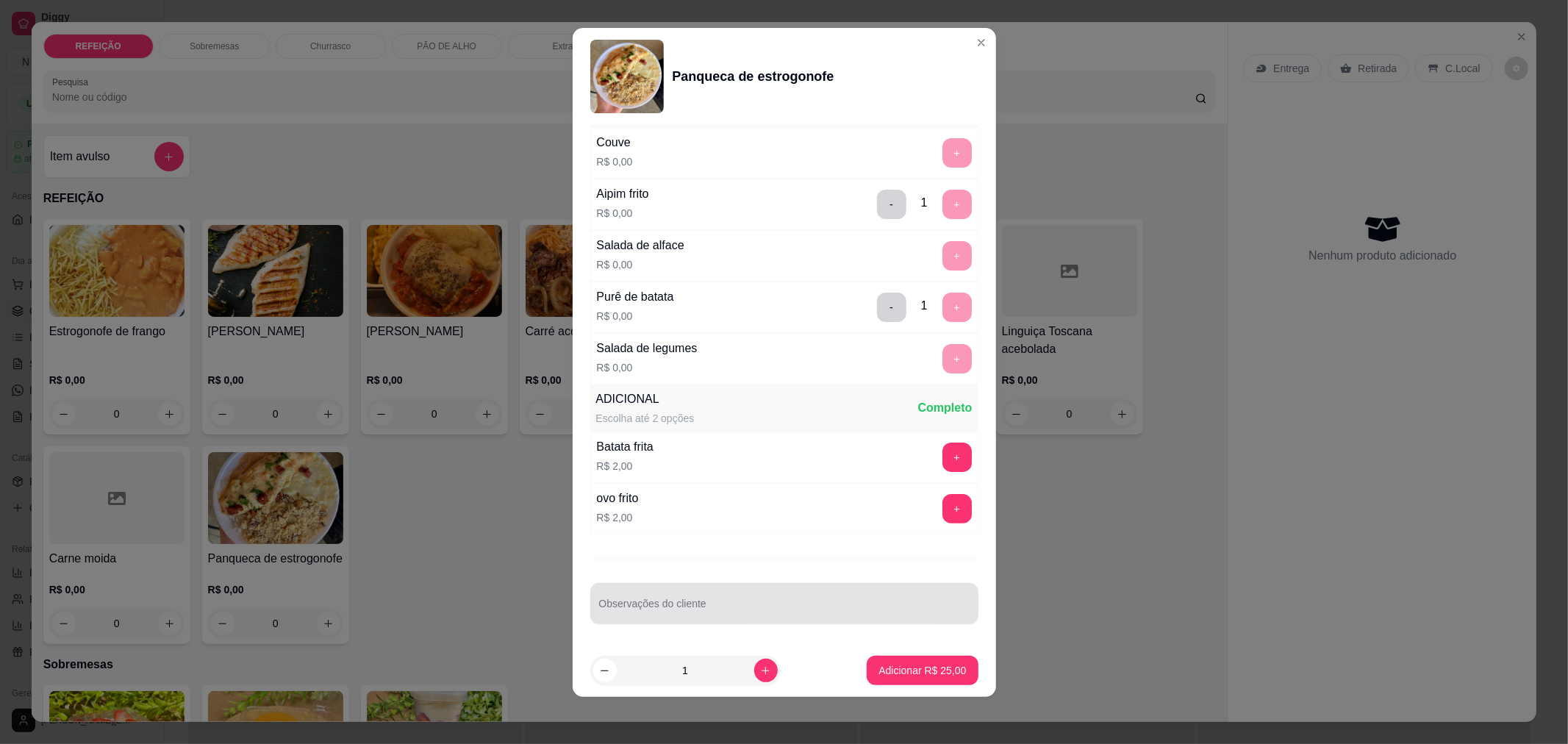
click at [802, 598] on div at bounding box center [784, 603] width 370 height 29
type input "sem feijão e sem macarrão"
click at [923, 674] on p "Adicionar R$ 25,00" at bounding box center [923, 671] width 85 height 14
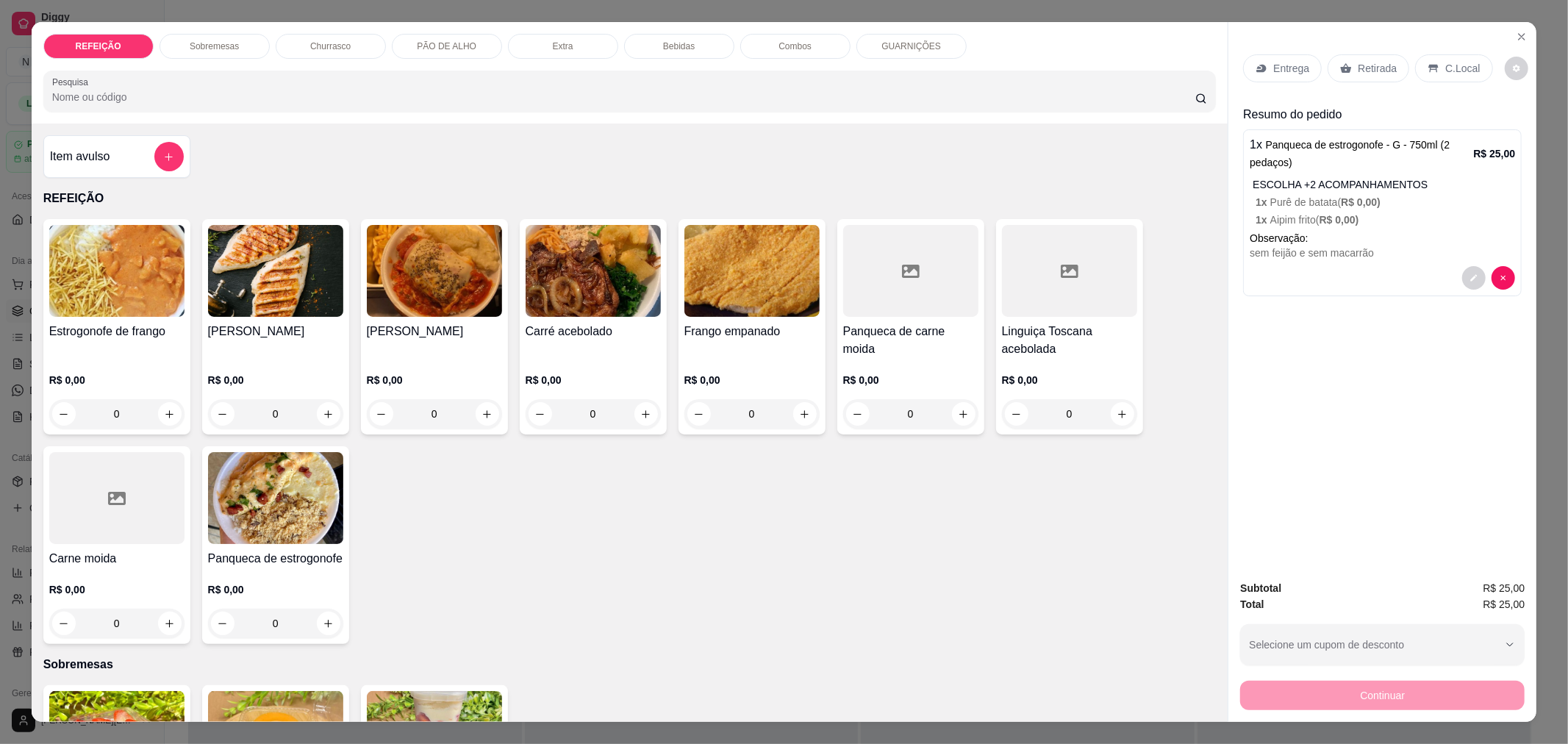
click at [1257, 65] on icon at bounding box center [1262, 69] width 9 height 8
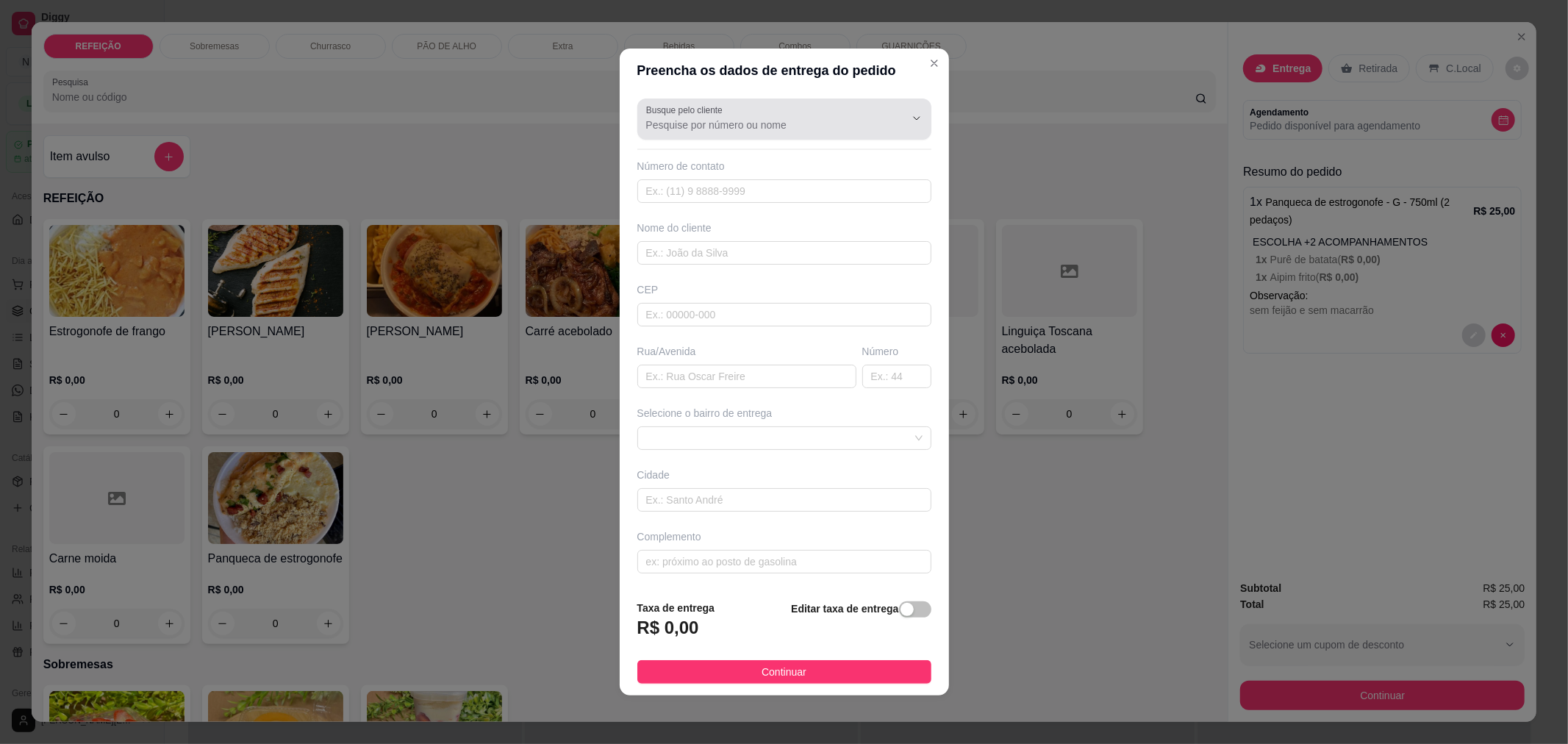
click at [807, 114] on div at bounding box center [784, 118] width 276 height 29
click at [798, 166] on span "Bruna" at bounding box center [771, 160] width 243 height 15
type input "Bruna"
type input "21988548101"
type input "Bruna"
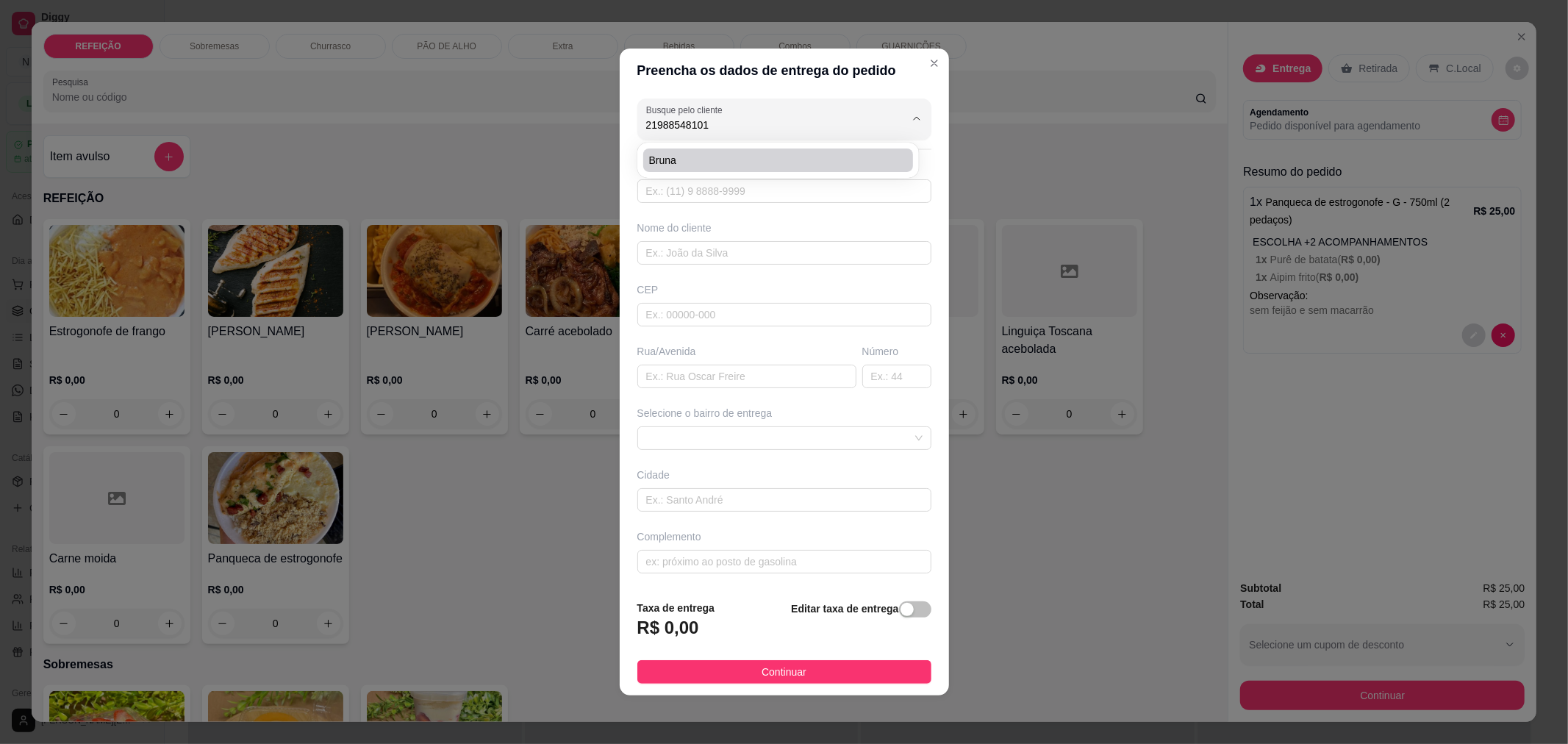
type input "26041700"
type input "[PERSON_NAME]"
type input "398"
type input "[GEOGRAPHIC_DATA]"
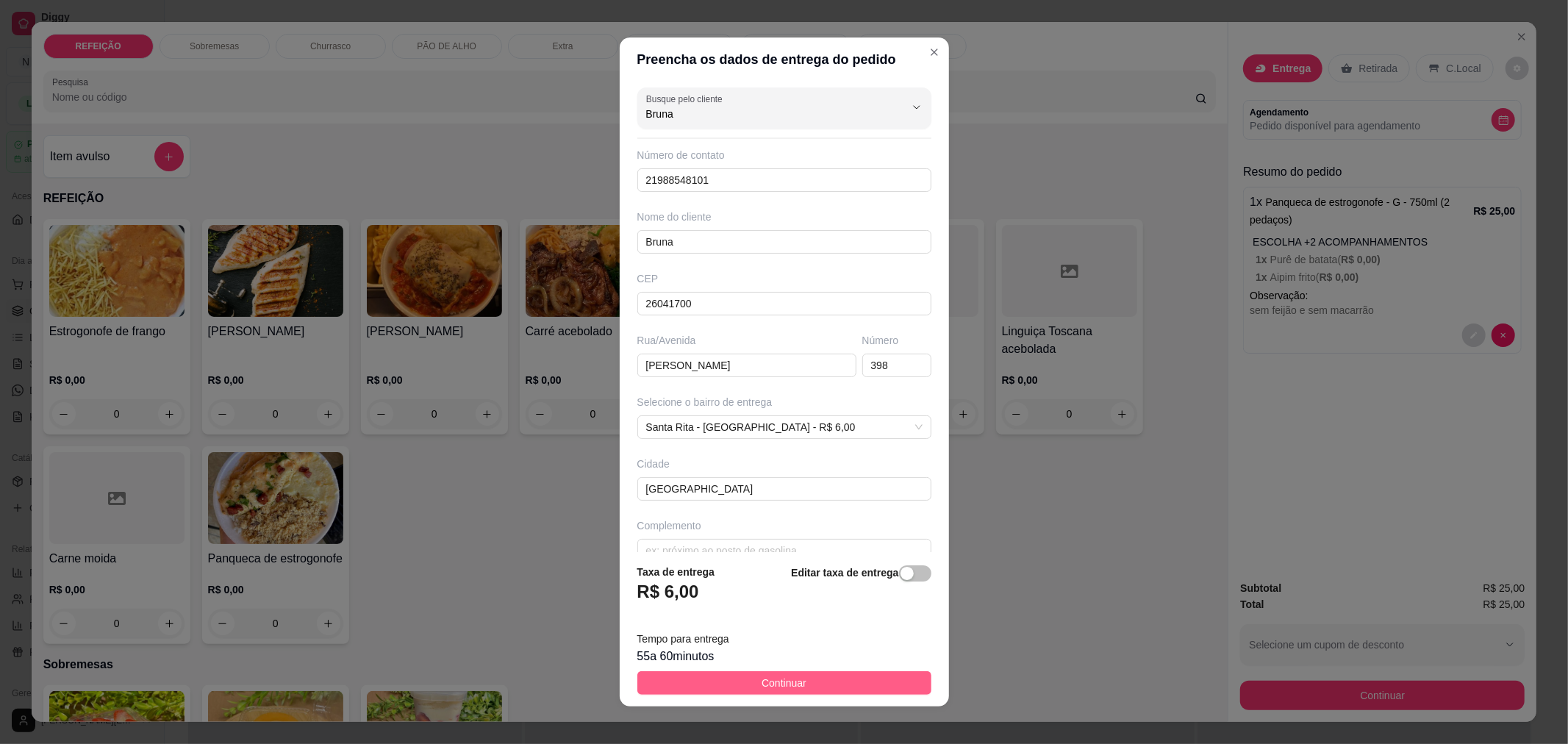
type input "Bruna"
click at [833, 691] on button "Continuar" at bounding box center [784, 682] width 294 height 24
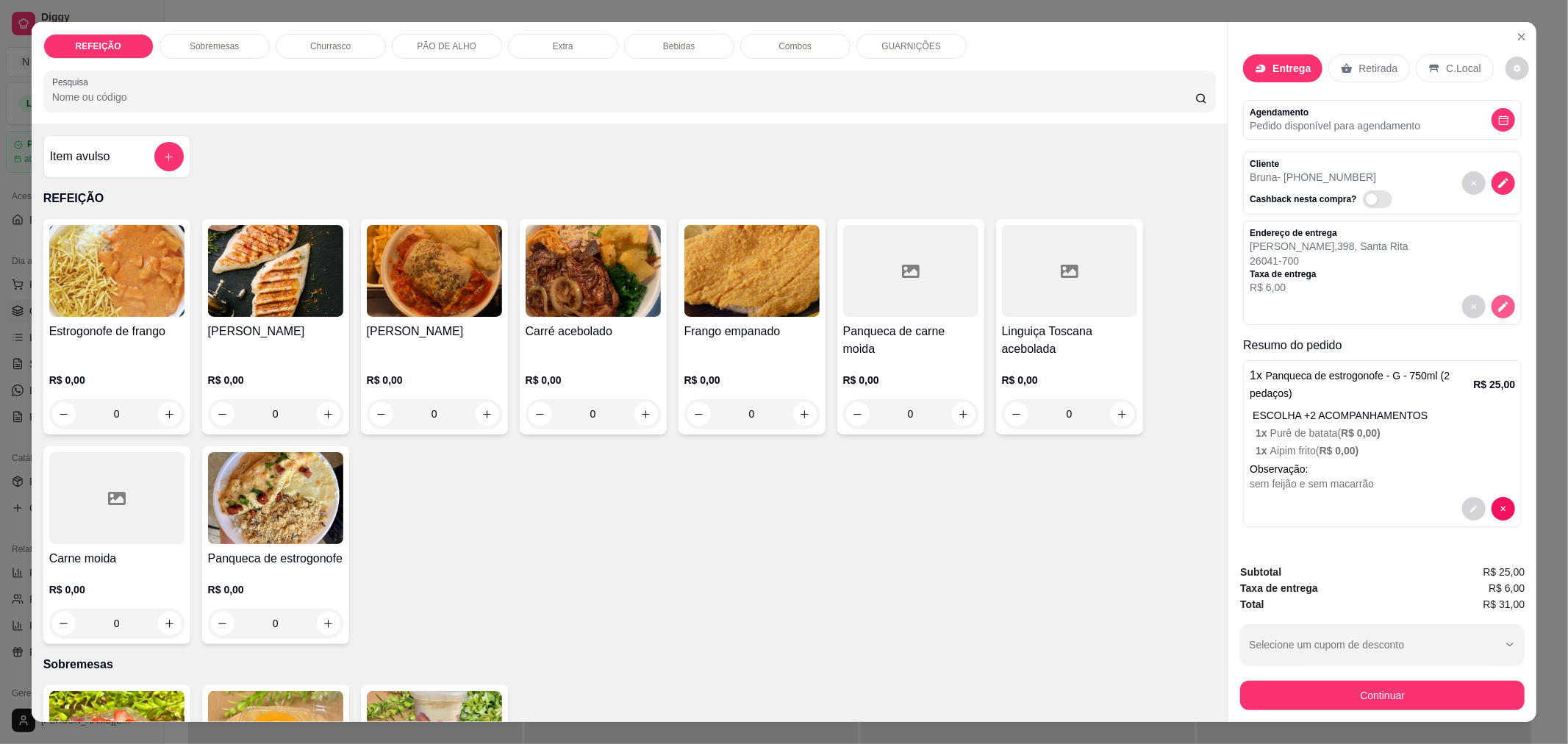
click at [1498, 310] on icon "decrease-product-quantity" at bounding box center [1503, 306] width 10 height 10
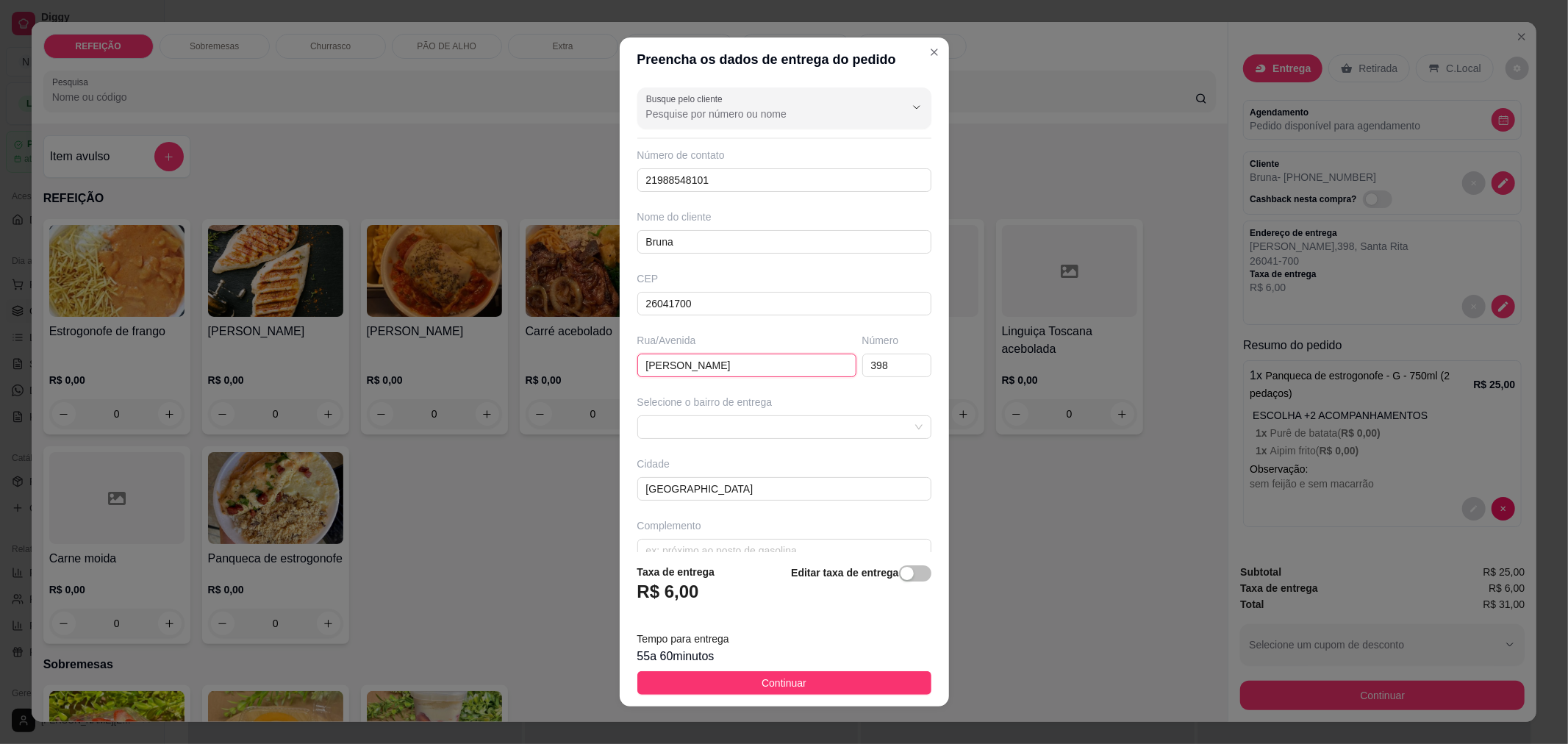
click at [741, 373] on input "[PERSON_NAME]" at bounding box center [746, 366] width 219 height 24
type input "[PERSON_NAME]"
click at [865, 372] on input "398" at bounding box center [896, 366] width 69 height 24
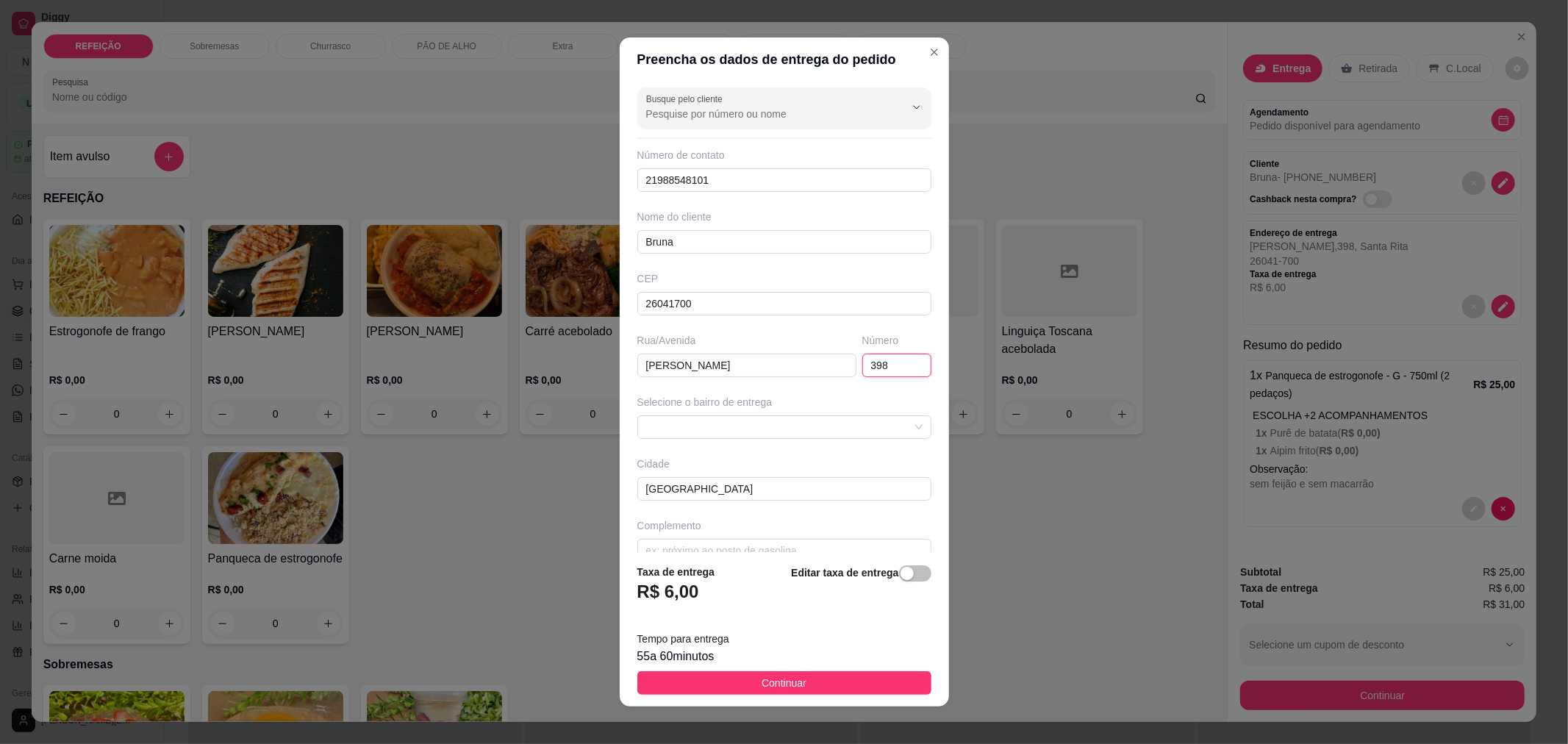
click at [865, 372] on input "398" at bounding box center [896, 366] width 69 height 24
click at [889, 431] on span at bounding box center [784, 427] width 276 height 22
type input "115"
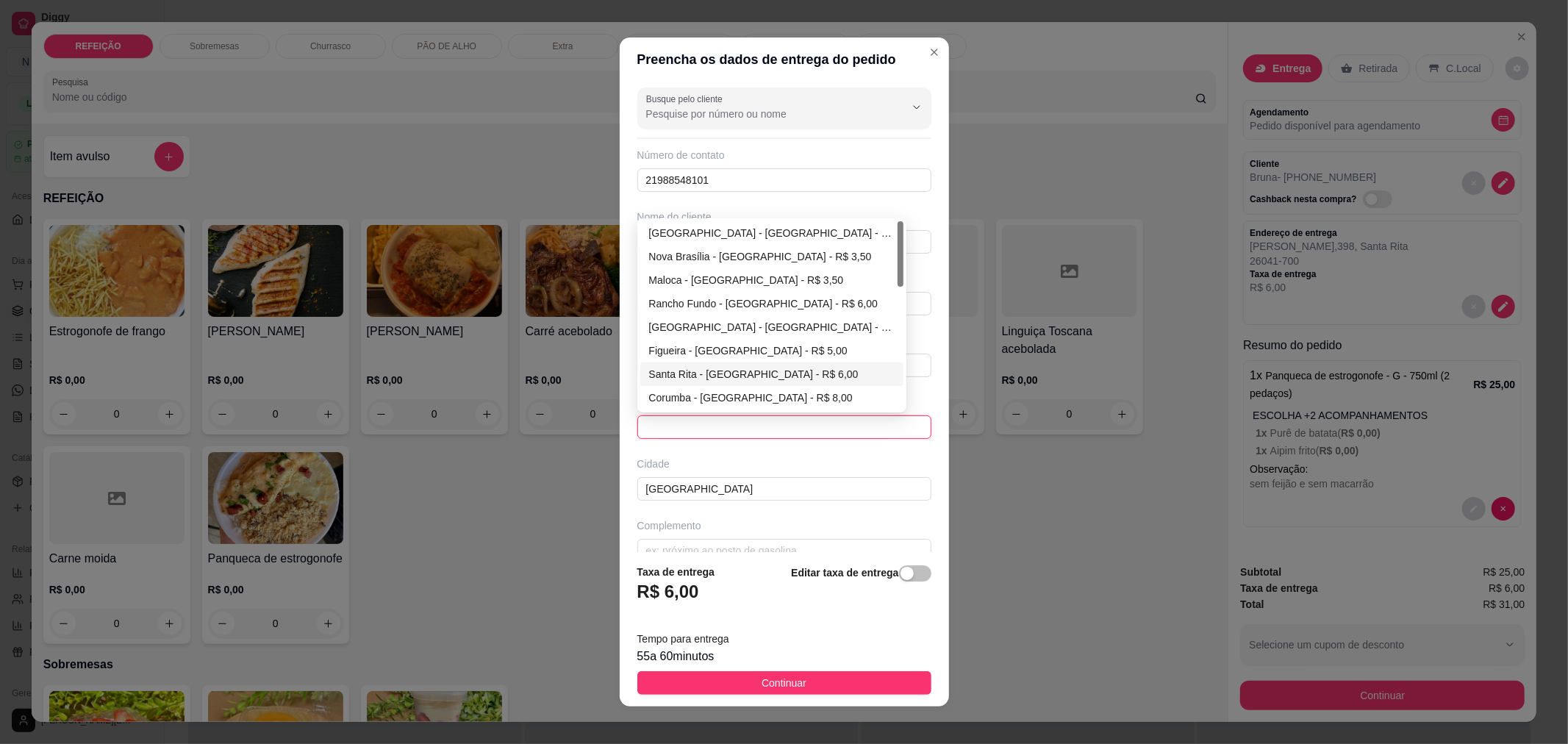
click at [787, 383] on div "Santa Rita - [GEOGRAPHIC_DATA] - R$ 6,00" at bounding box center [772, 374] width 264 height 24
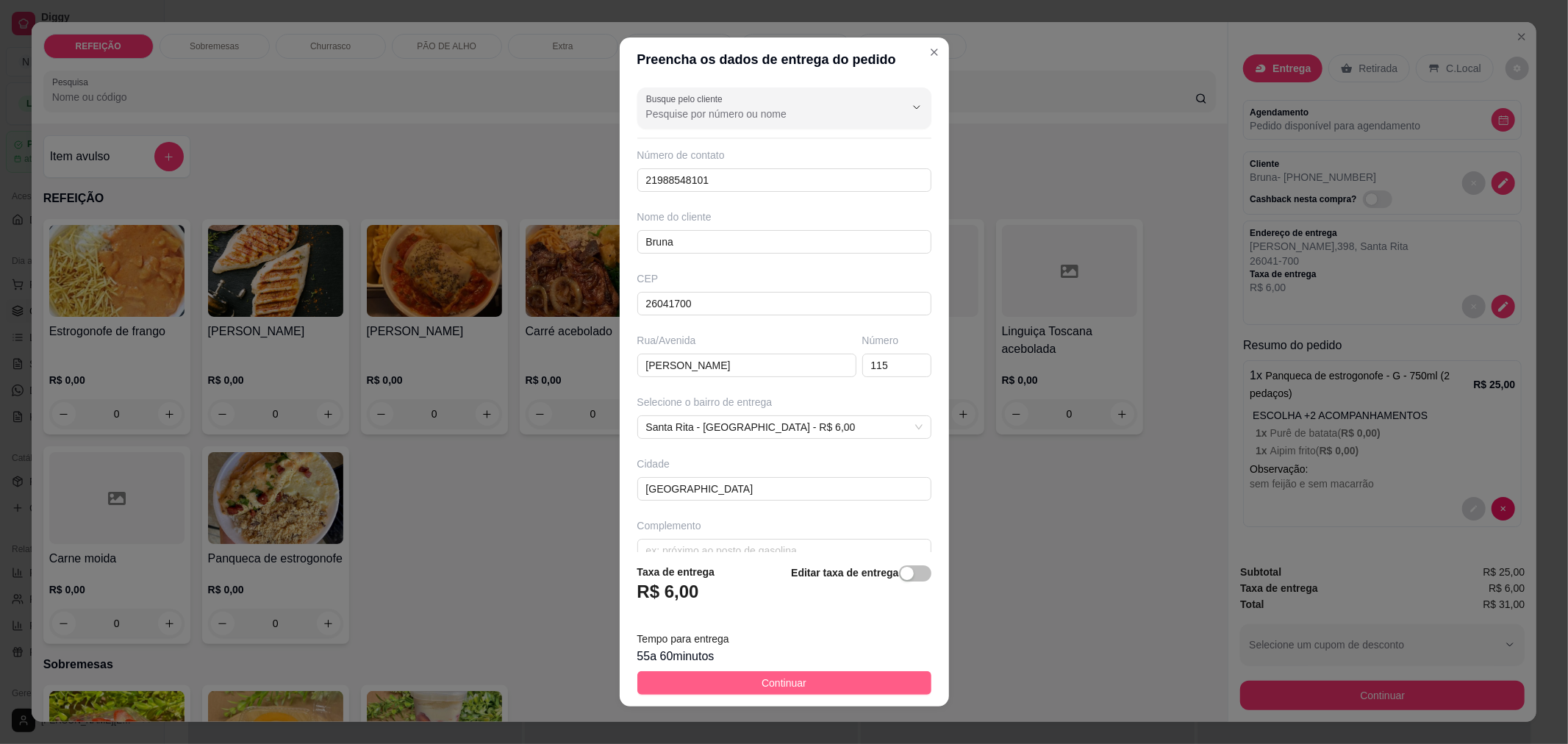
click at [829, 687] on button "Continuar" at bounding box center [784, 682] width 294 height 24
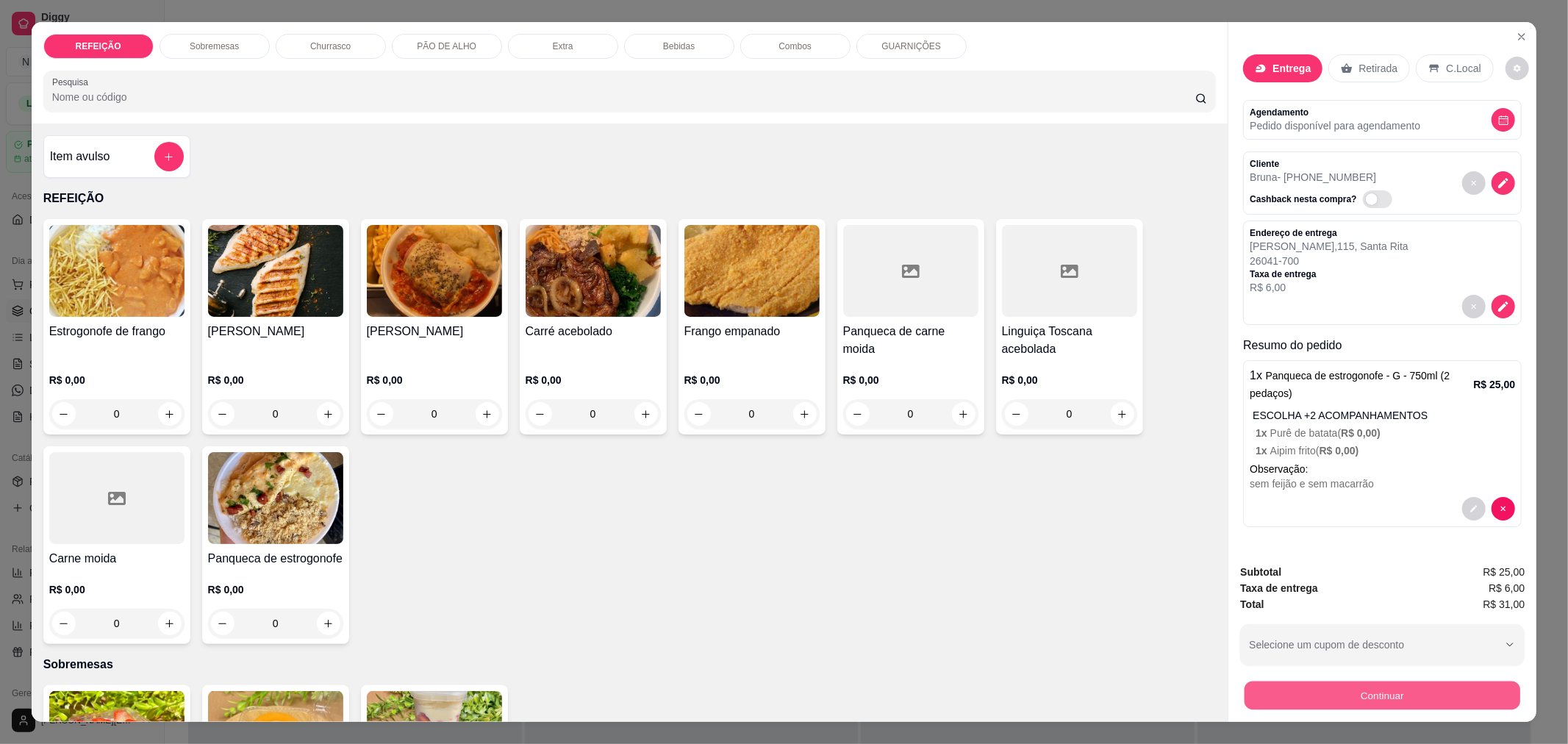
click at [1364, 705] on button "Continuar" at bounding box center [1382, 695] width 276 height 28
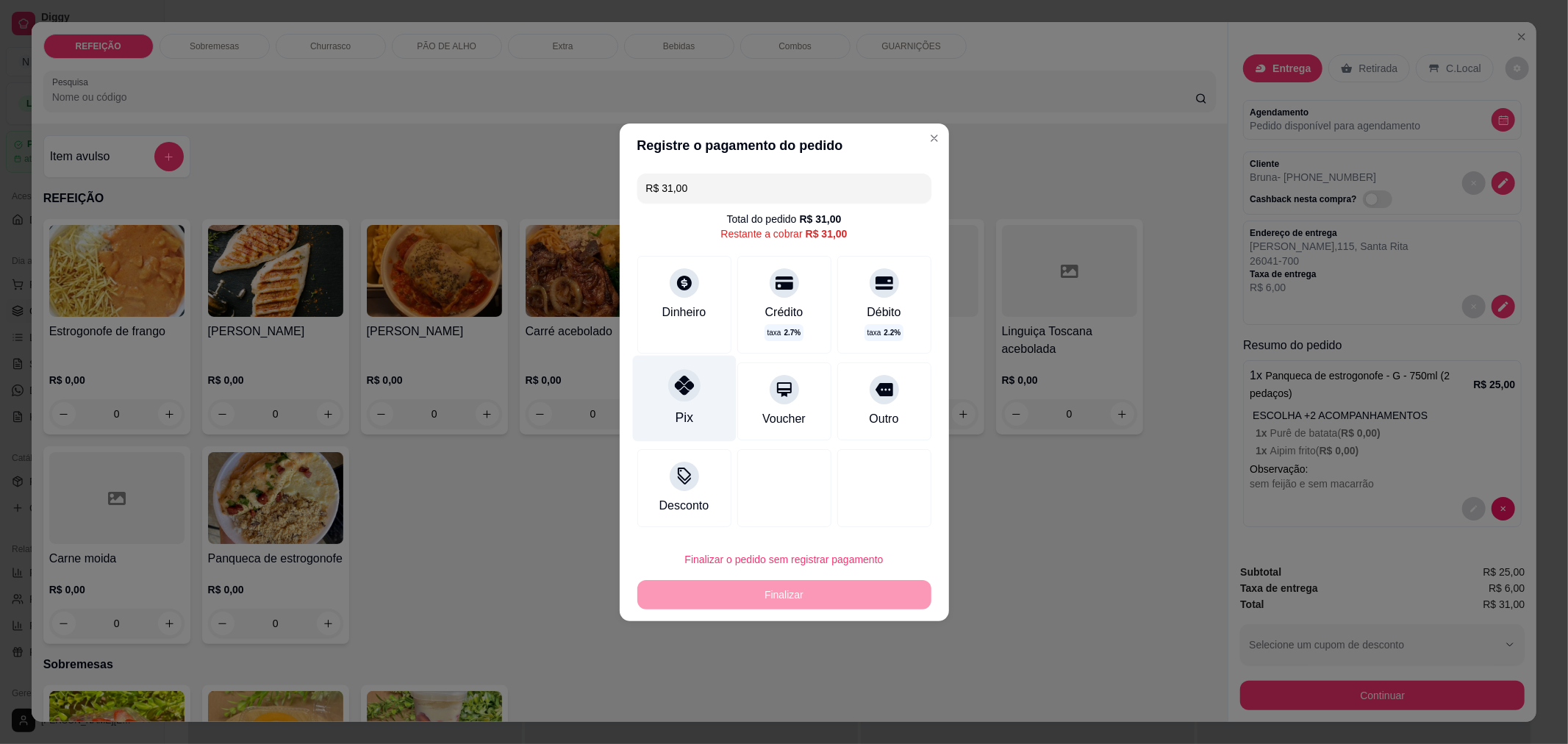
click at [694, 404] on div "Pix" at bounding box center [683, 397] width 103 height 86
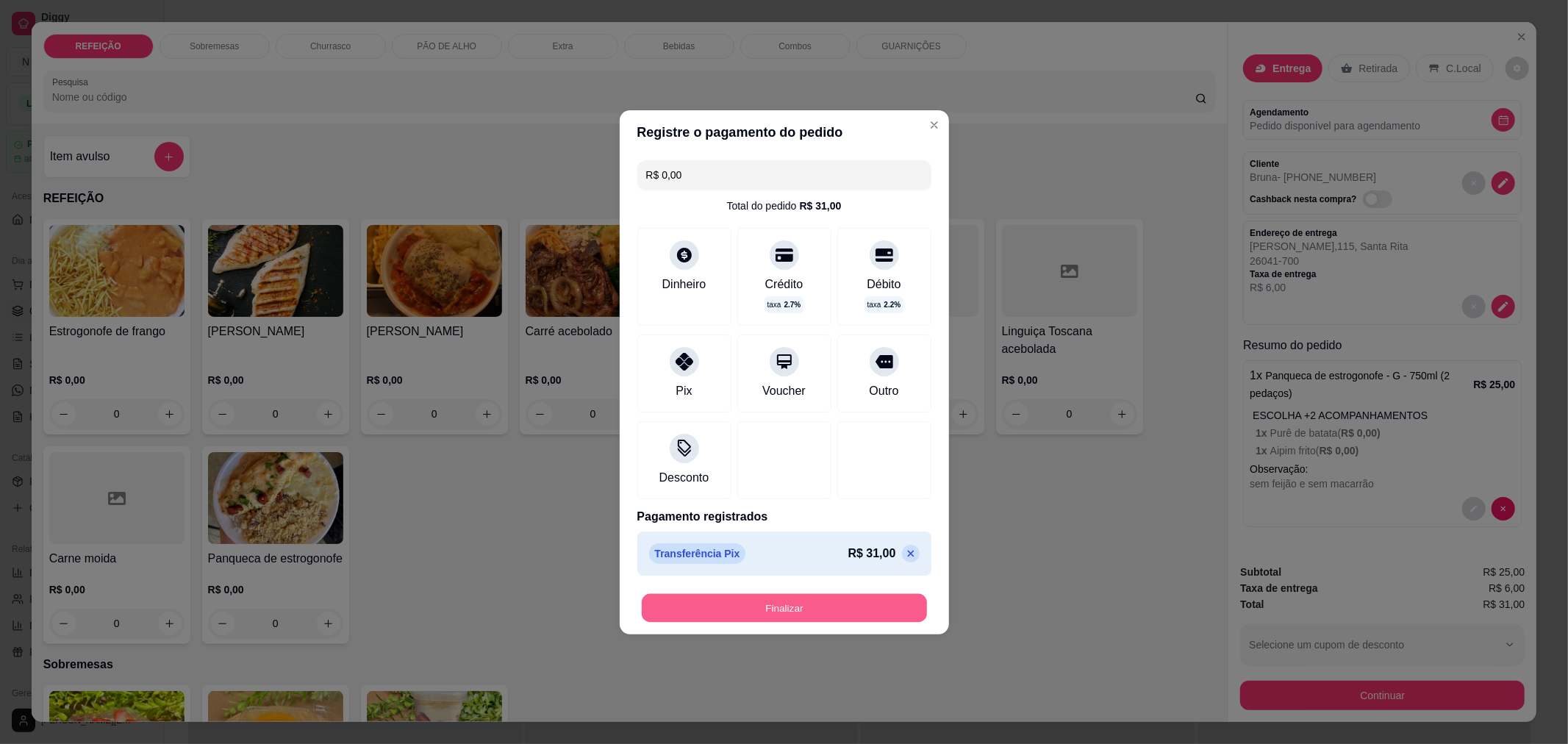
click at [792, 603] on button "Finalizar" at bounding box center [784, 607] width 285 height 28
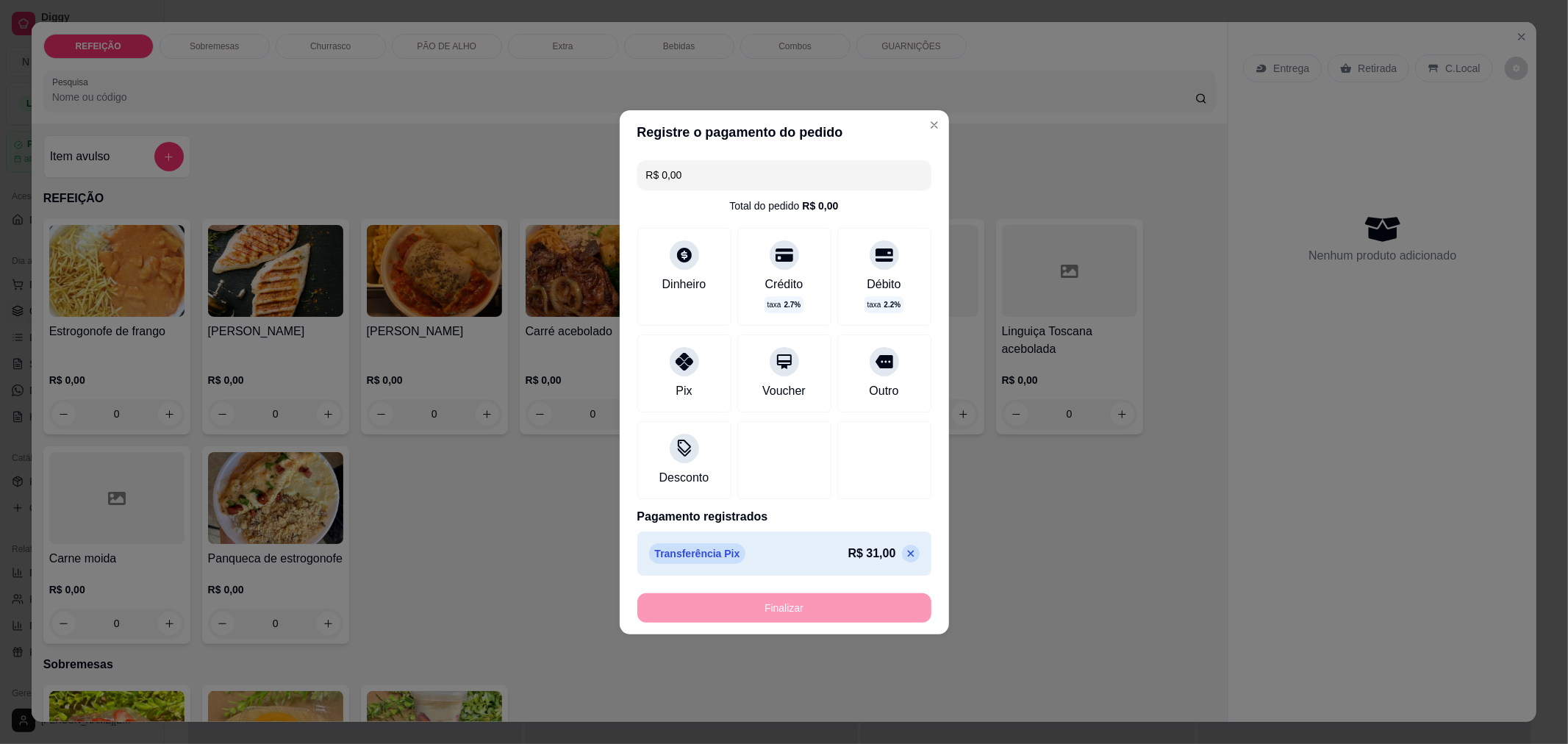
type input "-R$ 31,00"
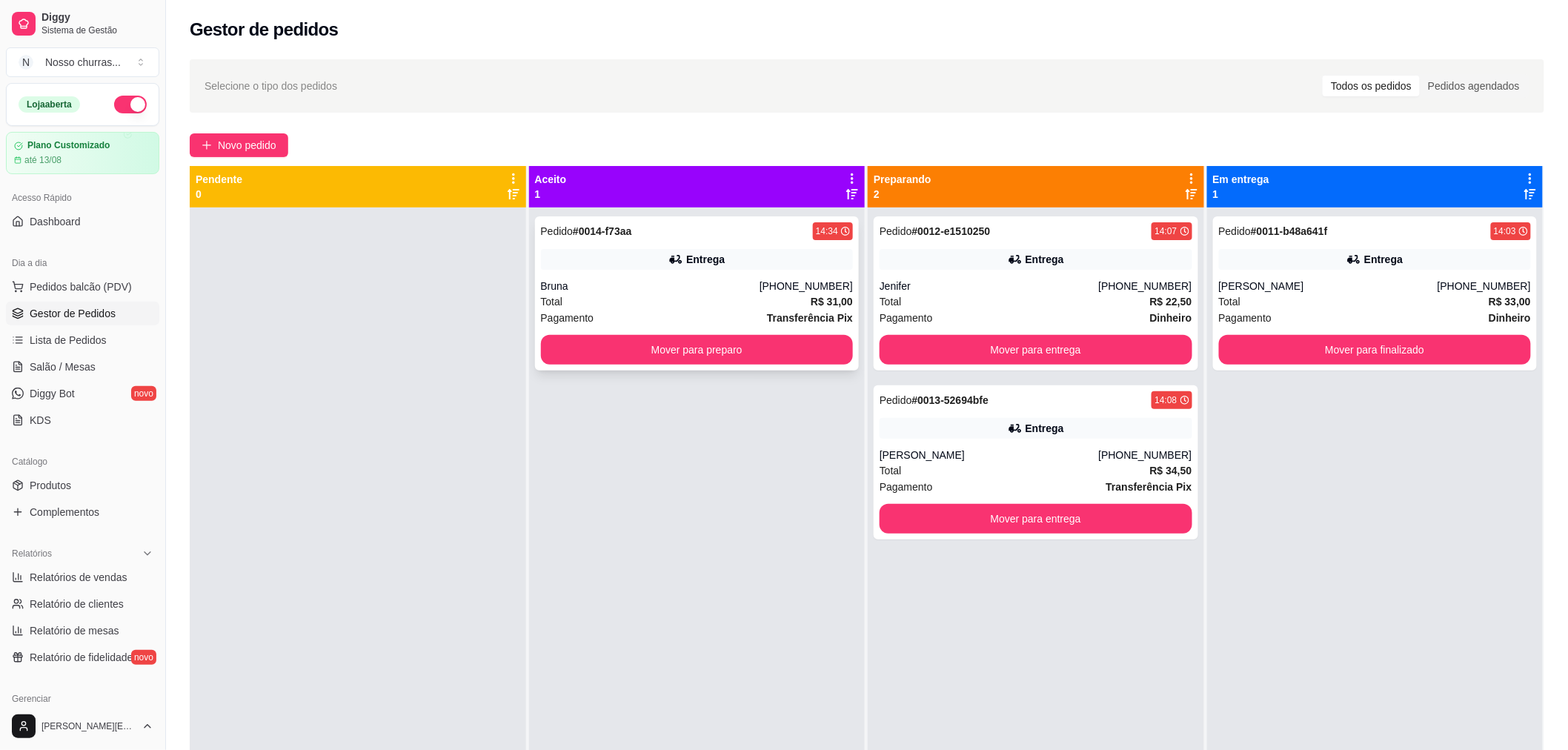
click at [686, 252] on div "Entrega" at bounding box center [706, 259] width 38 height 15
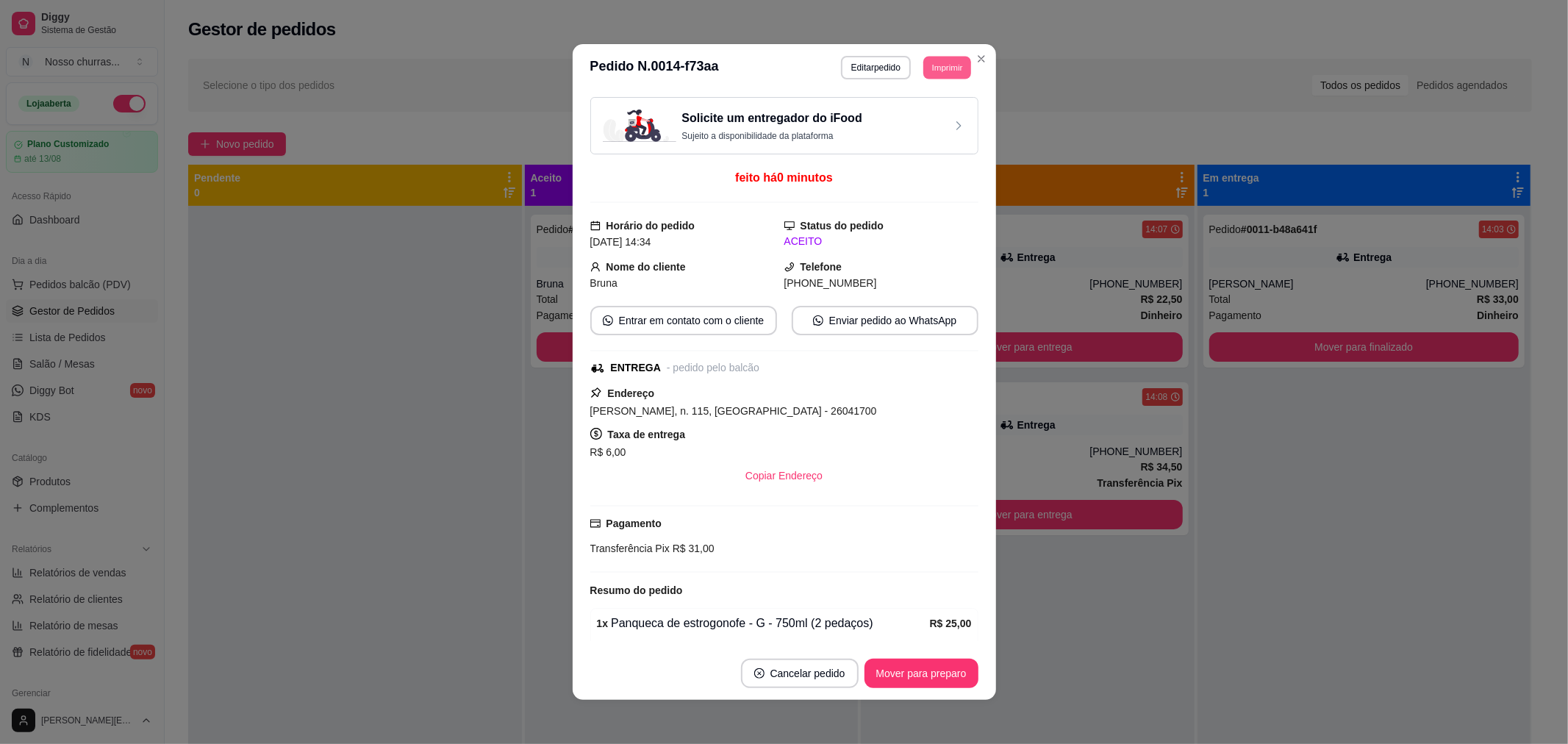
click at [923, 77] on button "Imprimir" at bounding box center [947, 67] width 47 height 23
click at [910, 118] on button "IMPRESSORA" at bounding box center [913, 119] width 103 height 23
click at [874, 325] on button "Enviar pedido ao WhatsApp" at bounding box center [884, 321] width 181 height 28
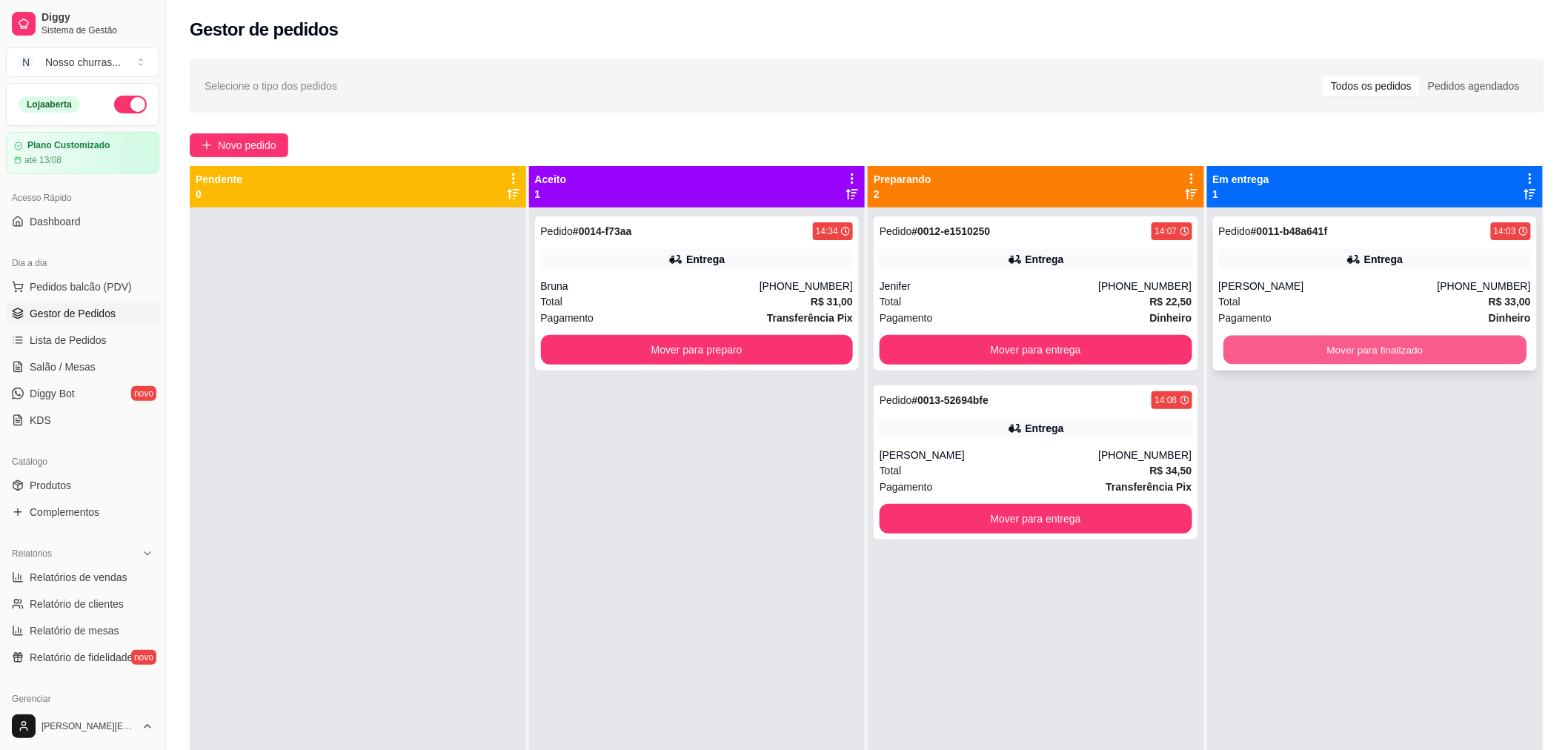
click at [1280, 357] on button "Mover para finalizado" at bounding box center [1374, 350] width 303 height 29
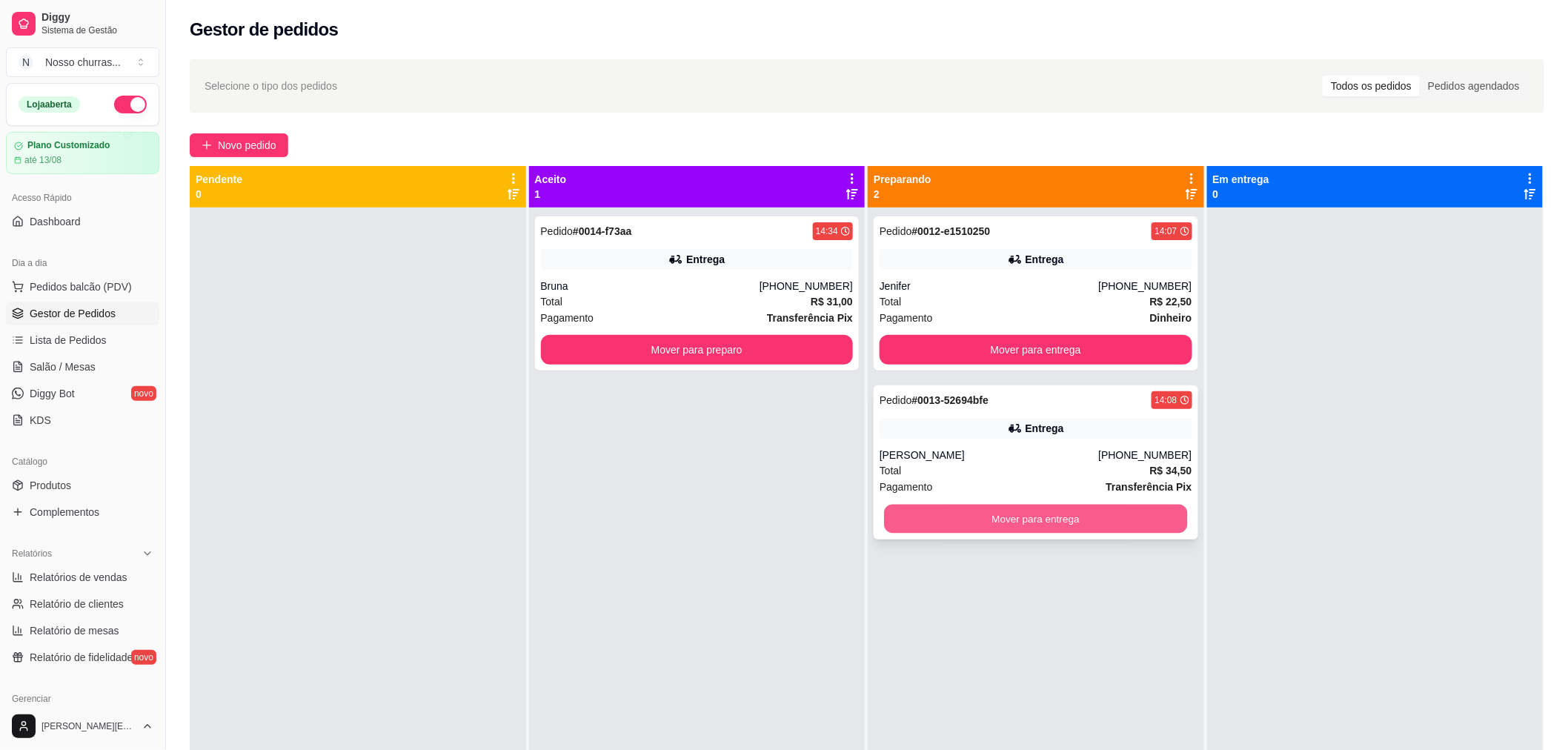
click at [1124, 517] on button "Mover para entrega" at bounding box center [1035, 519] width 303 height 29
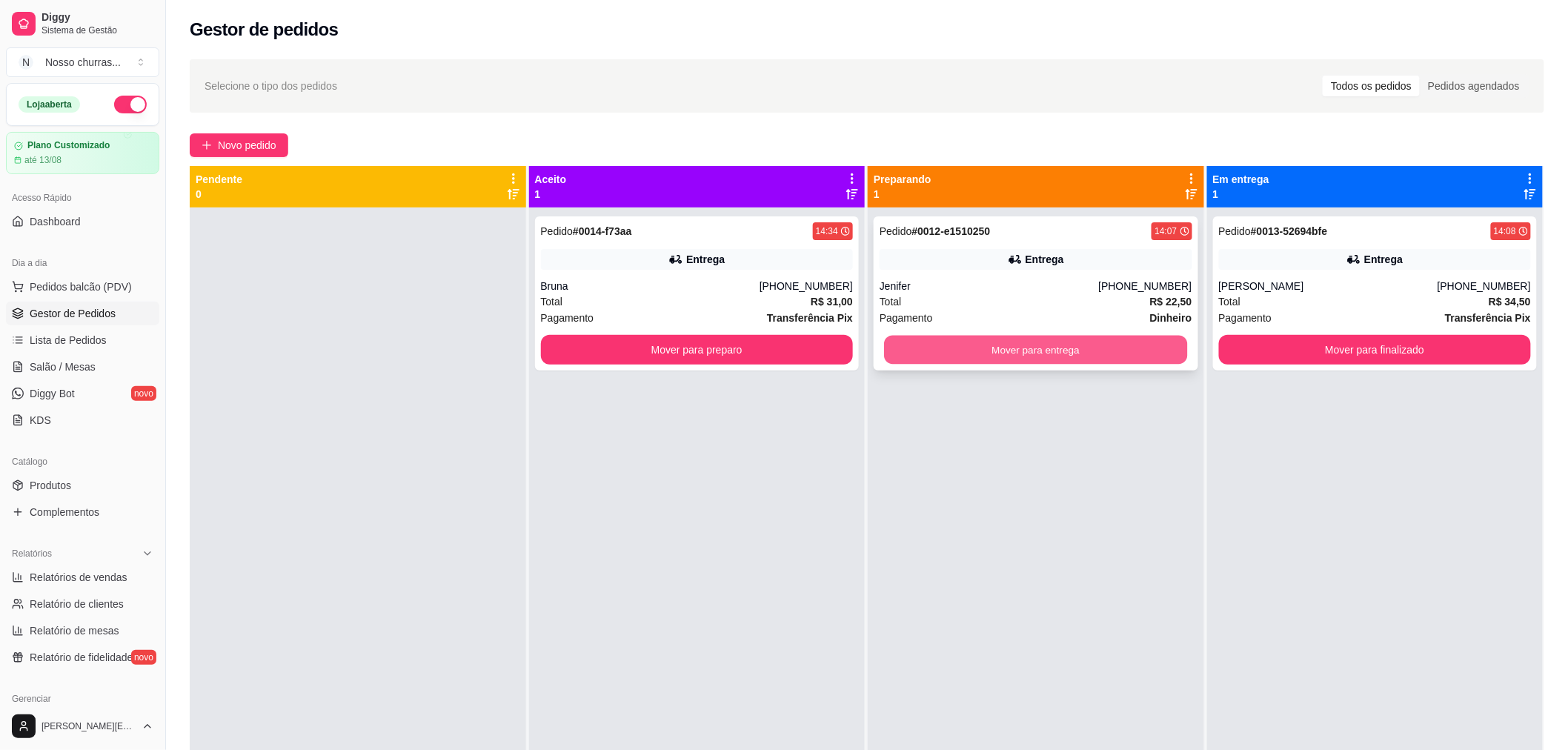
click at [1023, 346] on button "Mover para entrega" at bounding box center [1035, 350] width 303 height 29
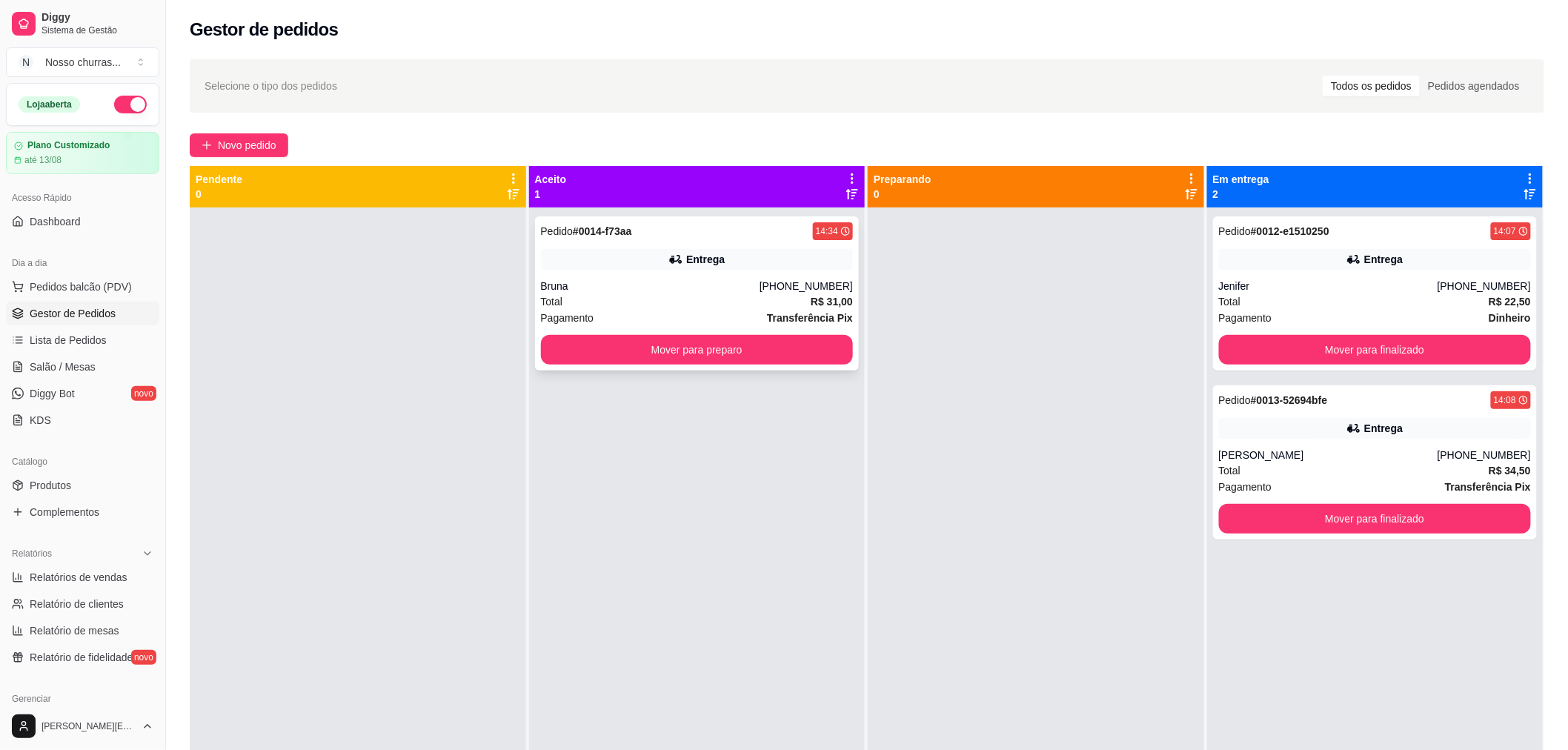
click at [790, 365] on div "Pedido # 0014-f73aa 14:34 Entrega Bruna [PHONE_NUMBER] Total R$ 31,00 Pagamento…" at bounding box center [698, 294] width 325 height 154
click at [585, 341] on button "Mover para preparo" at bounding box center [697, 350] width 303 height 29
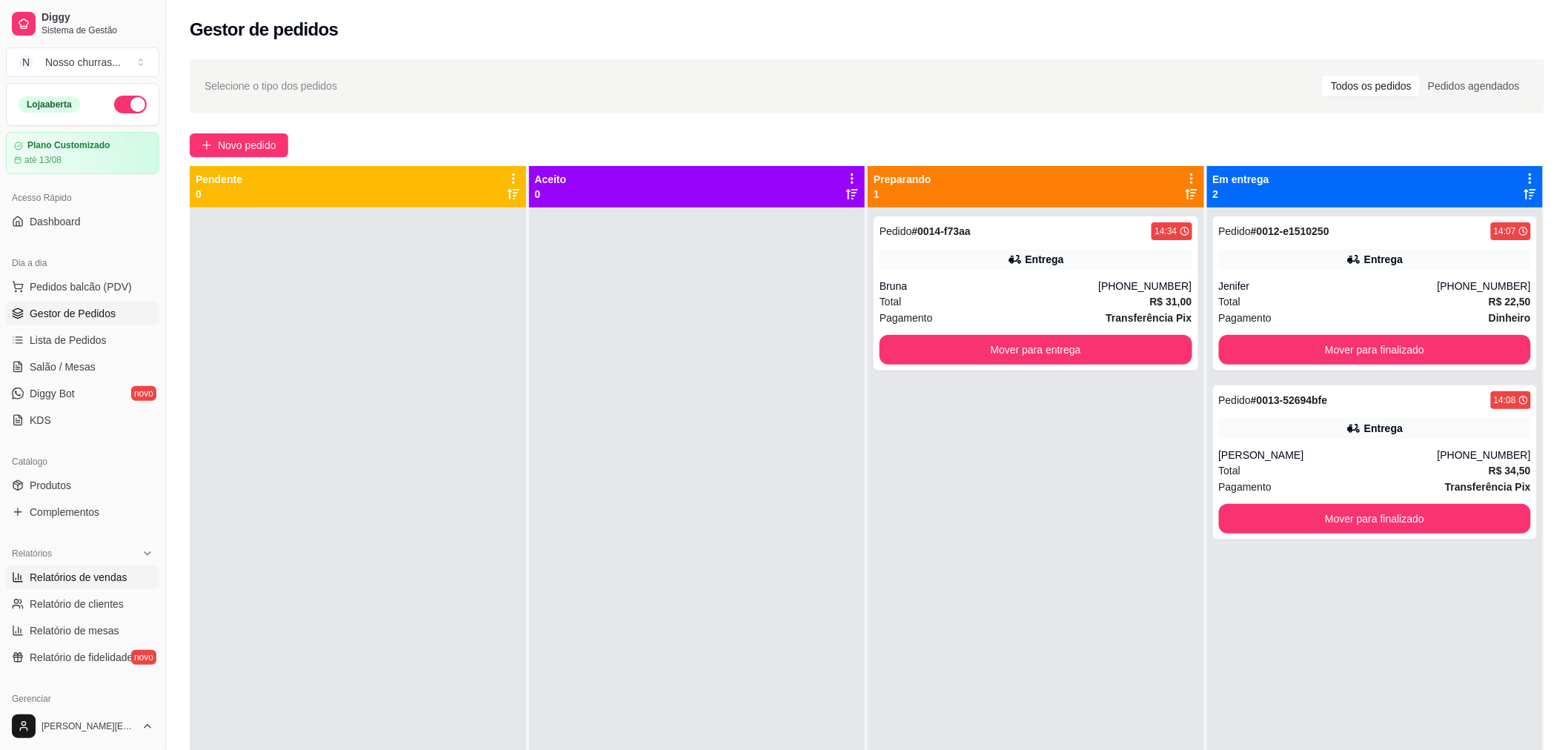
click at [110, 584] on span "Relatórios de vendas" at bounding box center [78, 576] width 98 height 15
select select "ALL"
select select "0"
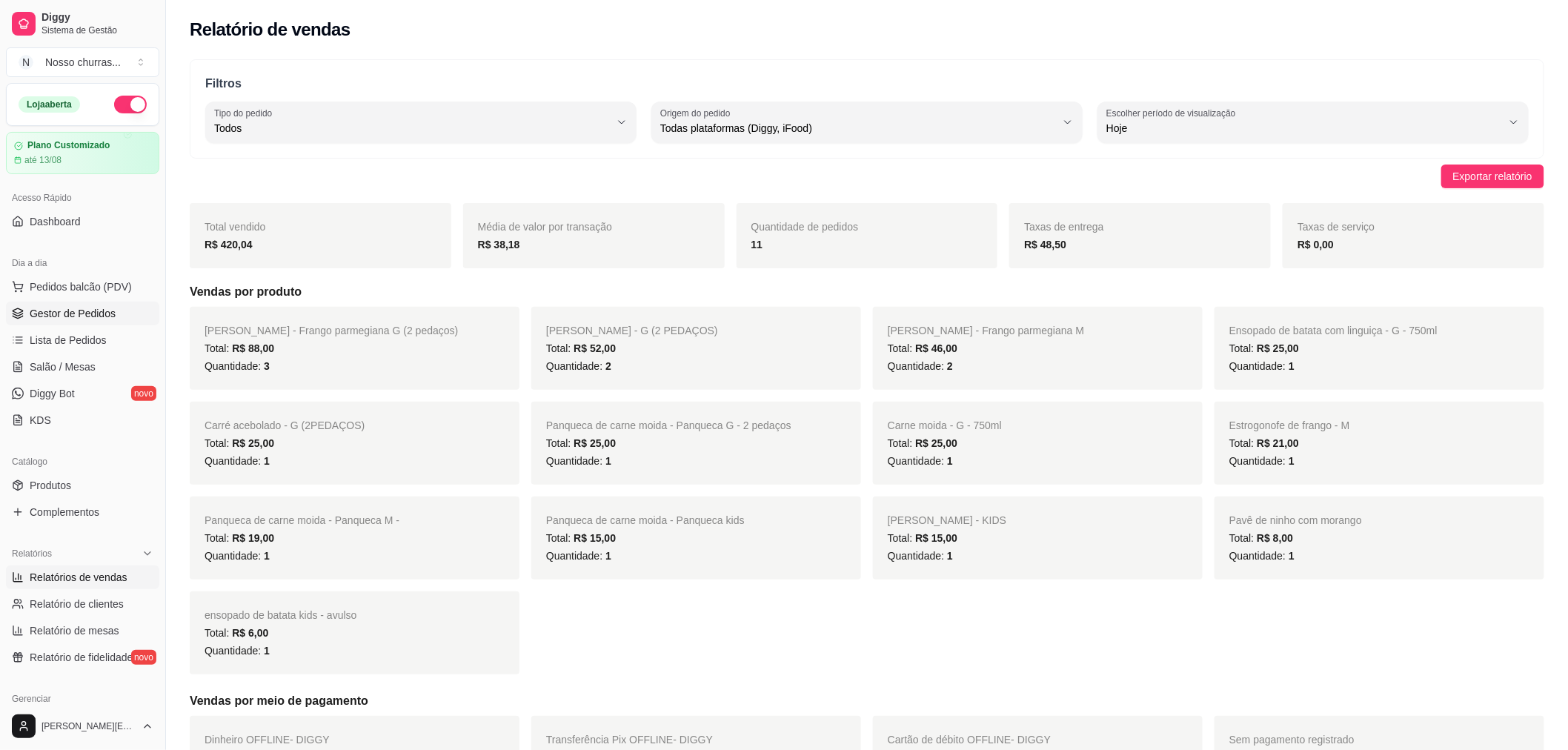
click at [113, 312] on link "Gestor de Pedidos" at bounding box center [82, 314] width 154 height 24
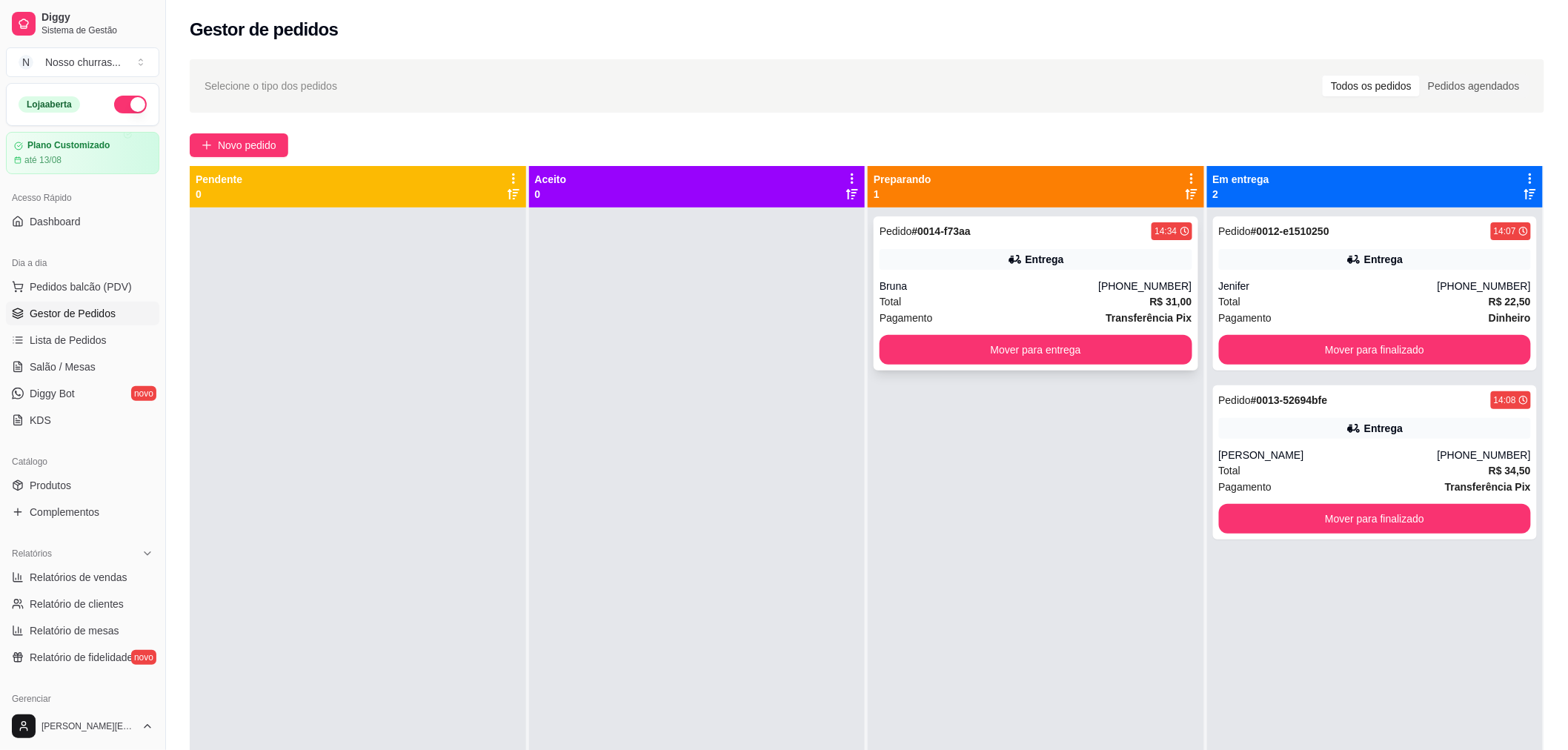
click at [995, 237] on div "Pedido # 0014-f73aa 14:34" at bounding box center [1035, 231] width 313 height 18
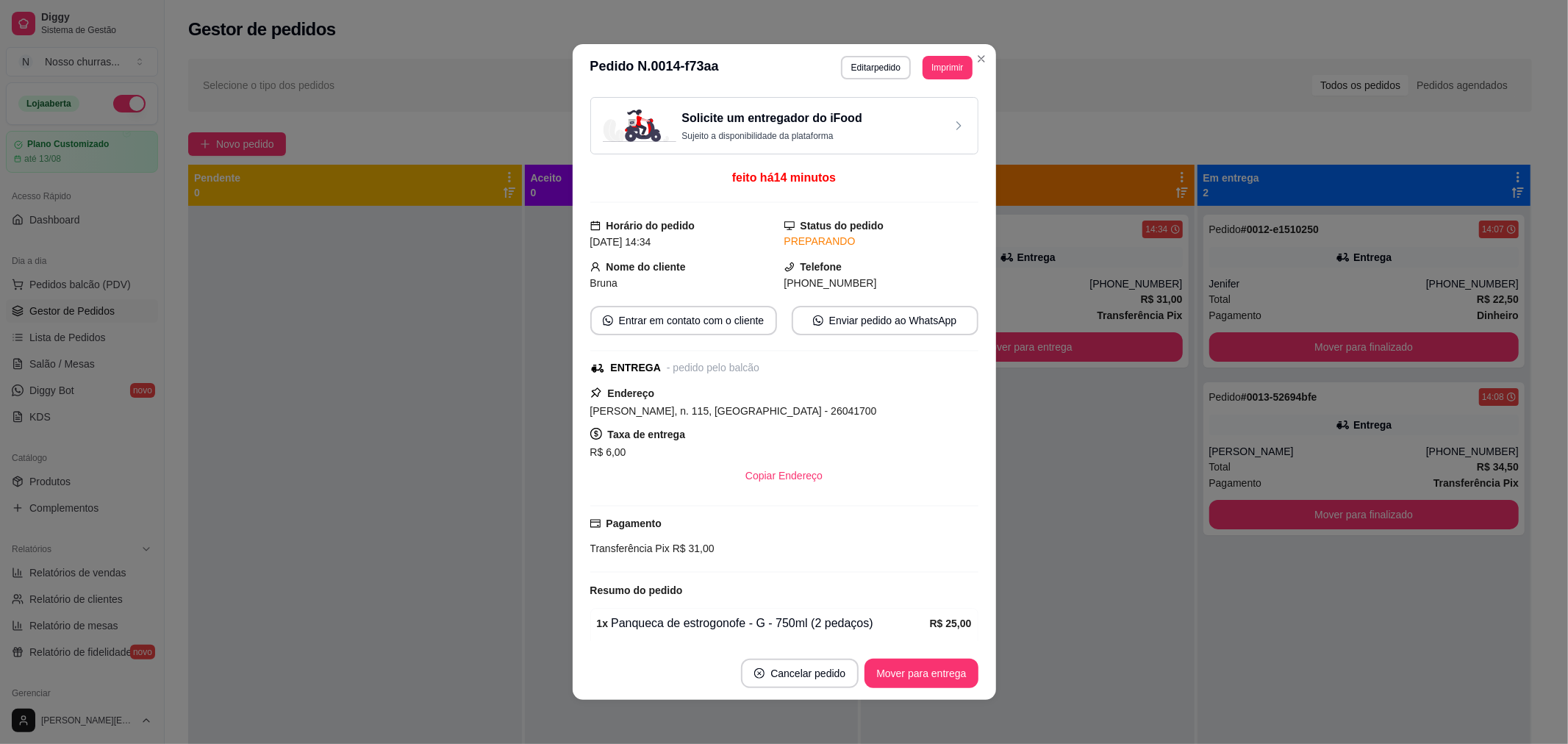
scroll to position [156, 0]
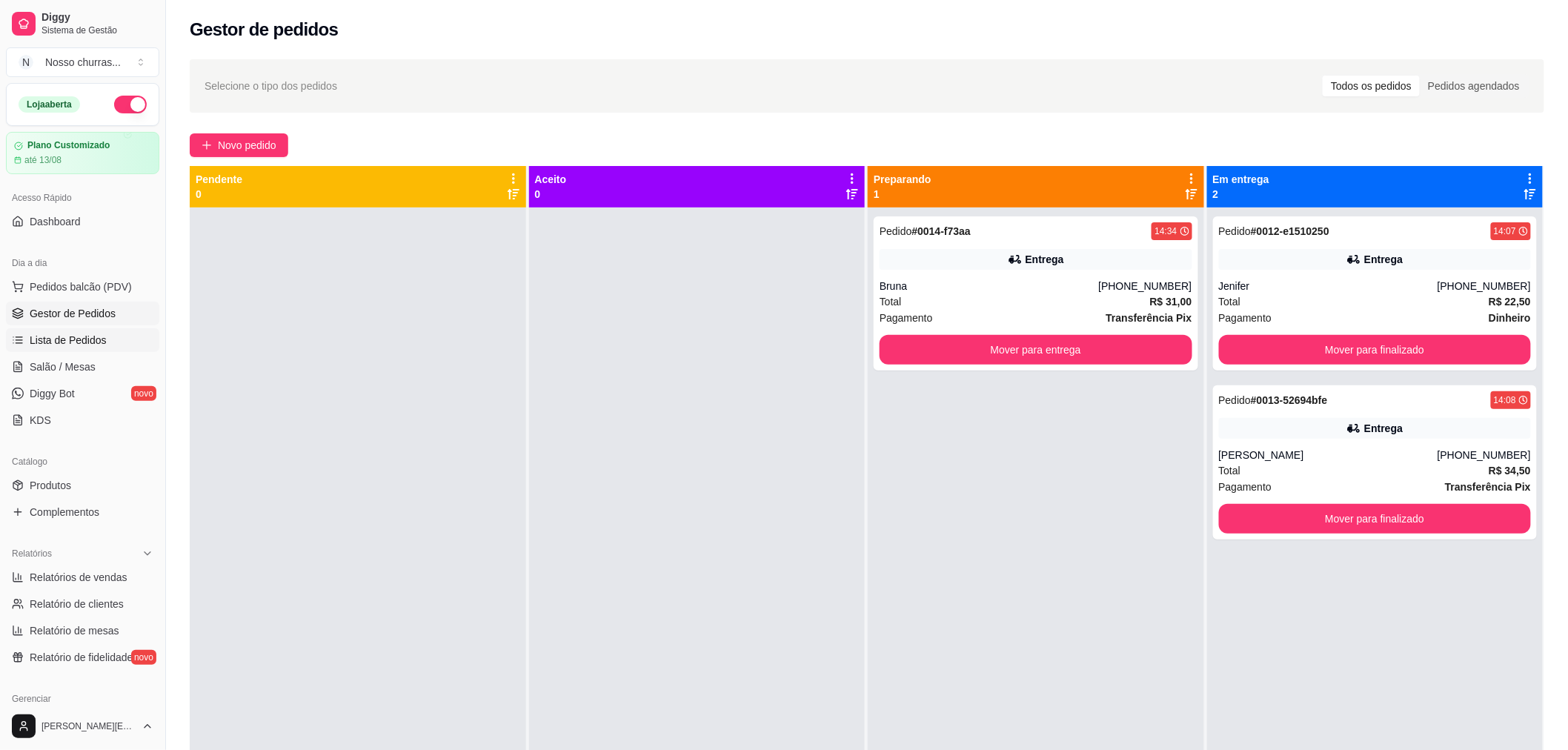
click at [48, 345] on span "Lista de Pedidos" at bounding box center [68, 340] width 77 height 15
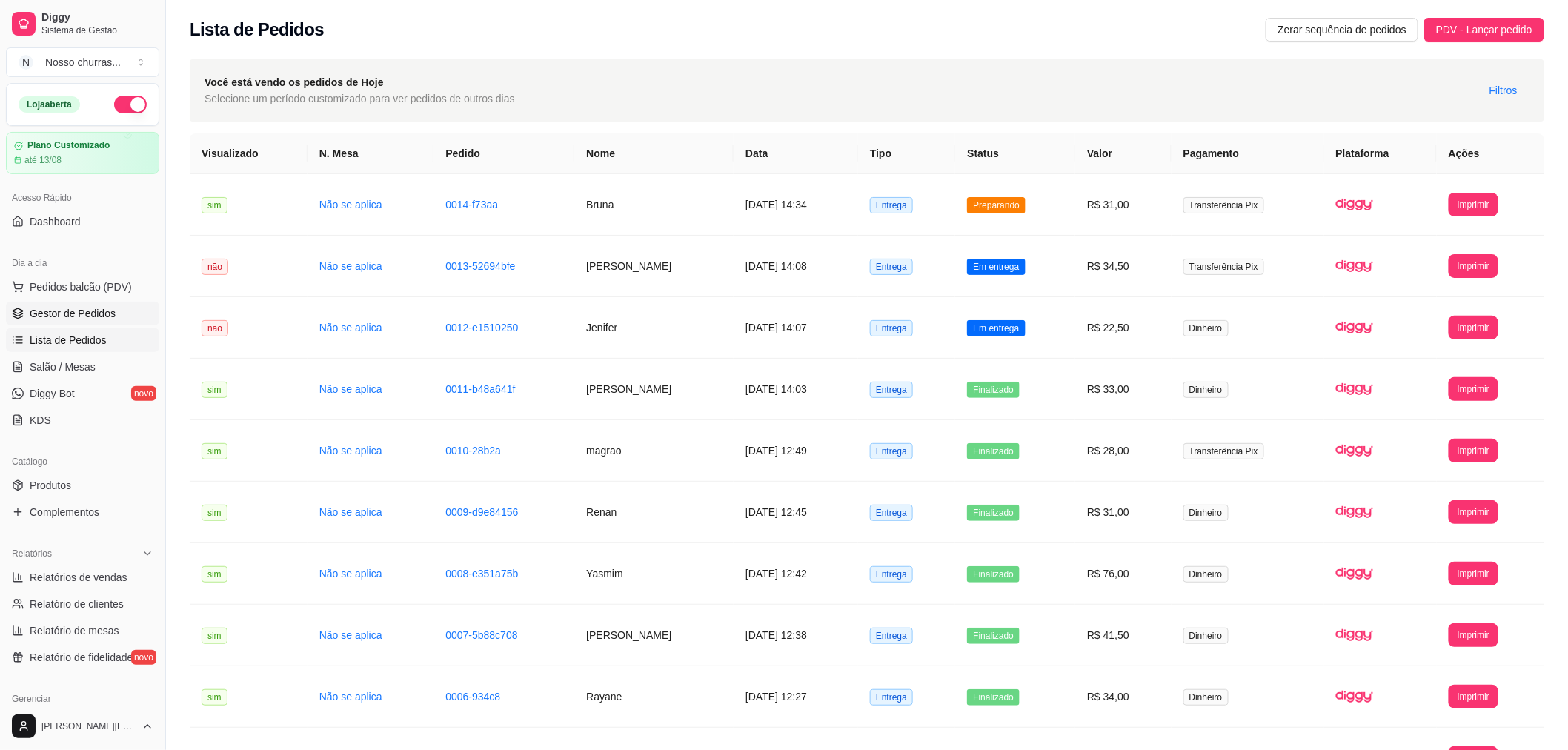
click at [75, 316] on span "Gestor de Pedidos" at bounding box center [72, 313] width 86 height 15
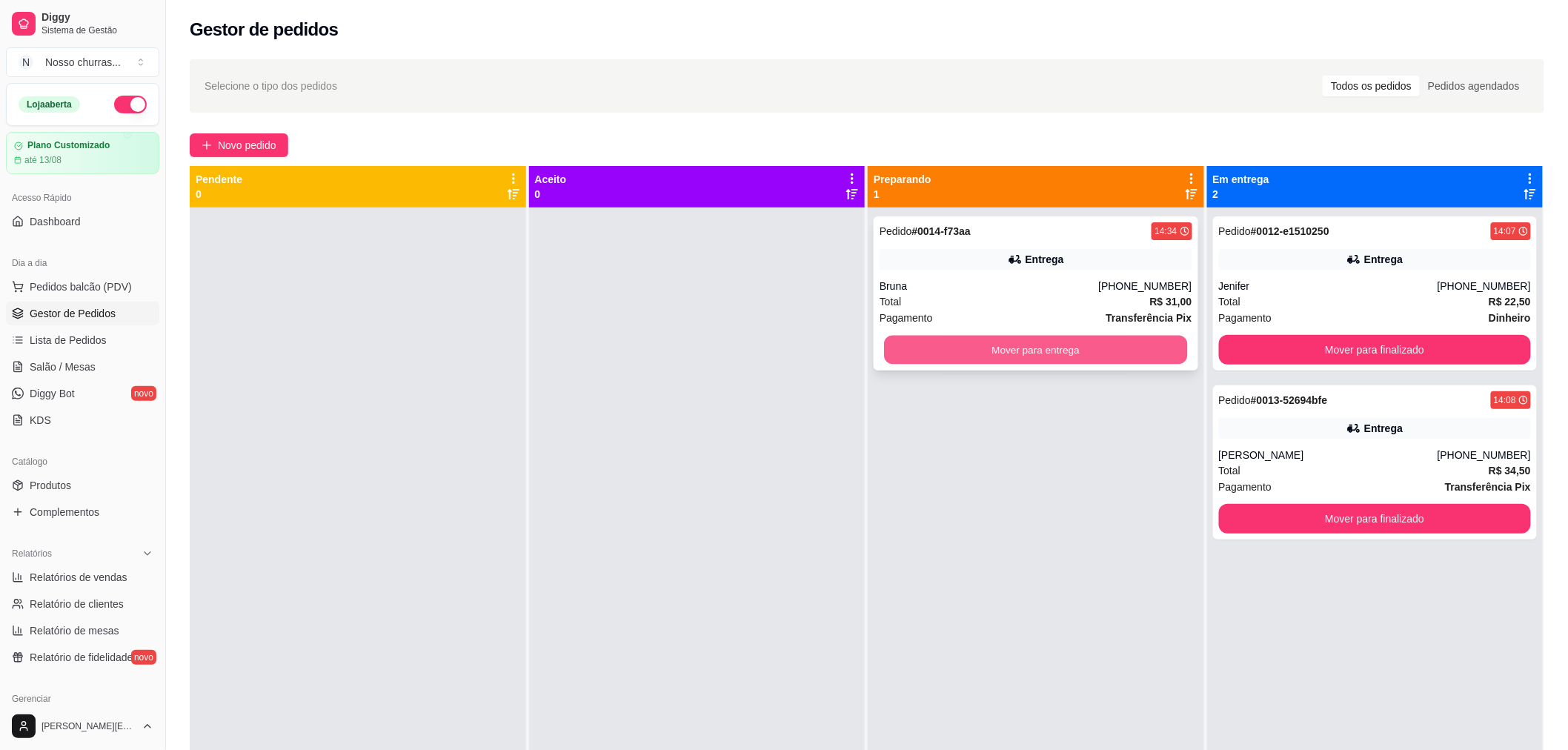
click at [956, 357] on button "Mover para entrega" at bounding box center [1035, 350] width 303 height 29
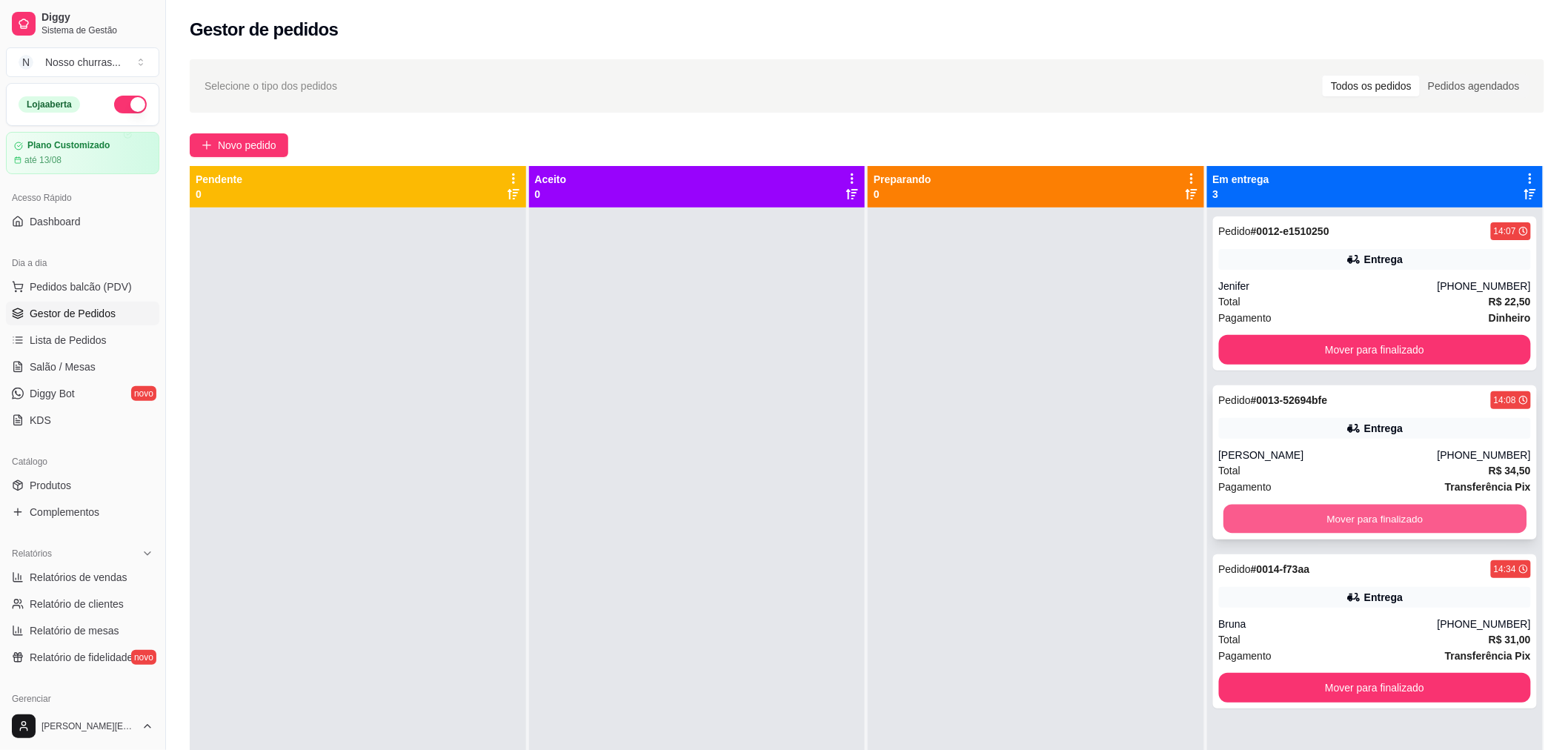
click at [1331, 522] on button "Mover para finalizado" at bounding box center [1374, 519] width 303 height 29
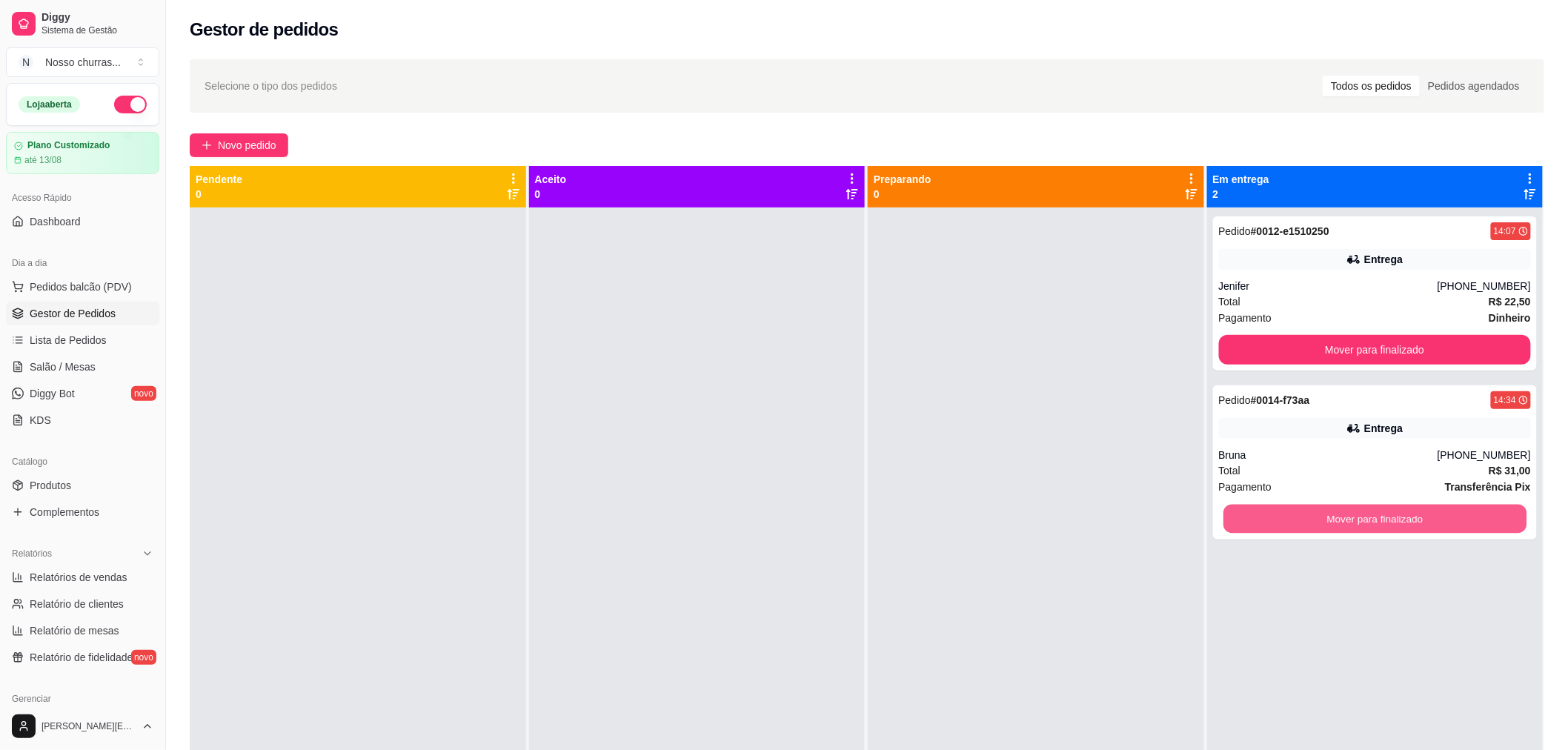
click at [1331, 522] on button "Mover para finalizado" at bounding box center [1374, 519] width 303 height 29
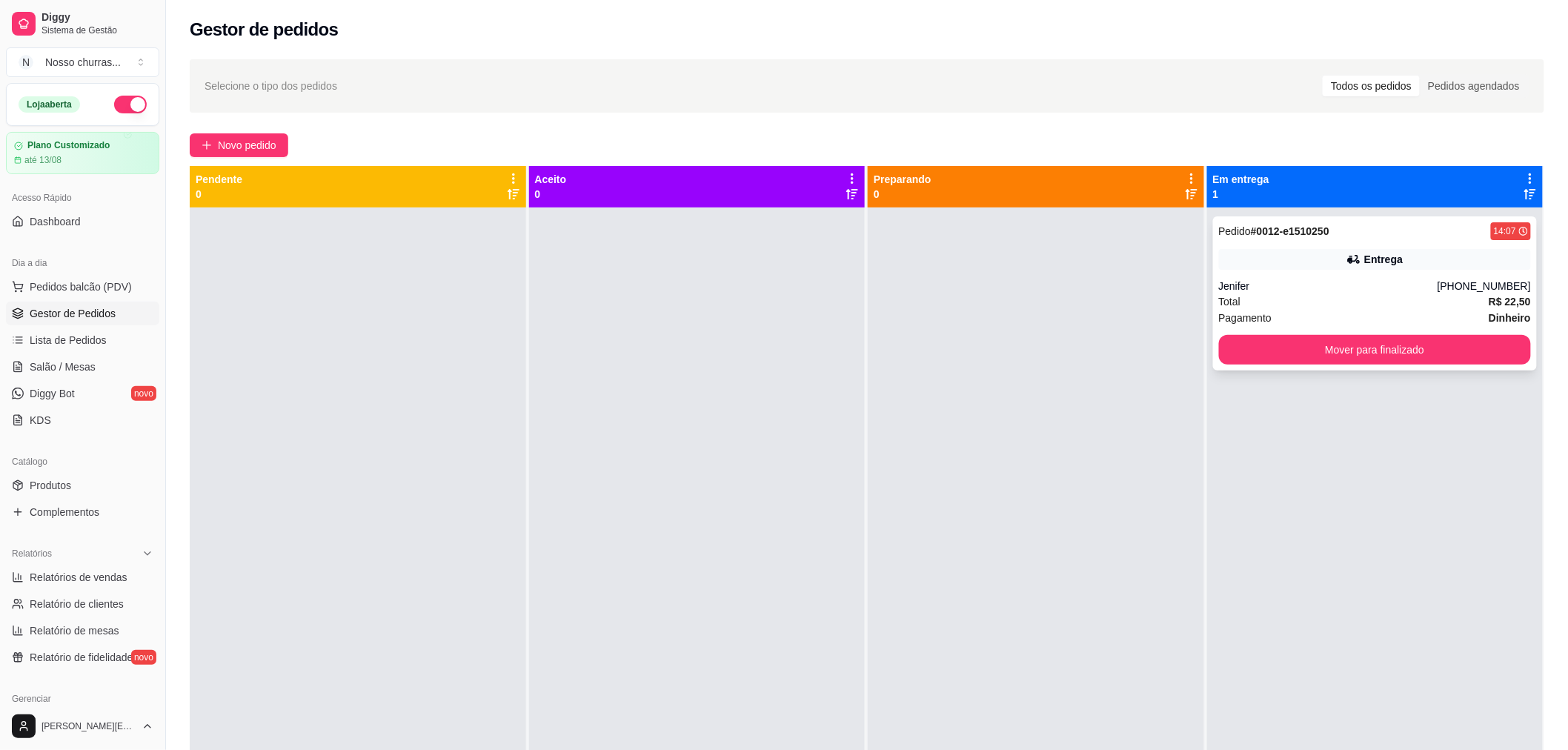
click at [1264, 274] on div "Pedido # 0012-e1510250 14:07 Entrega Jenifer [PHONE_NUMBER] Total R$ 22,50 Paga…" at bounding box center [1375, 294] width 325 height 154
click at [1263, 361] on button "Mover para finalizado" at bounding box center [1375, 350] width 313 height 29
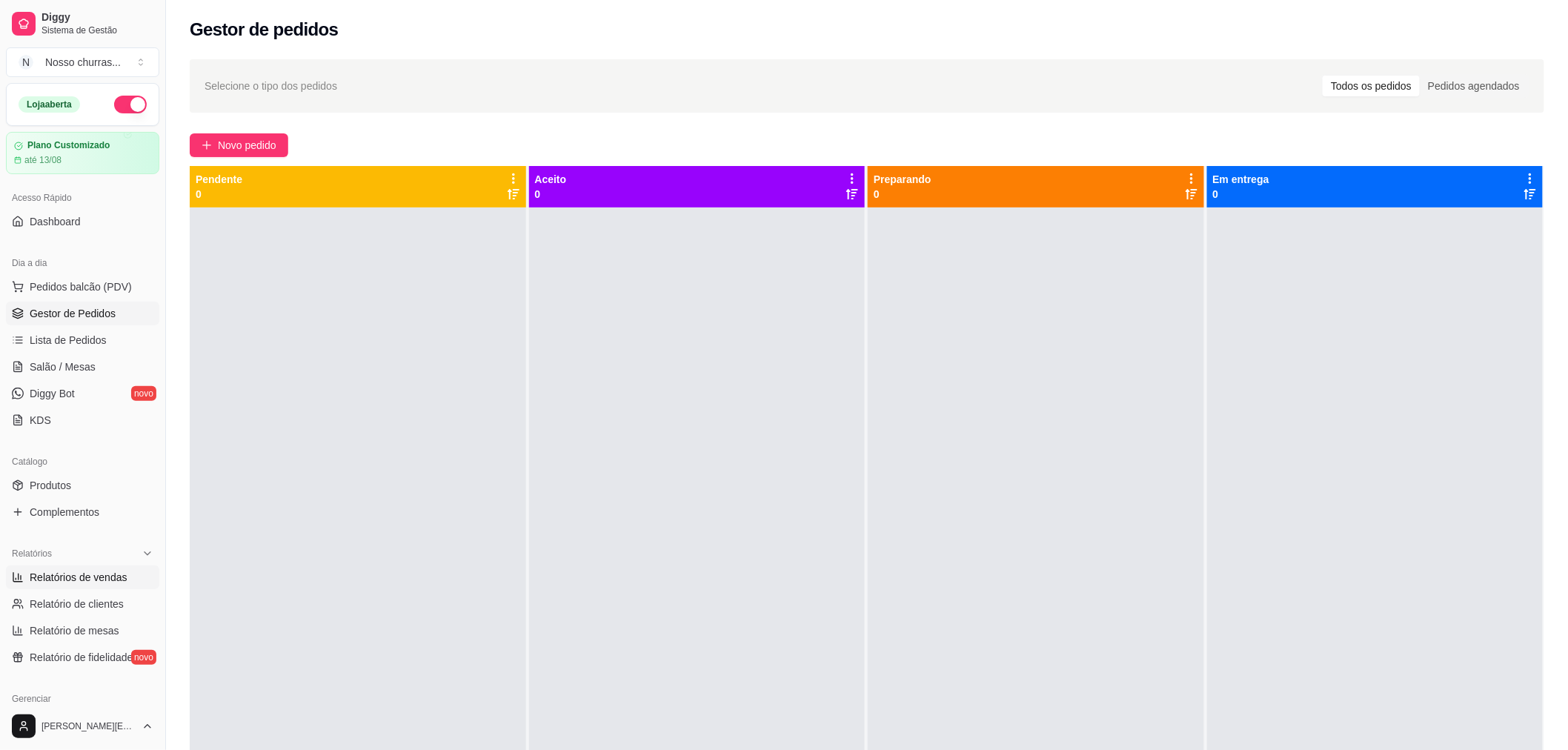
click at [50, 580] on span "Relatórios de vendas" at bounding box center [78, 576] width 98 height 15
select select "ALL"
select select "0"
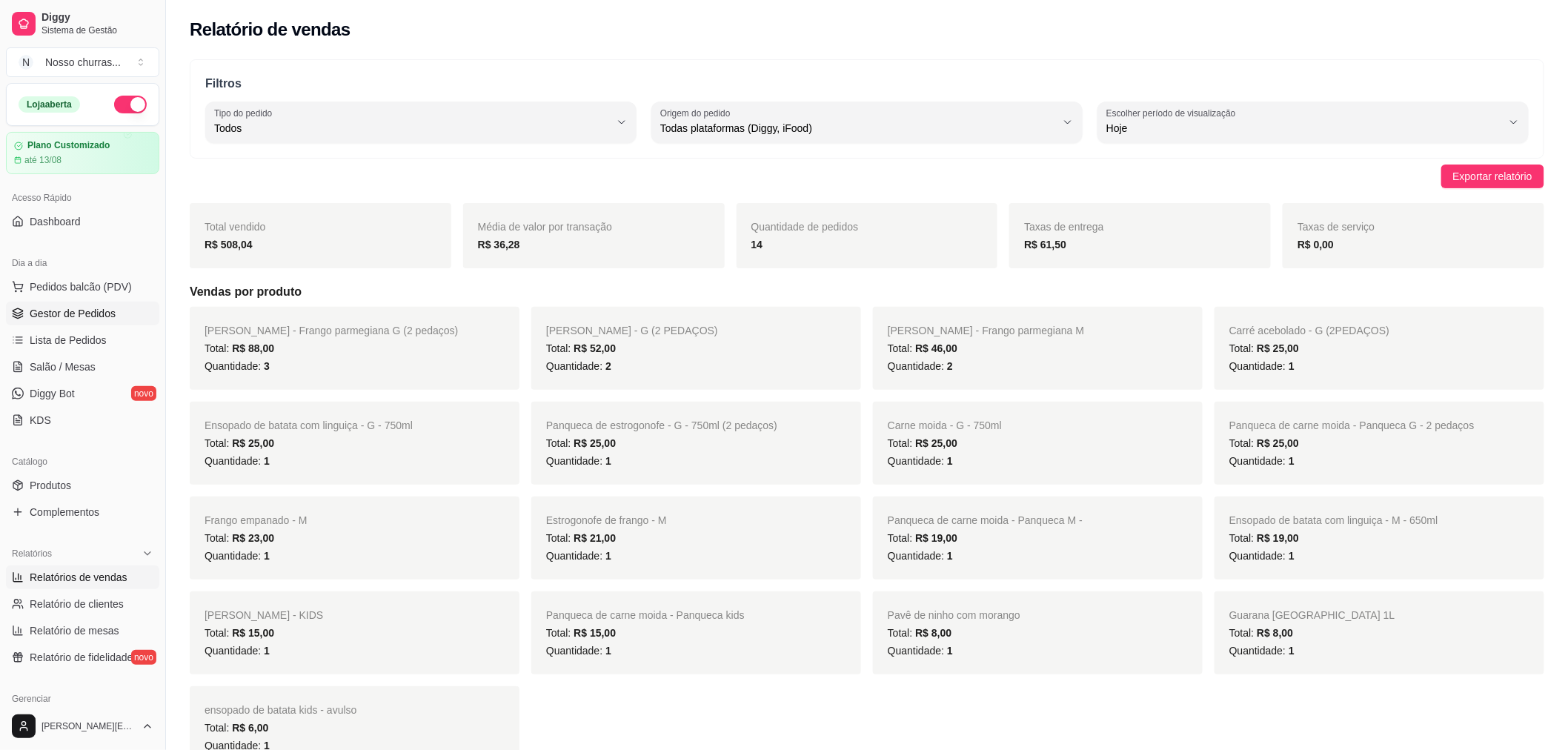
click at [93, 321] on link "Gestor de Pedidos" at bounding box center [82, 314] width 154 height 24
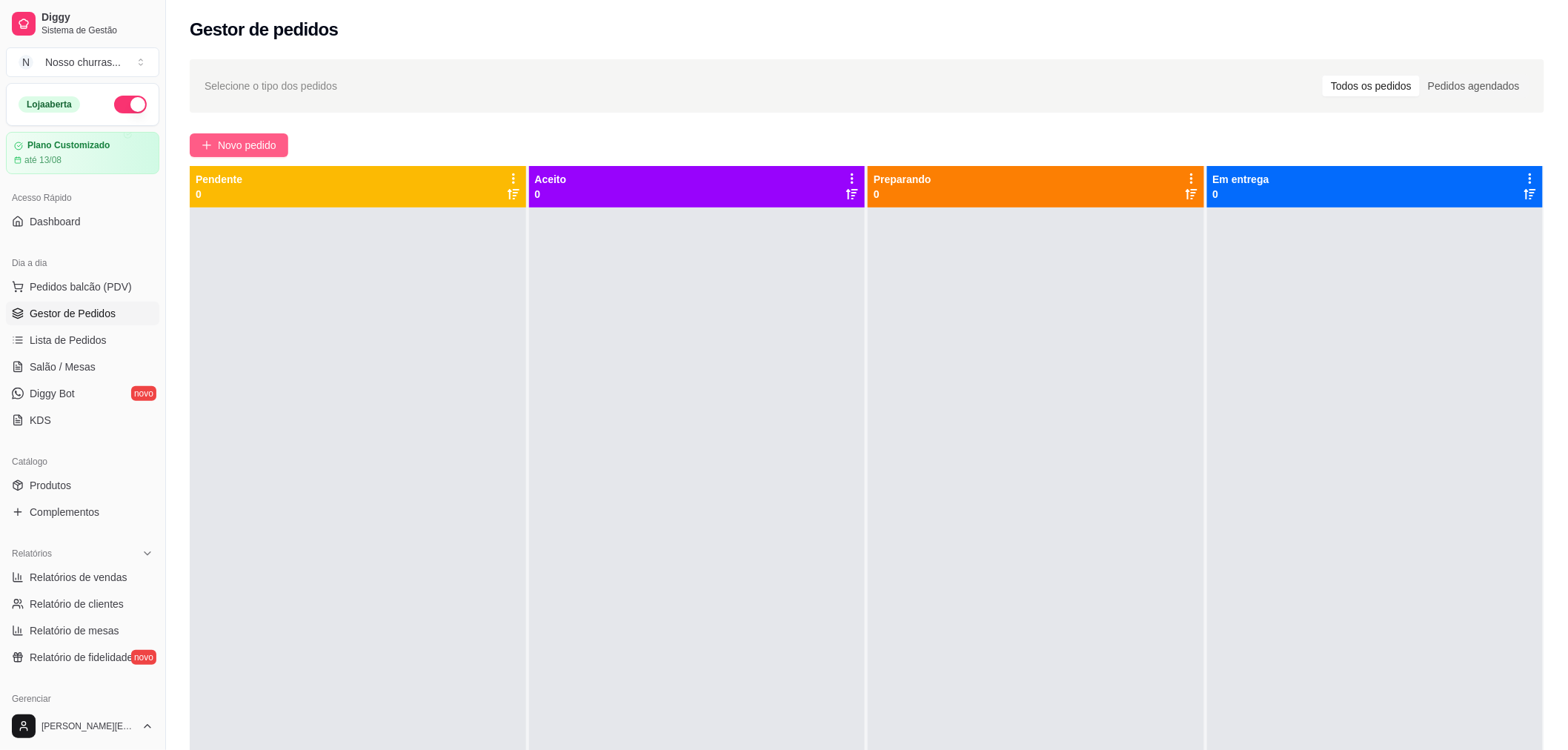
click at [241, 143] on span "Novo pedido" at bounding box center [248, 145] width 59 height 16
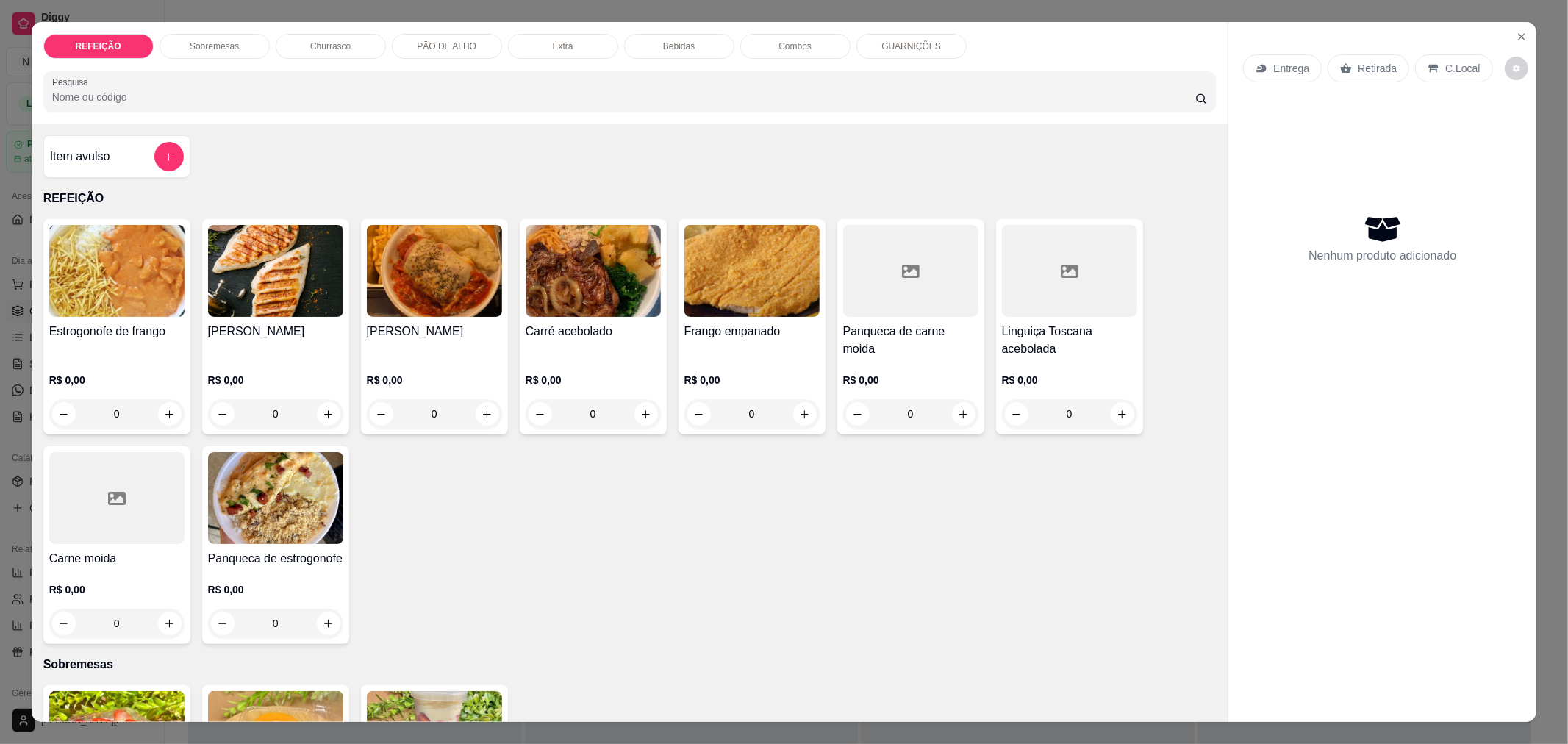
click at [487, 409] on div "0" at bounding box center [434, 413] width 135 height 29
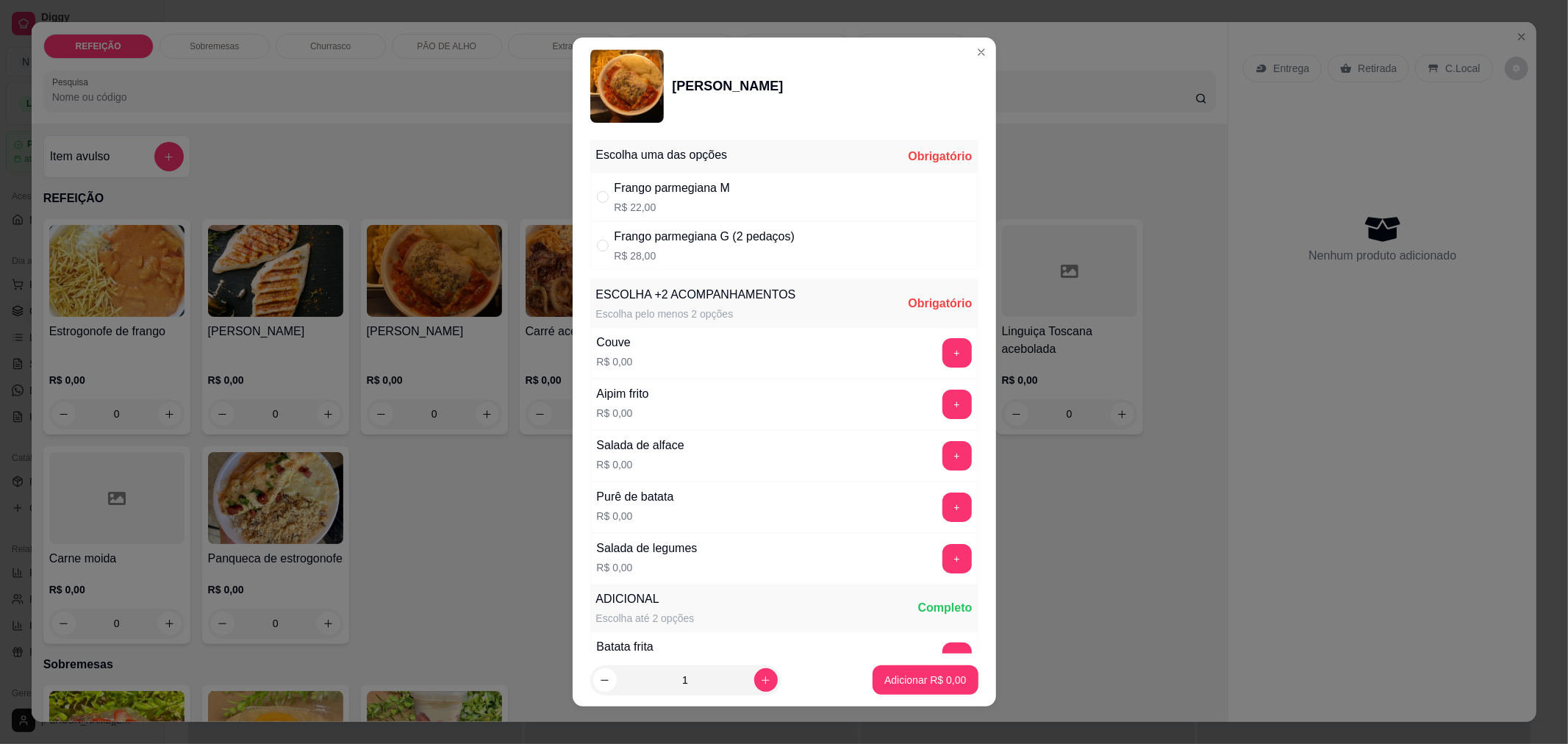
click at [694, 268] on div "Frango parmegiana G (2 pedaços) R$ 28,00" at bounding box center [784, 245] width 388 height 48
radio input "true"
drag, startPoint x: 908, startPoint y: 445, endPoint x: 919, endPoint y: 451, distance: 12.5
click at [936, 451] on div "+" at bounding box center [957, 455] width 41 height 29
click at [942, 451] on button "+" at bounding box center [957, 455] width 28 height 28
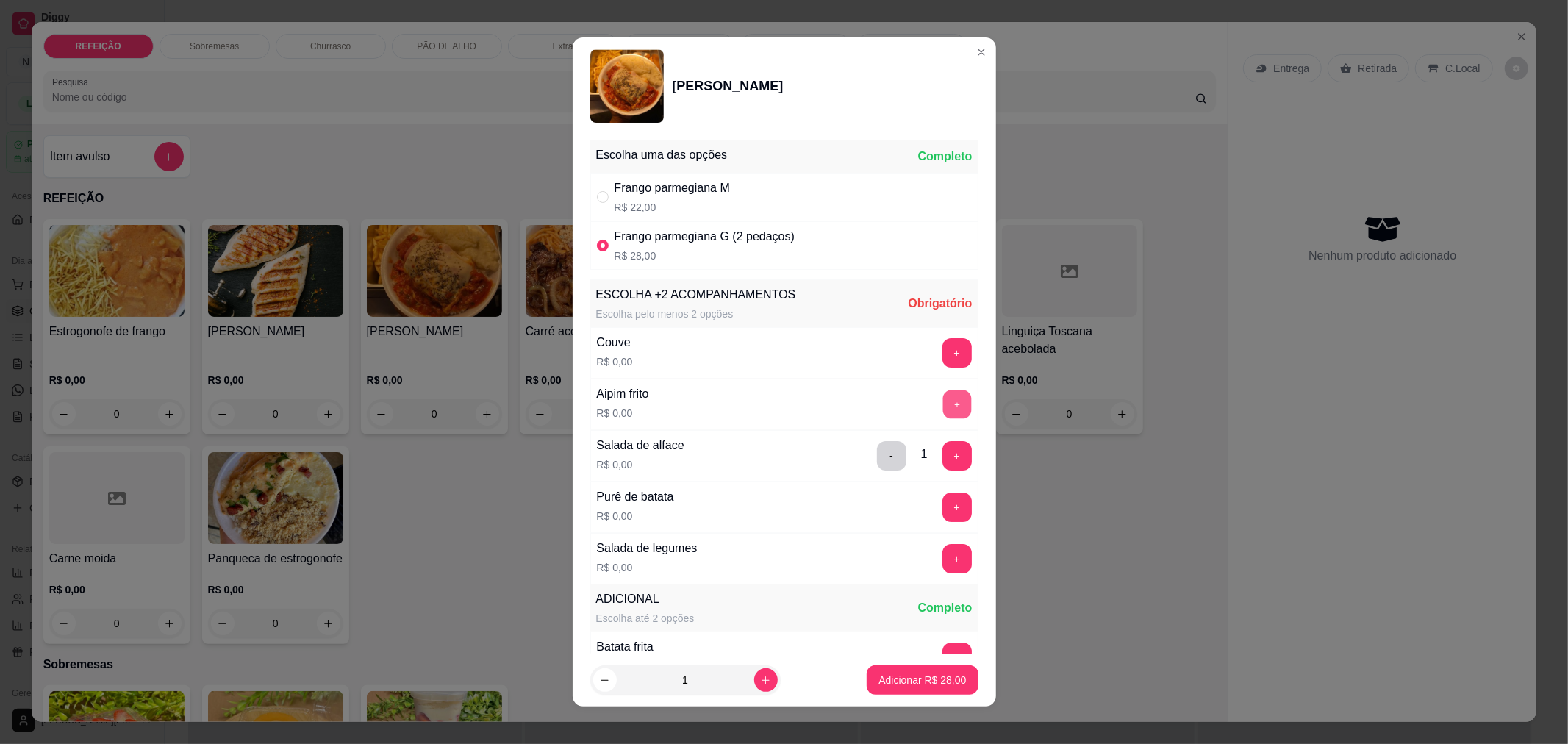
click at [942, 411] on button "+" at bounding box center [957, 404] width 28 height 28
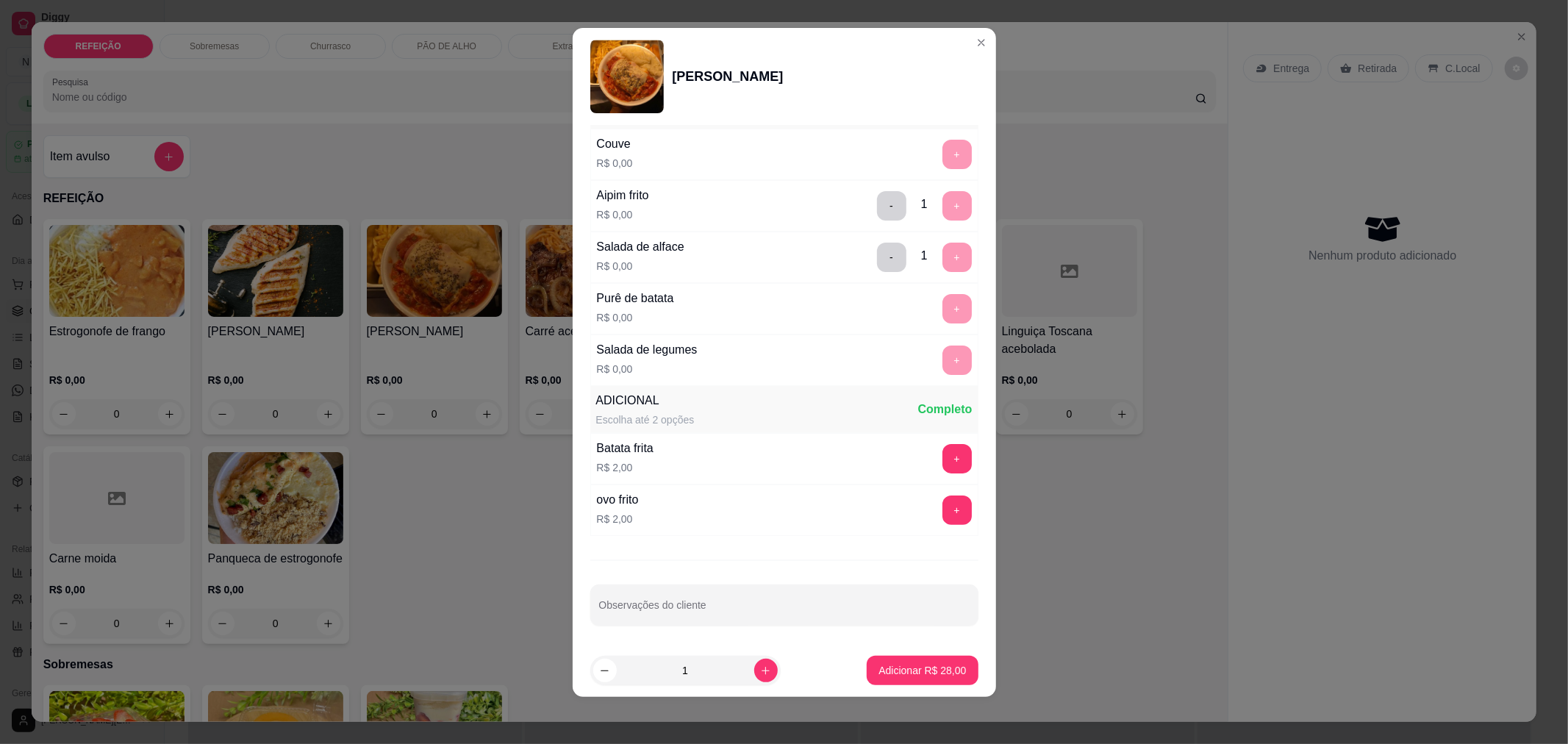
scroll to position [192, 0]
click at [885, 669] on p "Adicionar R$ 28,00" at bounding box center [923, 671] width 85 height 14
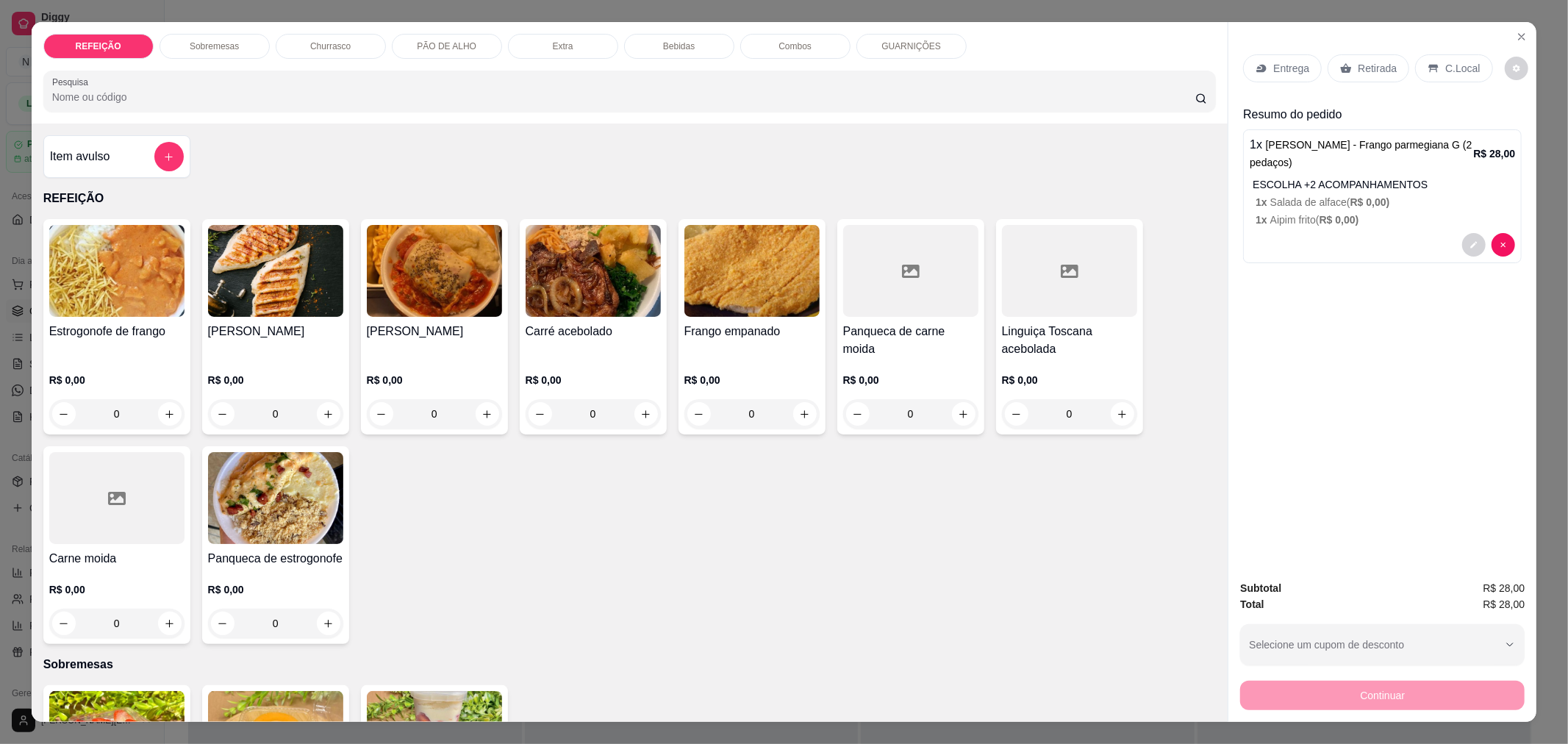
click at [685, 37] on div "Bebidas" at bounding box center [679, 47] width 111 height 25
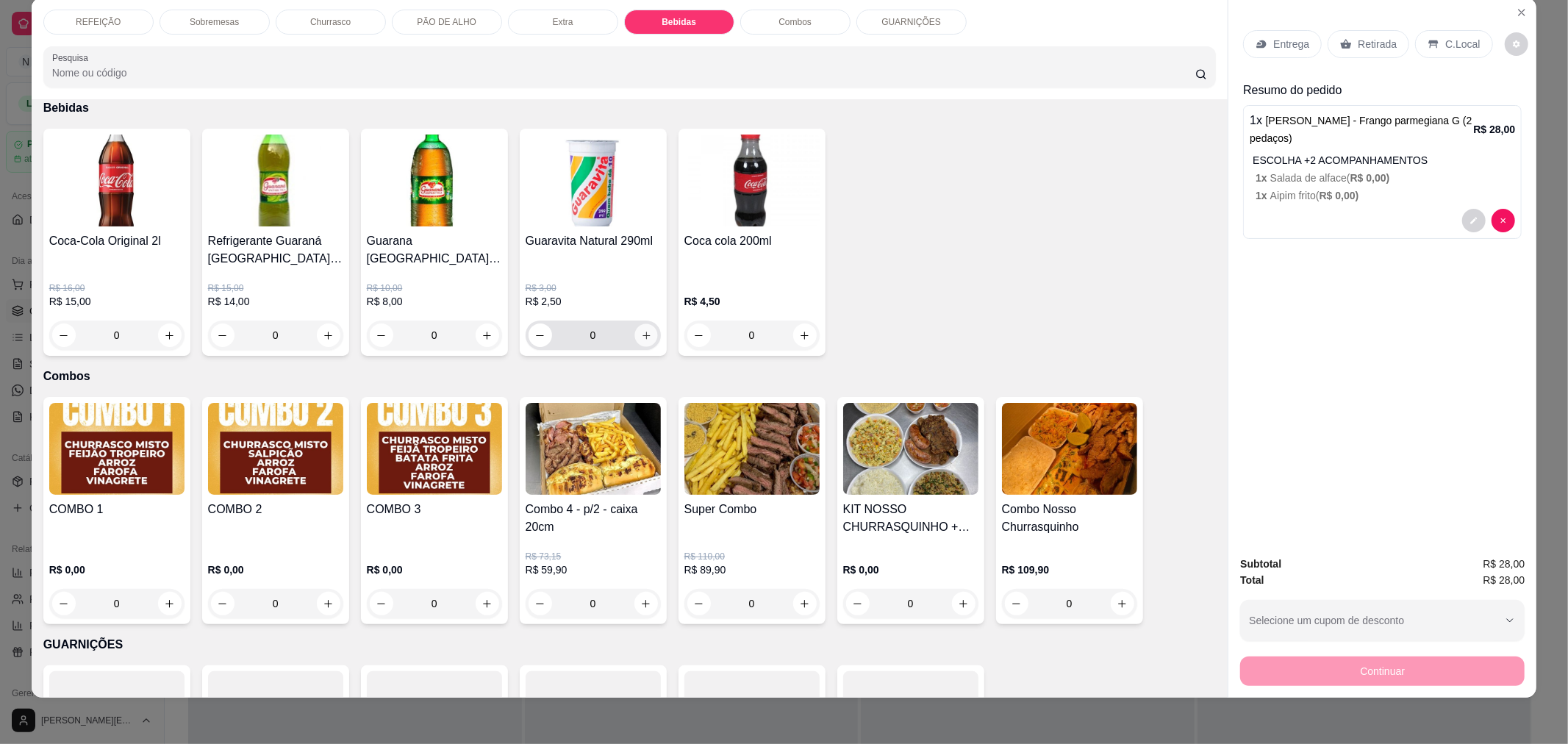
click at [648, 333] on button "increase-product-quantity" at bounding box center [645, 335] width 23 height 23
type input "1"
click at [1463, 46] on p "C.Local" at bounding box center [1462, 44] width 35 height 15
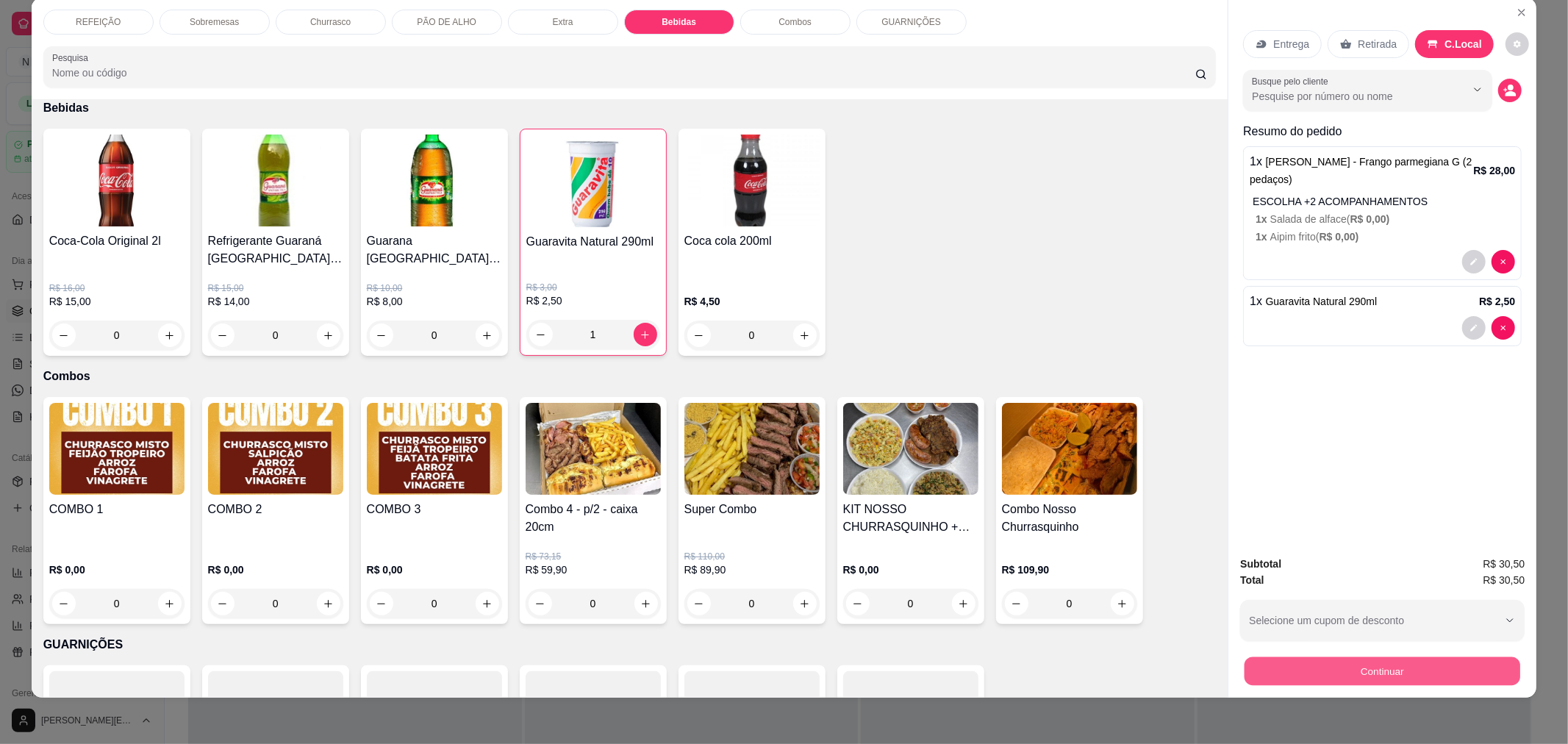
click at [1274, 674] on button "Continuar" at bounding box center [1382, 671] width 276 height 28
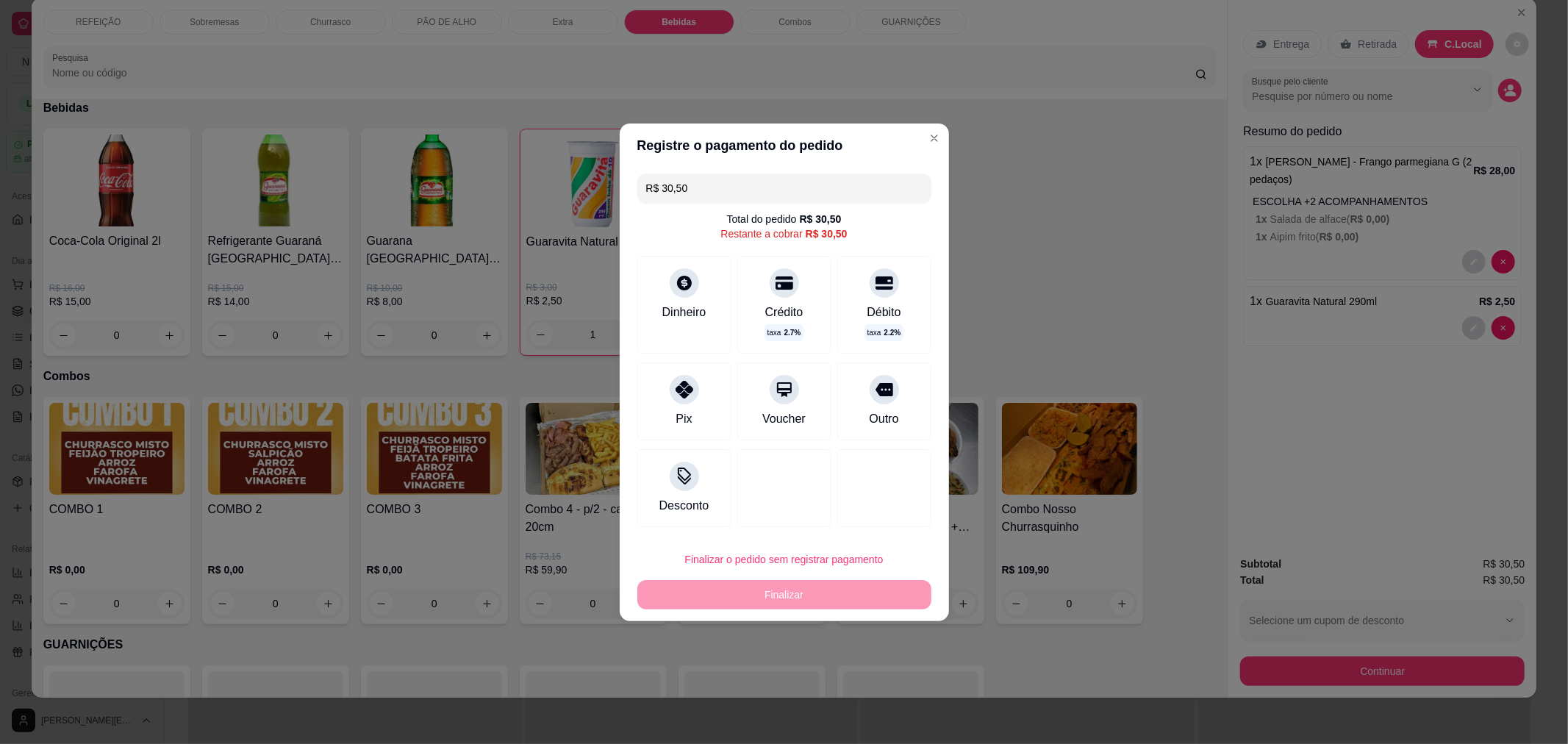
click at [856, 588] on div "Finalizar o pedido sem registrar pagamento Finalizar" at bounding box center [784, 577] width 294 height 65
click at [685, 374] on div at bounding box center [684, 385] width 32 height 32
type input "R$ 0,00"
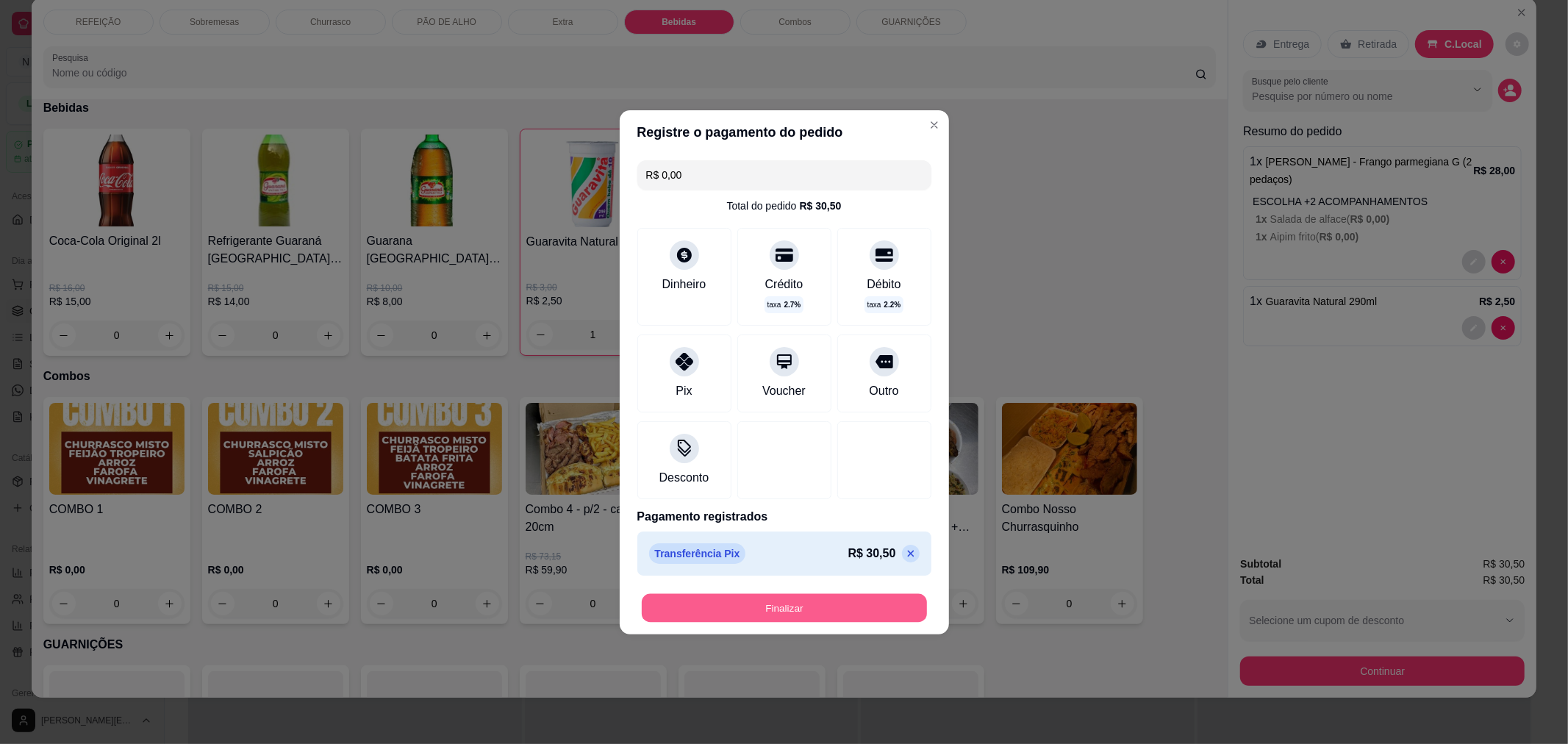
click at [845, 607] on button "Finalizar" at bounding box center [784, 607] width 285 height 28
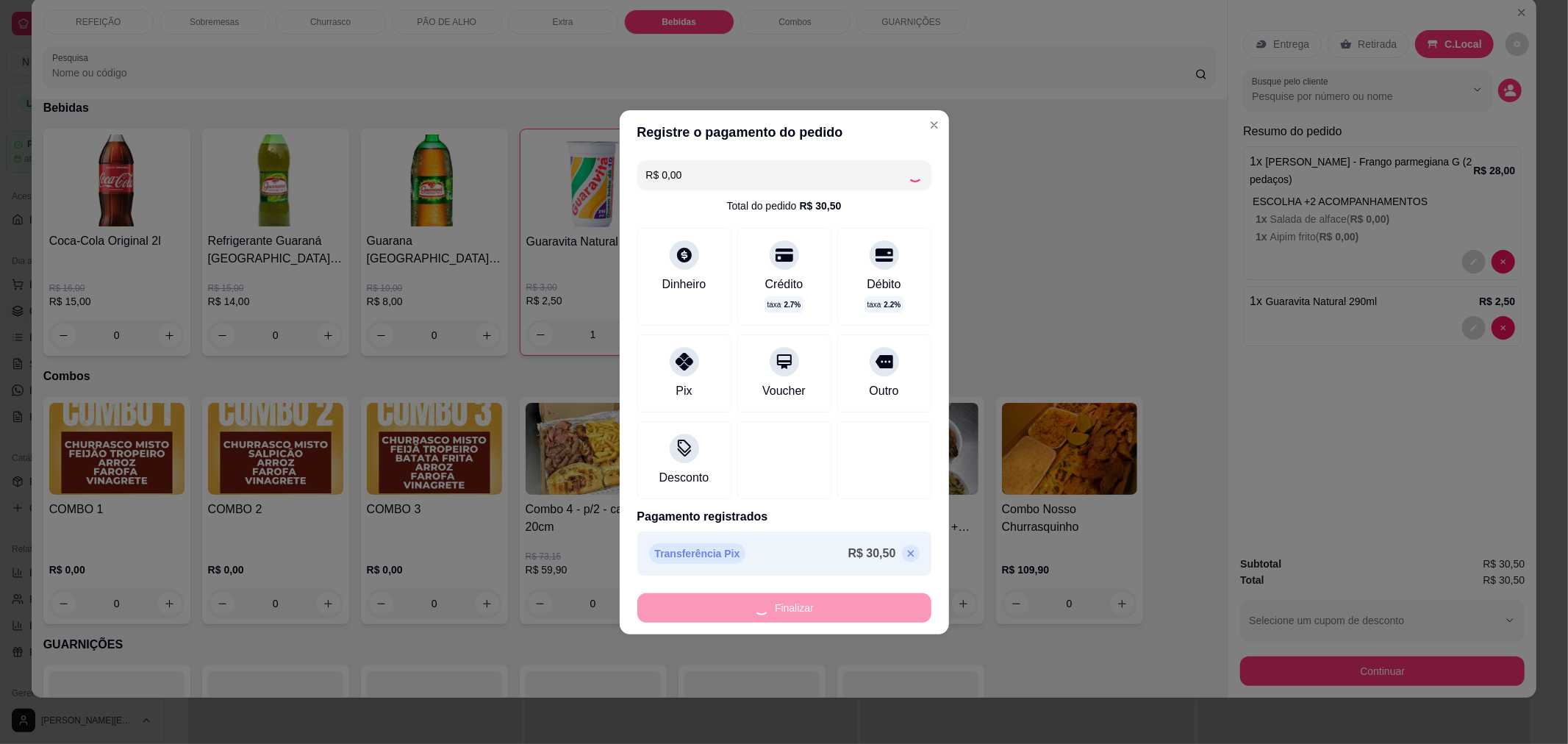
type input "0"
type input "-R$ 30,50"
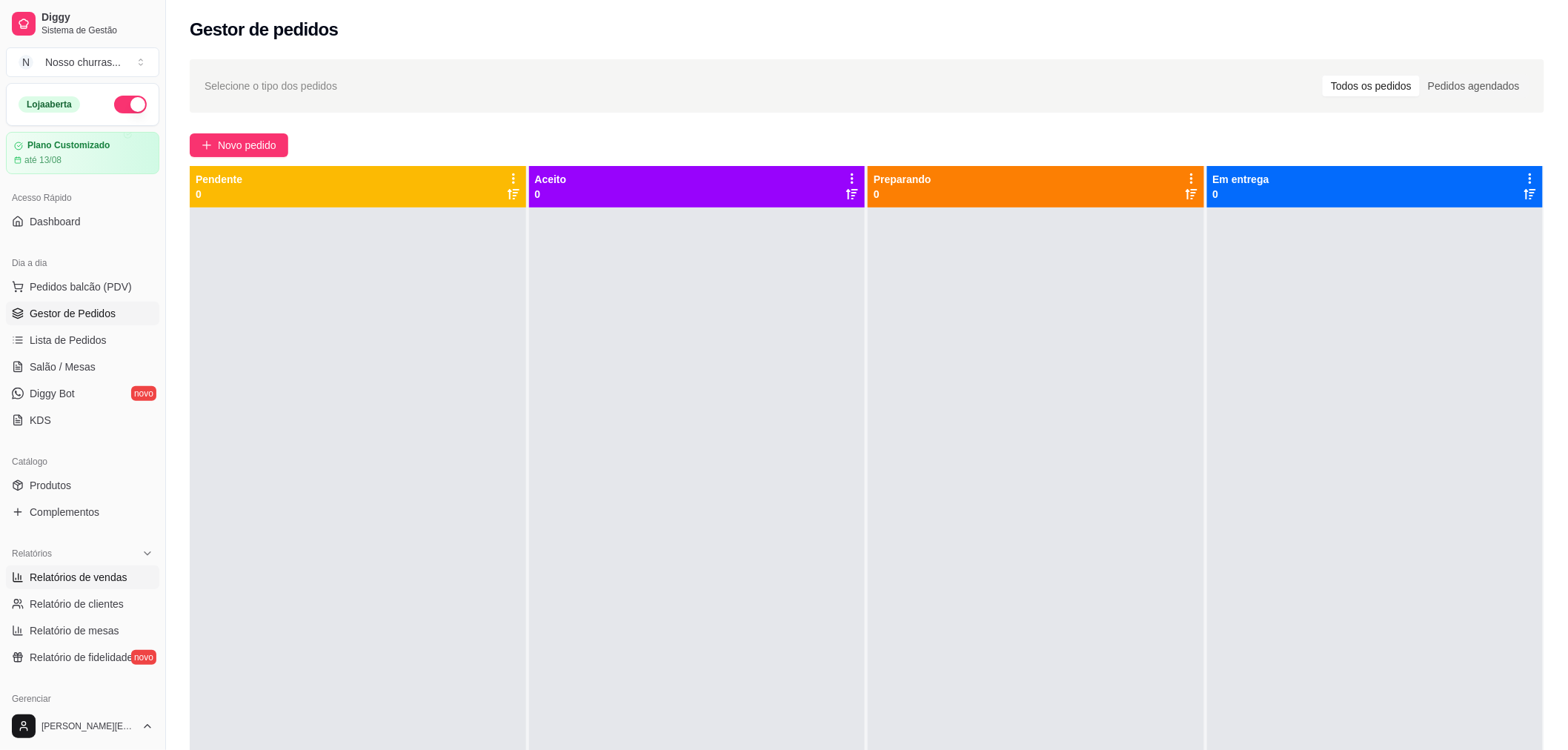
click at [93, 581] on span "Relatórios de vendas" at bounding box center [78, 576] width 98 height 15
select select "ALL"
select select "0"
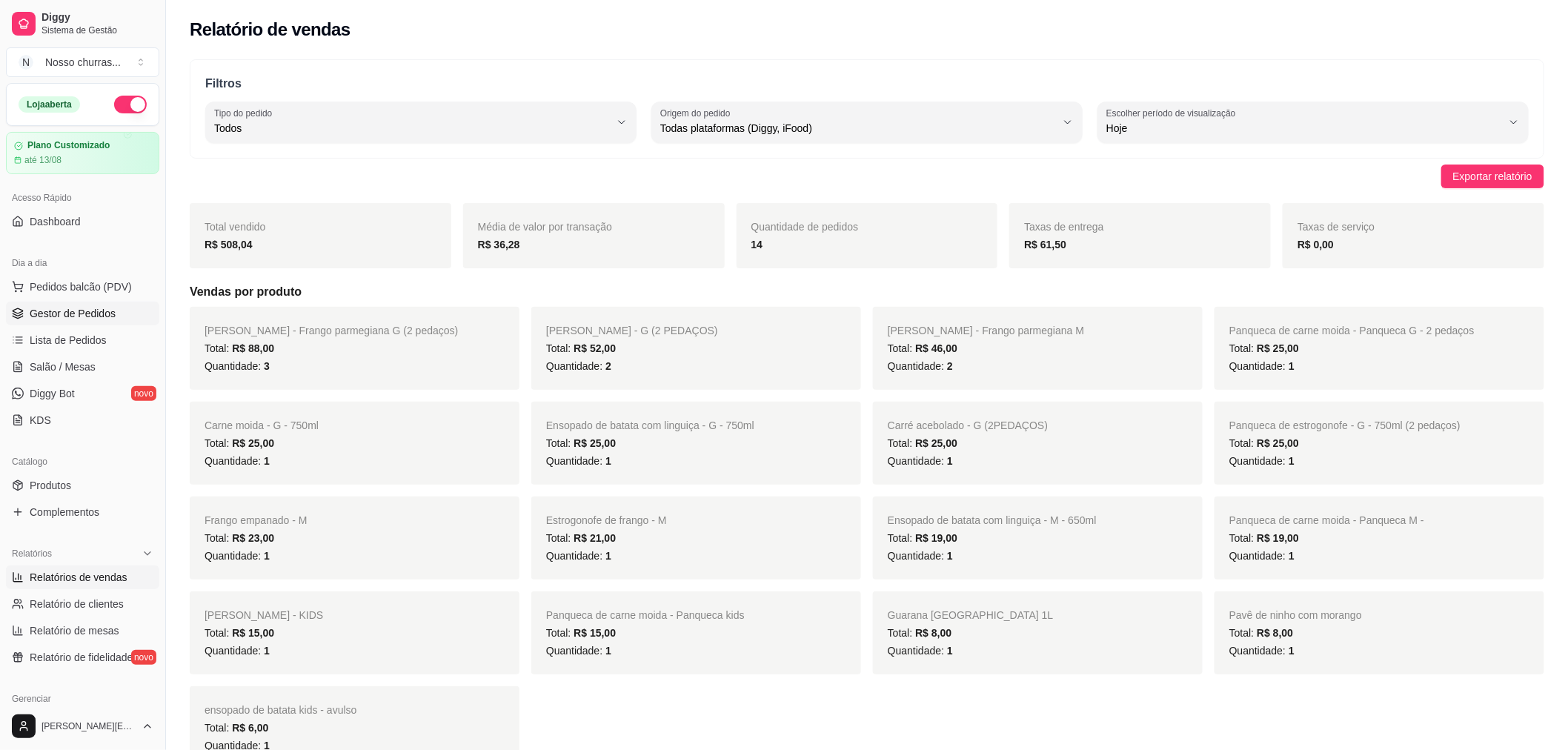
click at [91, 313] on span "Gestor de Pedidos" at bounding box center [72, 313] width 86 height 15
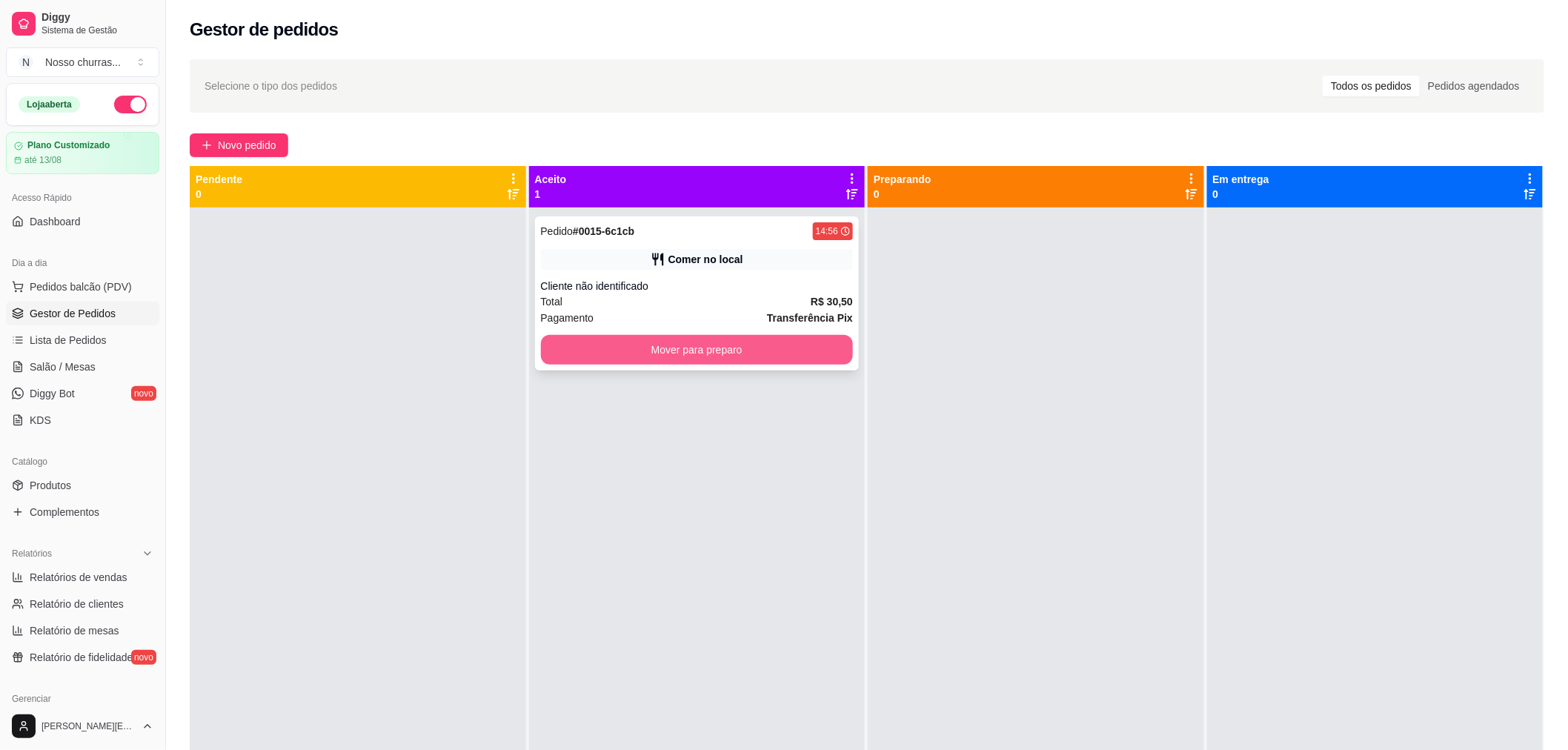
click at [725, 339] on button "Mover para preparo" at bounding box center [697, 350] width 313 height 29
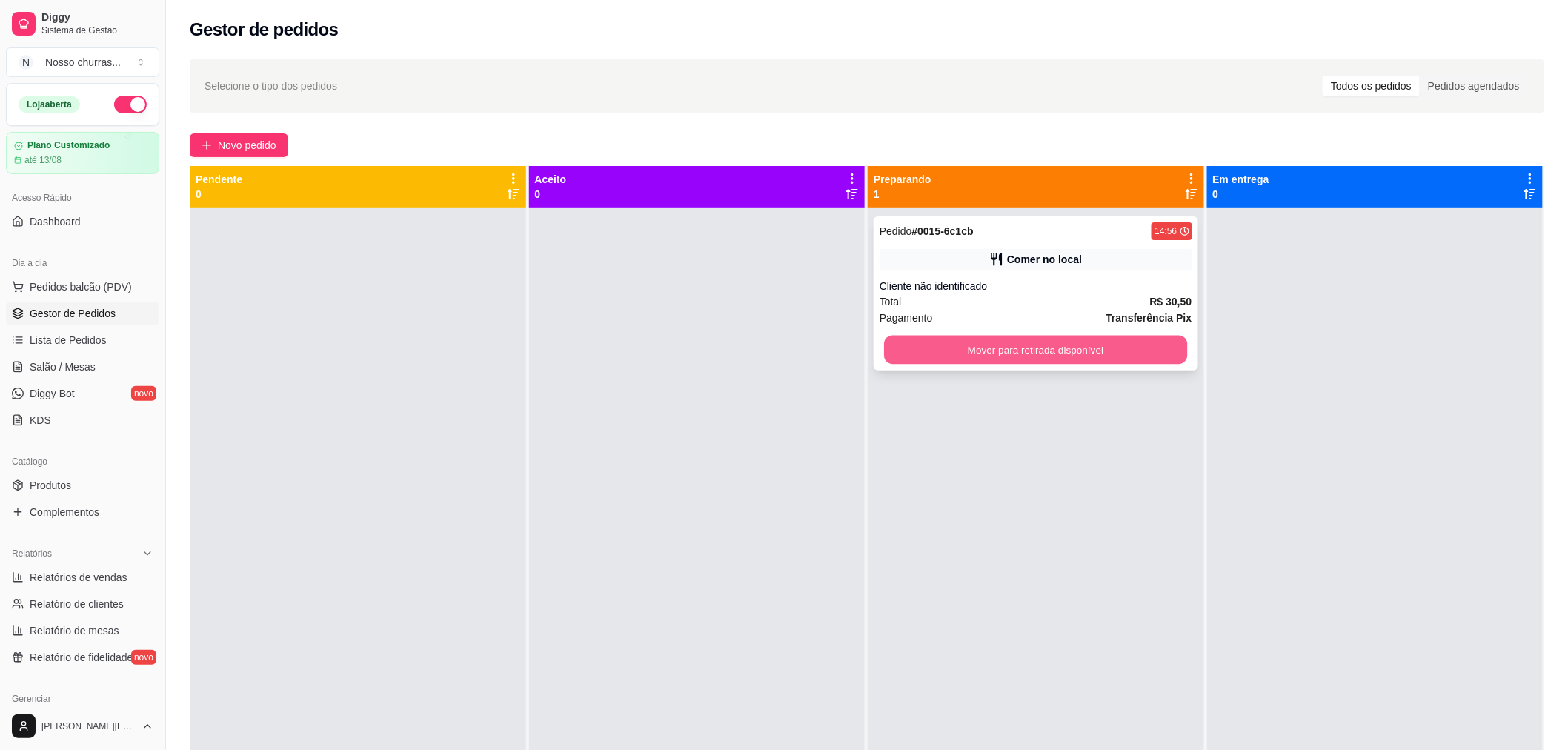
click at [966, 352] on button "Mover para retirada disponível" at bounding box center [1035, 350] width 303 height 29
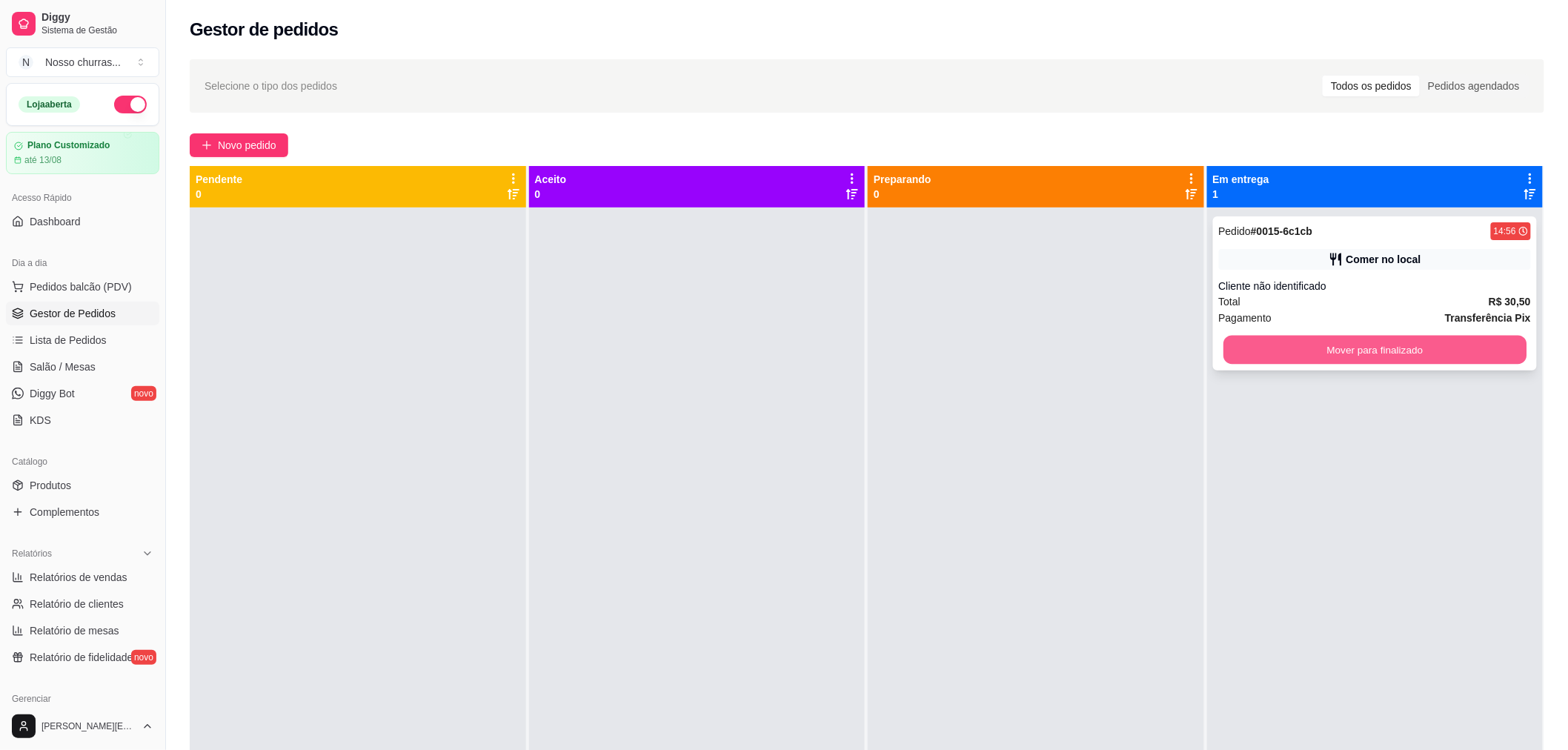
click at [1253, 359] on button "Mover para finalizado" at bounding box center [1374, 350] width 303 height 29
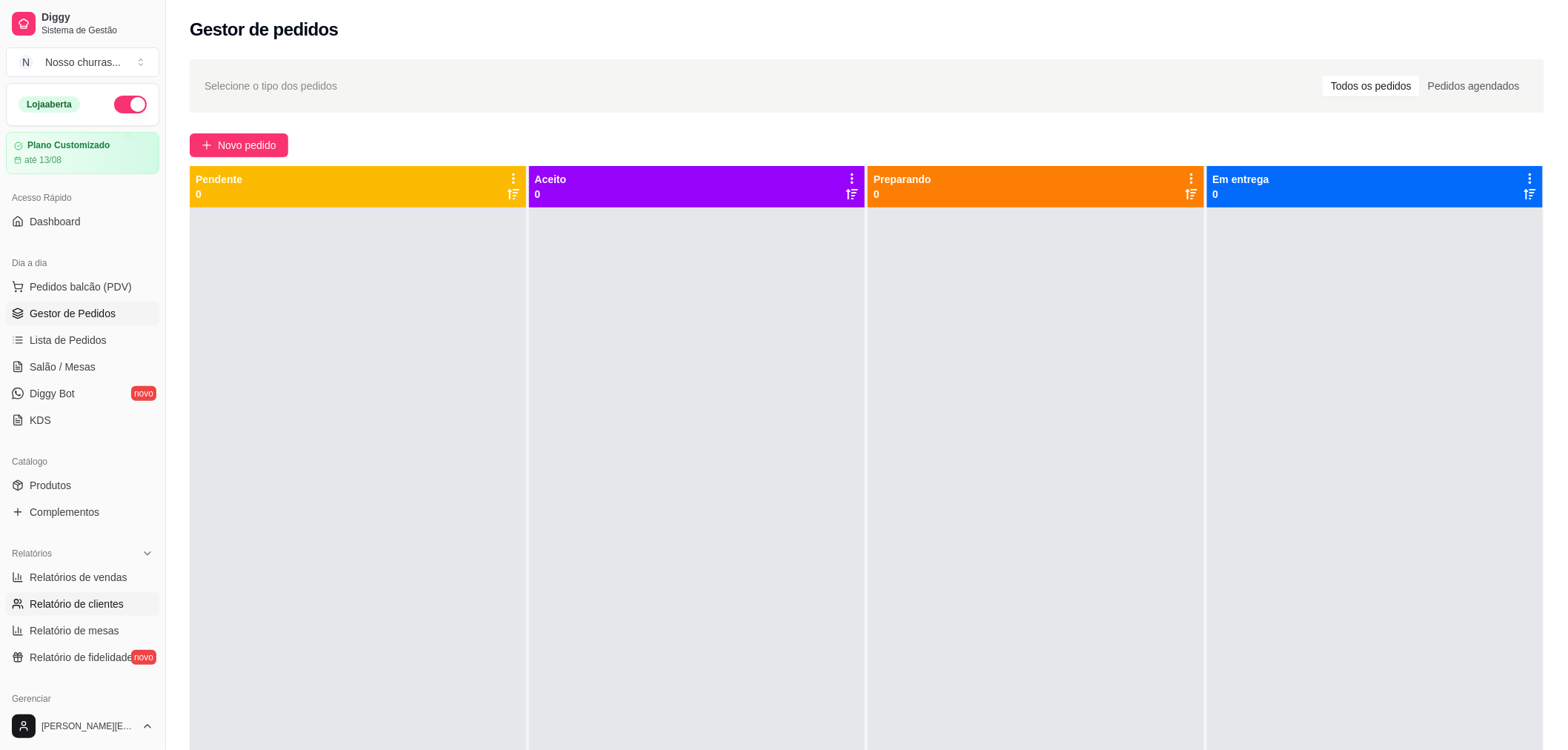
click at [101, 601] on span "Relatório de clientes" at bounding box center [76, 604] width 94 height 15
select select "30"
select select "HIGHEST_TOTAL_SPENT_WITH_ORDERS"
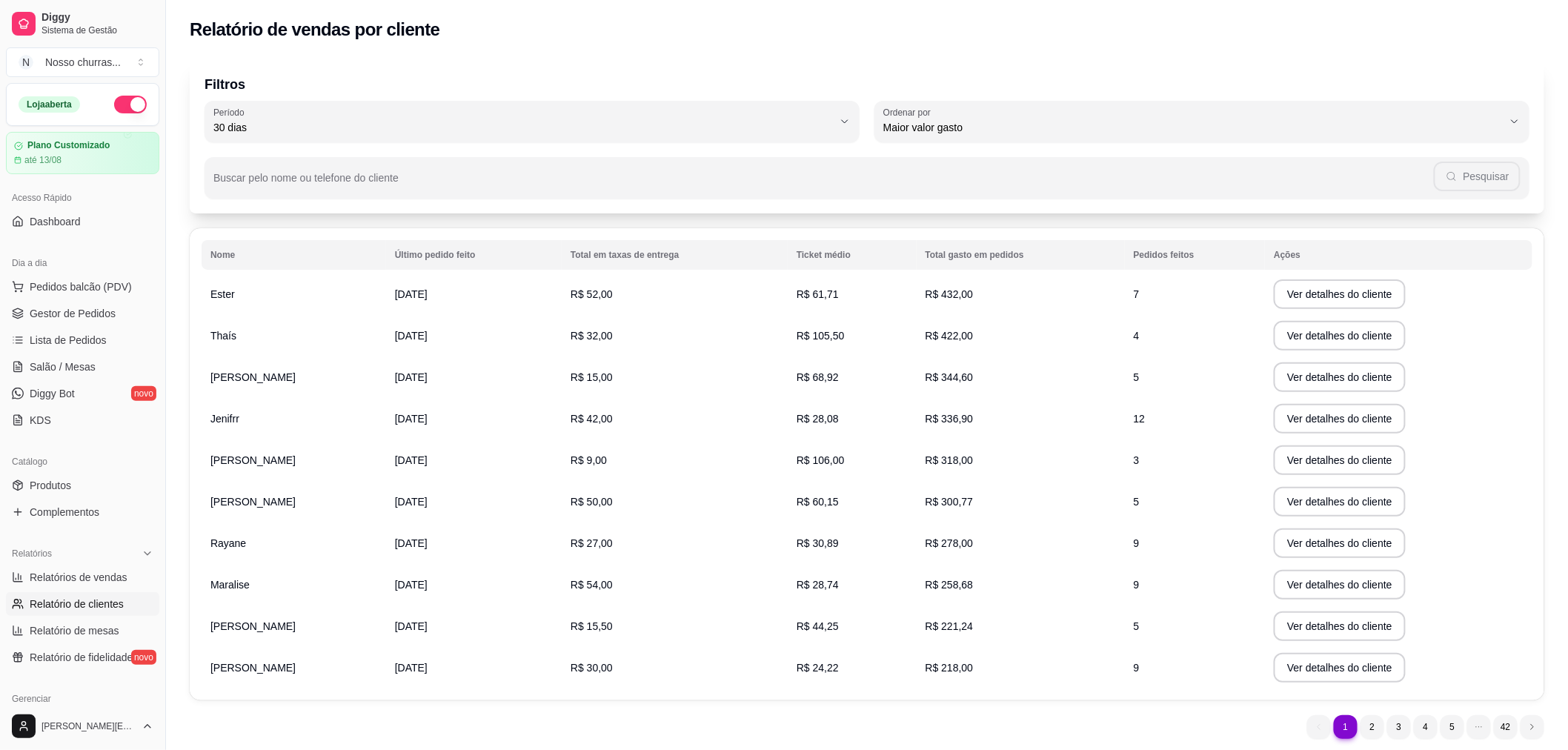
click at [282, 391] on td "[PERSON_NAME]" at bounding box center [294, 377] width 185 height 41
click at [75, 568] on link "Relatórios de vendas" at bounding box center [82, 577] width 154 height 24
select select "ALL"
select select "0"
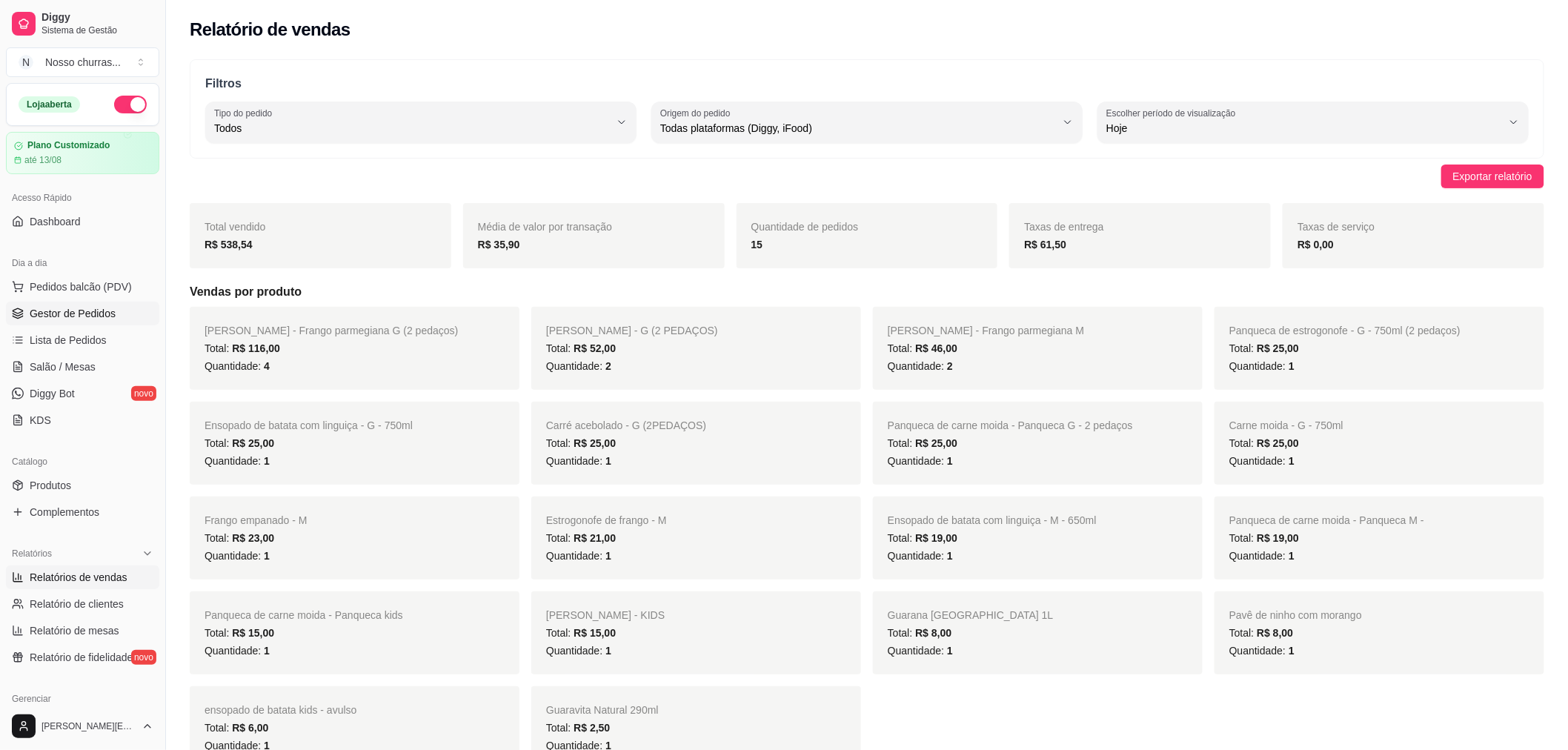
click at [75, 312] on span "Gestor de Pedidos" at bounding box center [72, 313] width 86 height 15
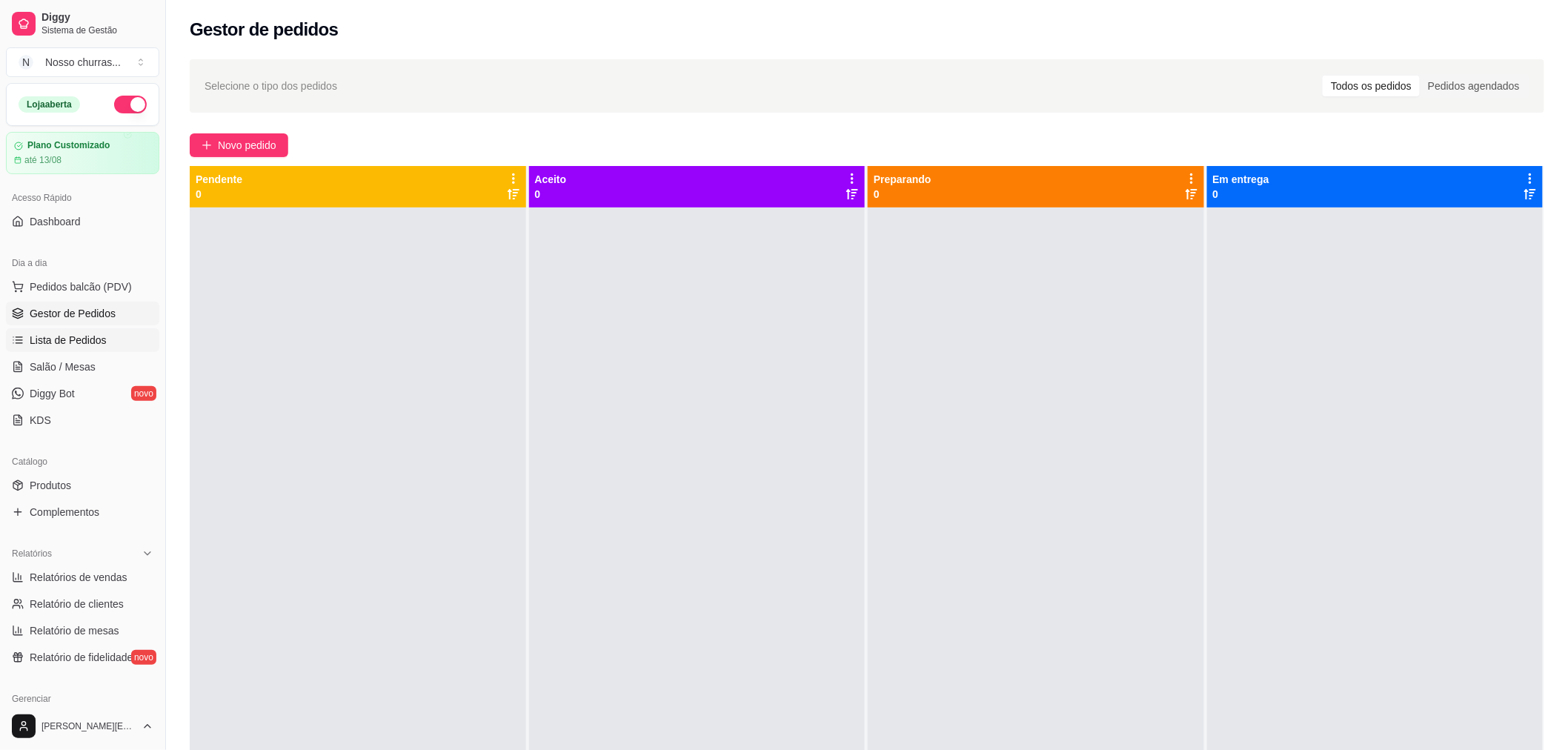
click at [101, 346] on span "Lista de Pedidos" at bounding box center [68, 340] width 77 height 15
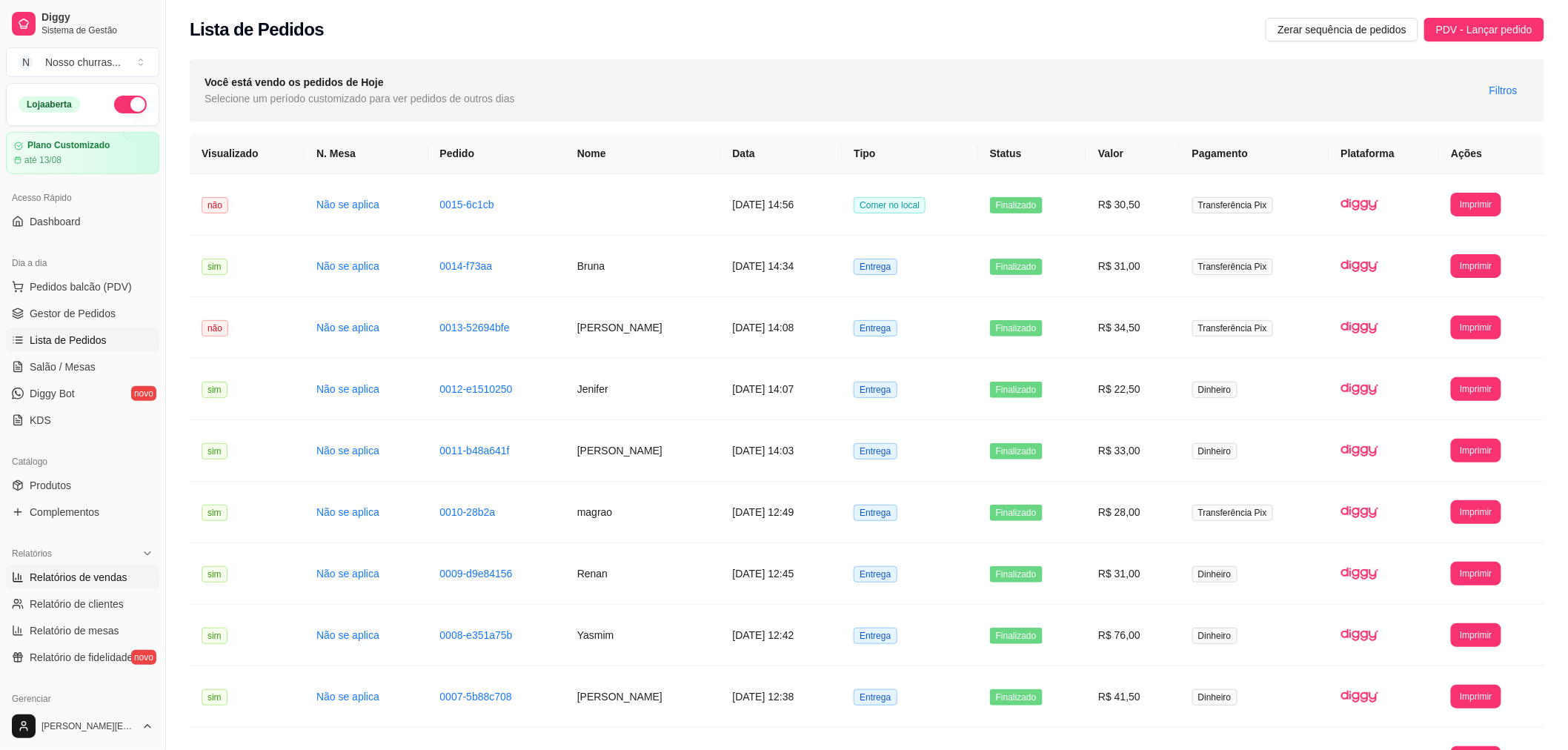
click at [100, 587] on link "Relatórios de vendas" at bounding box center [82, 577] width 154 height 24
select select "ALL"
select select "0"
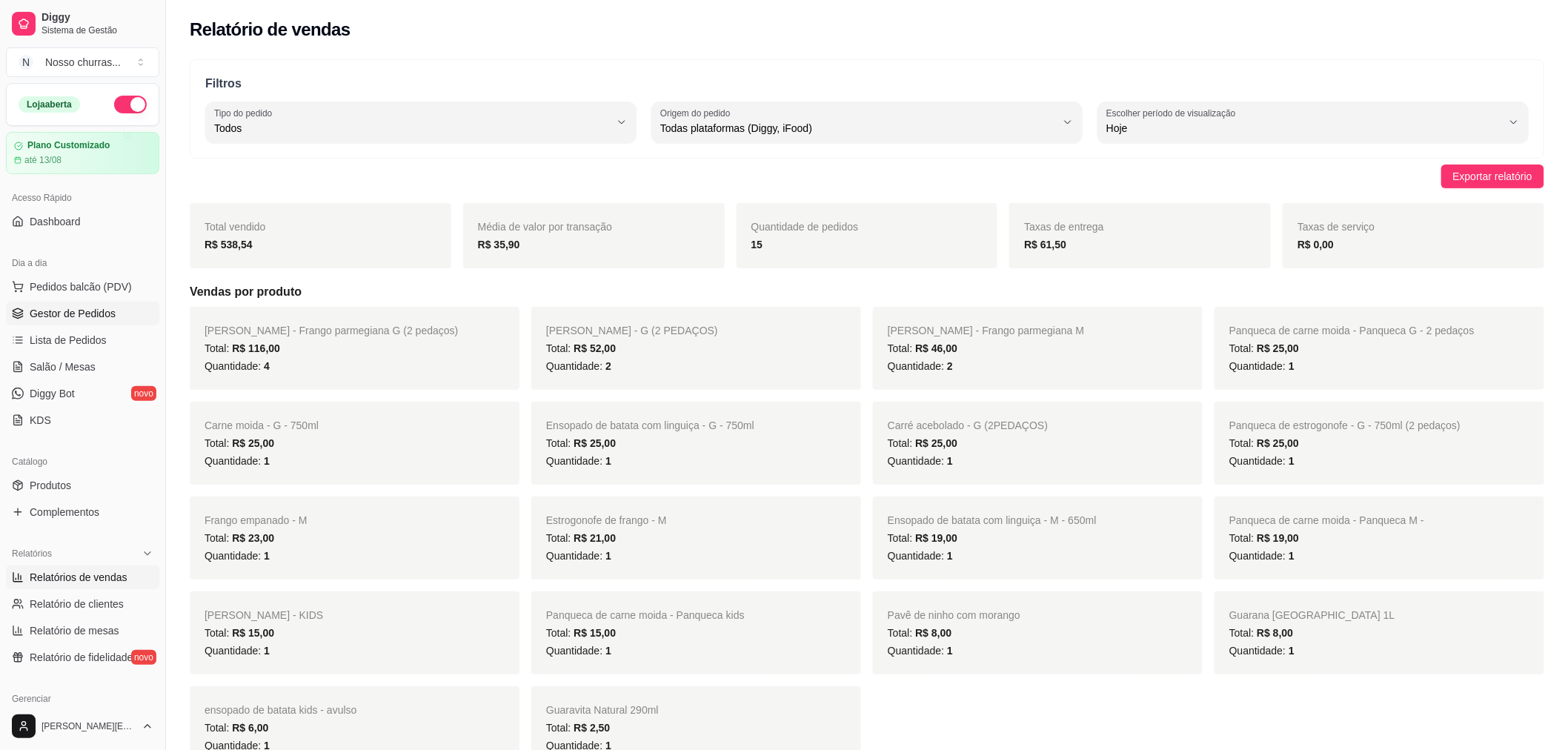
click at [102, 306] on span "Gestor de Pedidos" at bounding box center [72, 313] width 86 height 15
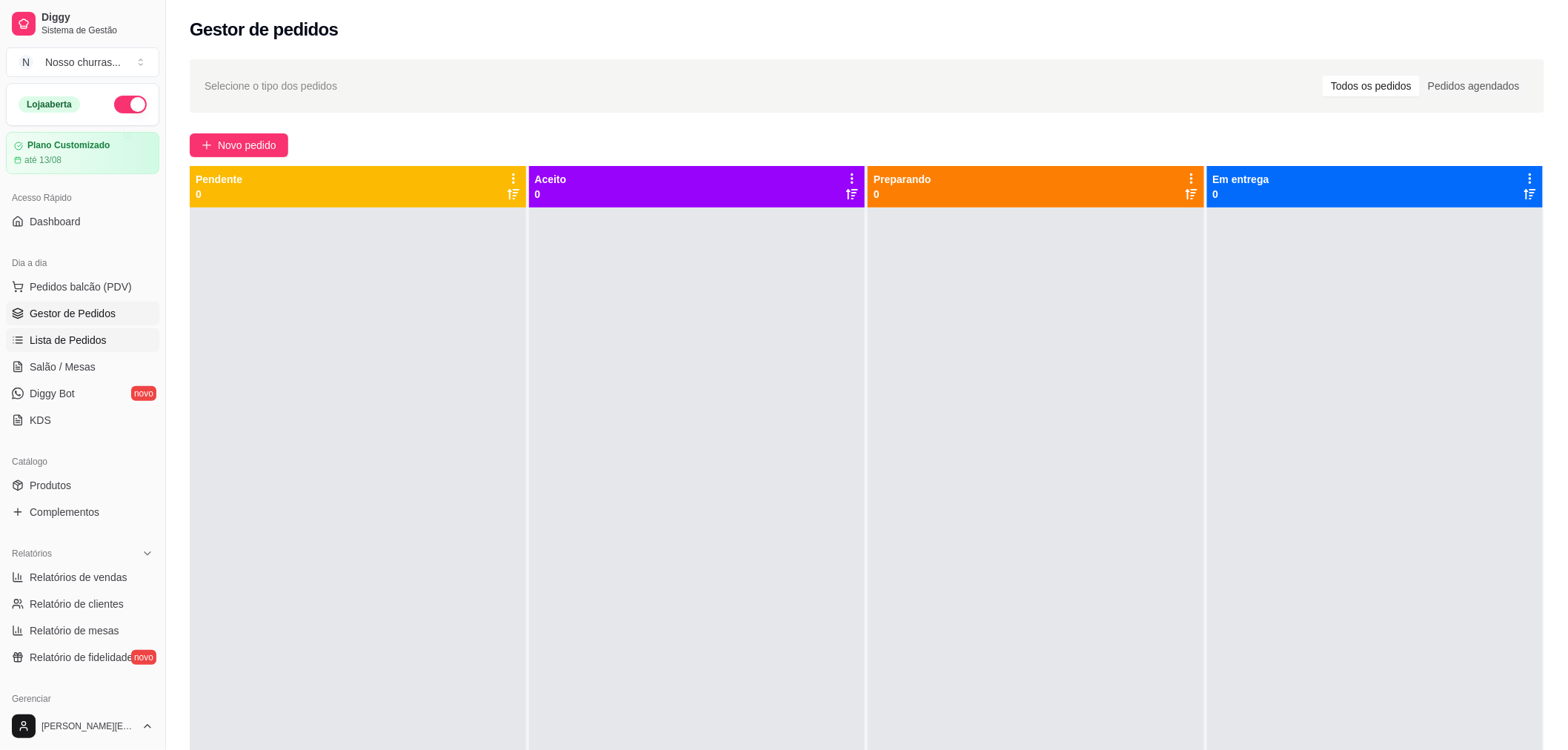
click at [91, 341] on span "Lista de Pedidos" at bounding box center [68, 340] width 77 height 15
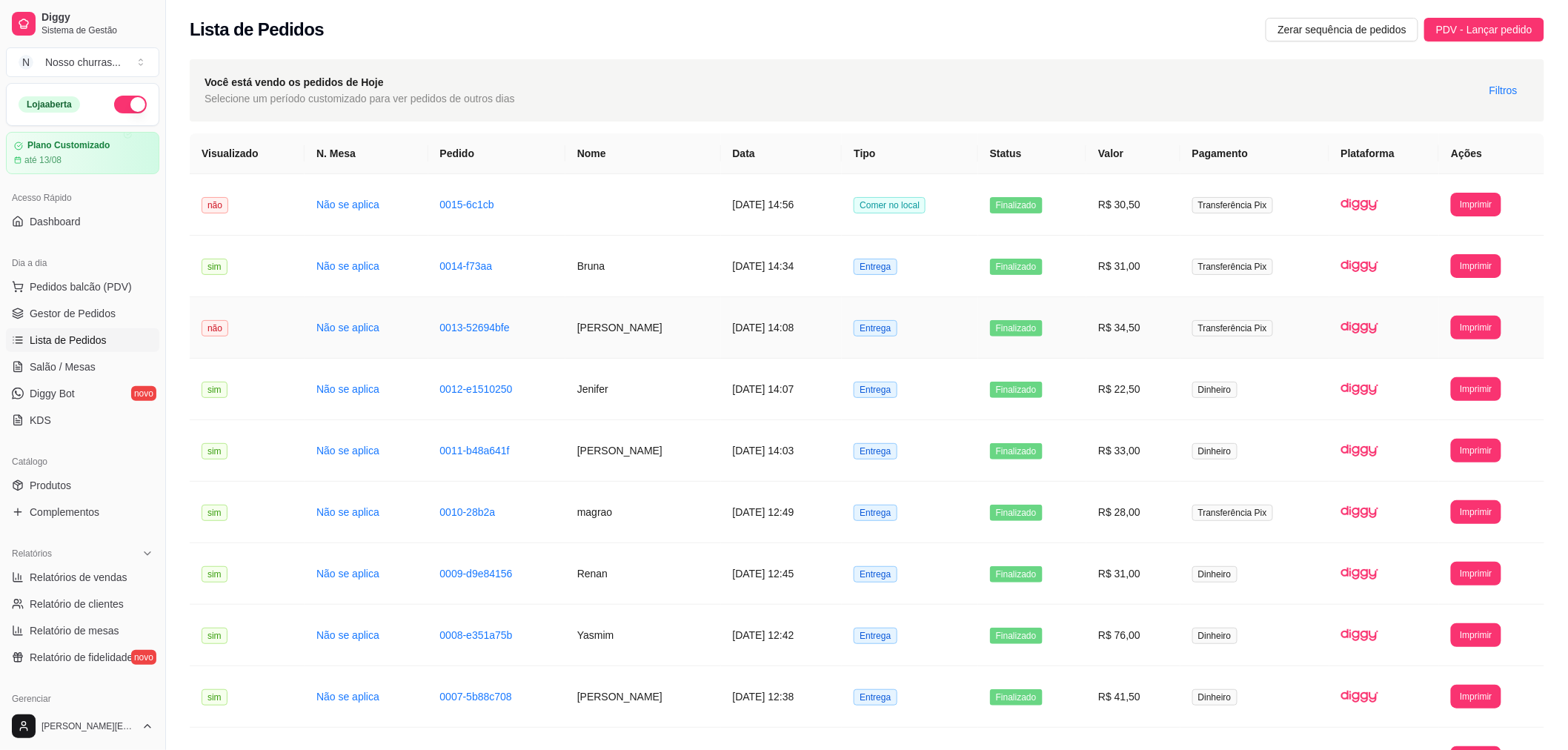
click at [611, 323] on td "[PERSON_NAME]" at bounding box center [643, 327] width 155 height 61
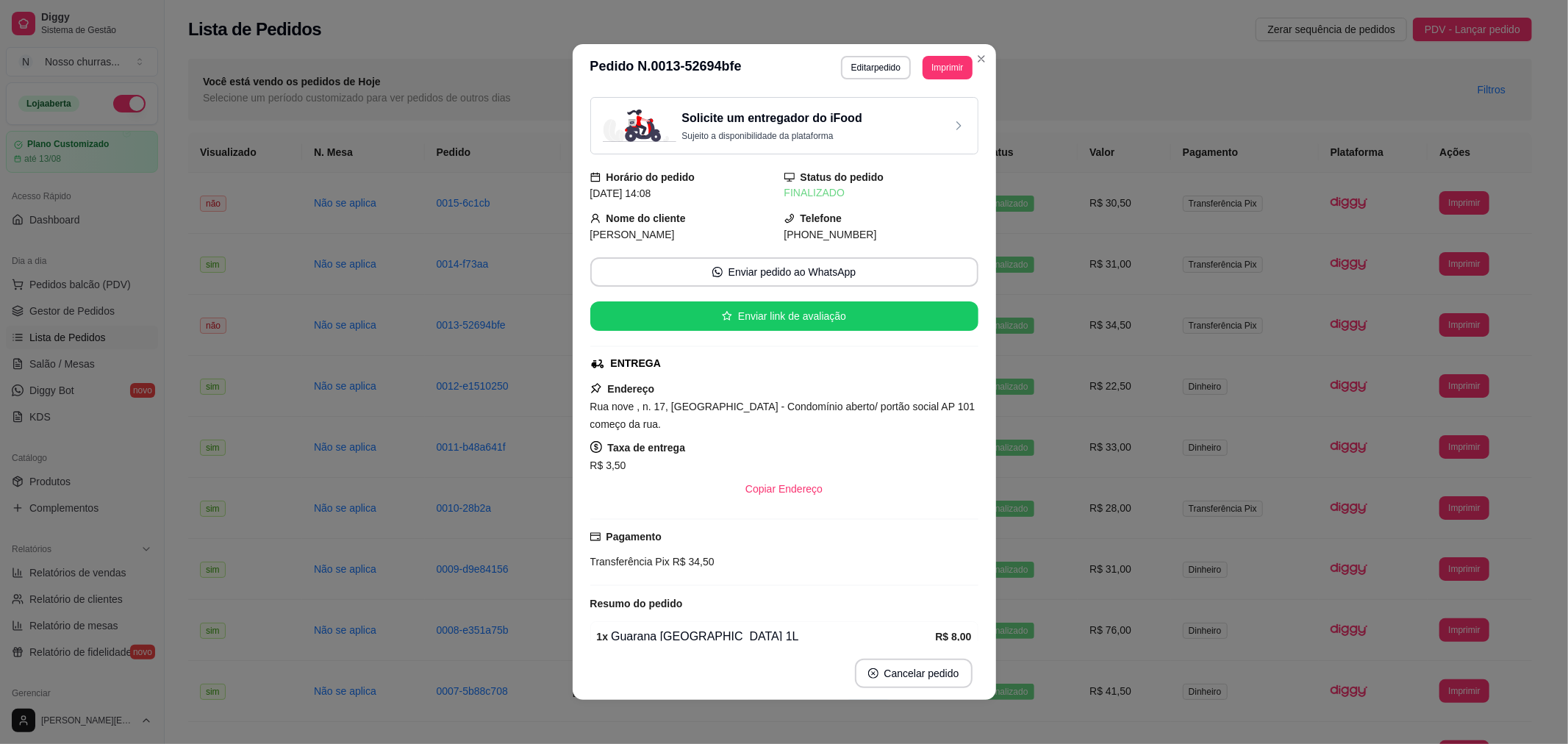
scroll to position [220, 0]
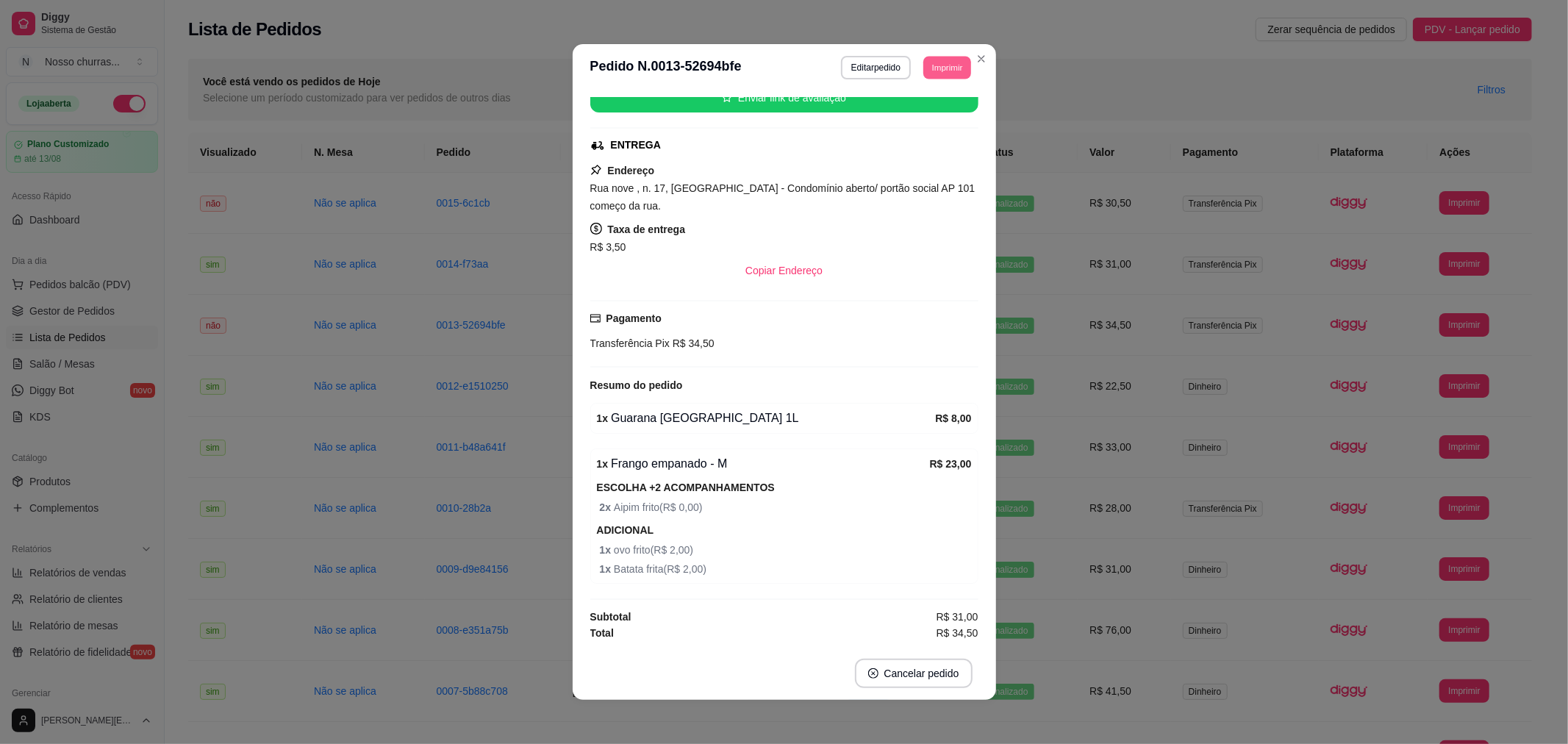
click at [953, 69] on button "Imprimir" at bounding box center [947, 67] width 47 height 23
click at [910, 122] on button "IMPRESSORA" at bounding box center [913, 119] width 103 height 23
